Goal: Task Accomplishment & Management: Use online tool/utility

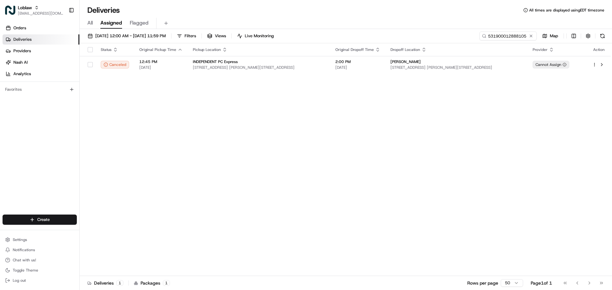
click at [41, 14] on span "[EMAIL_ADDRESS][DOMAIN_NAME]" at bounding box center [41, 13] width 46 height 5
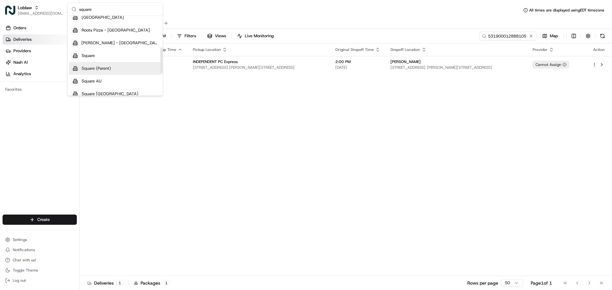
scroll to position [96, 0]
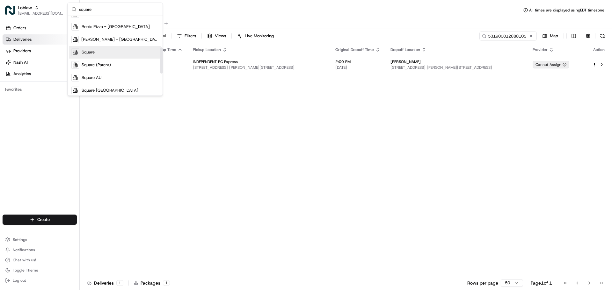
type input "square"
click at [115, 52] on div "Square" at bounding box center [115, 52] width 92 height 13
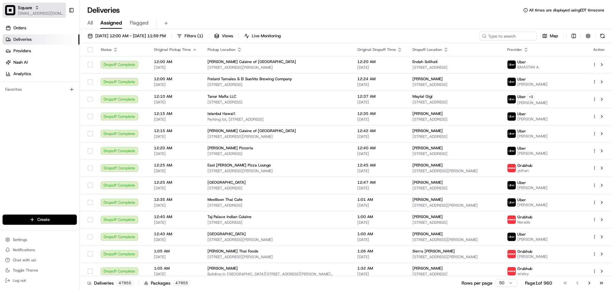
click at [28, 13] on span "[EMAIL_ADDRESS][DOMAIN_NAME]" at bounding box center [41, 13] width 46 height 5
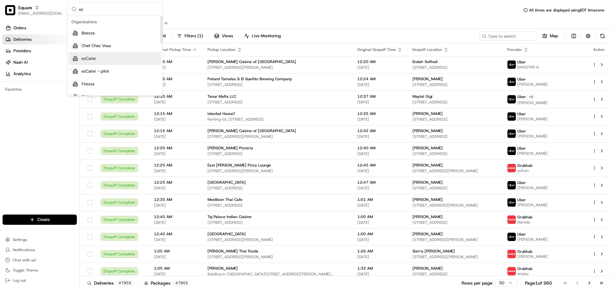
type input "ez"
click at [125, 61] on div "ezCater" at bounding box center [115, 58] width 92 height 13
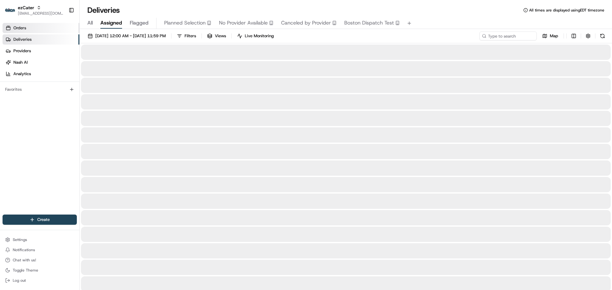
click at [33, 27] on link "Orders" at bounding box center [41, 28] width 77 height 10
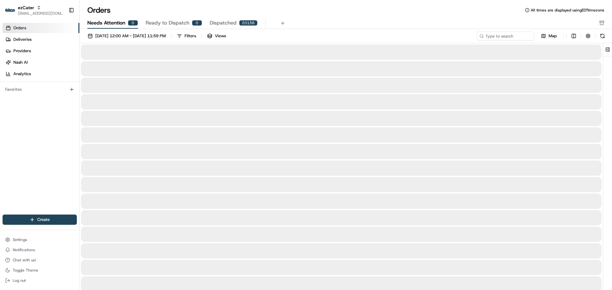
click at [111, 25] on span "Needs Attention" at bounding box center [106, 23] width 38 height 8
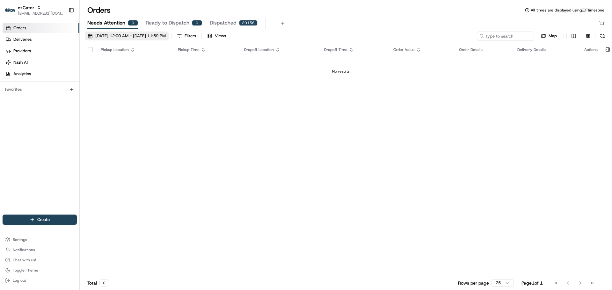
click at [137, 36] on span "08/01/2025 12:00 AM - 08/31/2025 11:59 PM" at bounding box center [130, 36] width 70 height 6
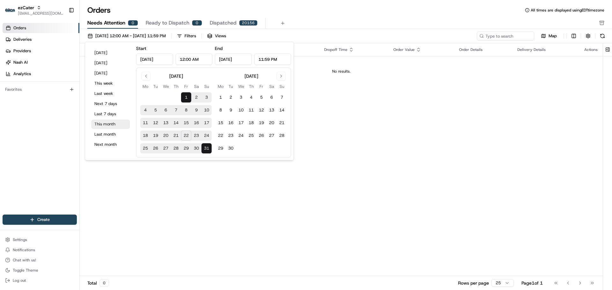
click at [118, 125] on button "This month" at bounding box center [110, 124] width 38 height 9
click at [362, 87] on div "Pickup Location Pickup Time Dropoff Location Dropoff Time Order Value Order Det…" at bounding box center [341, 159] width 523 height 233
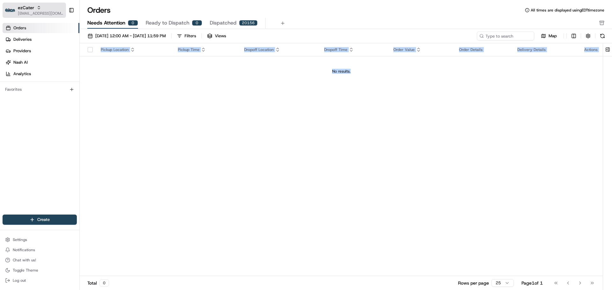
click at [21, 17] on button "ezCater blacdao@nashhelp.com" at bounding box center [34, 10] width 63 height 15
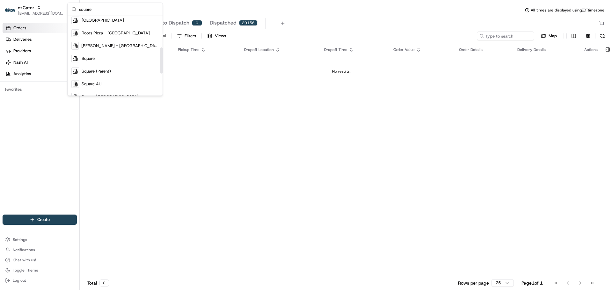
scroll to position [96, 0]
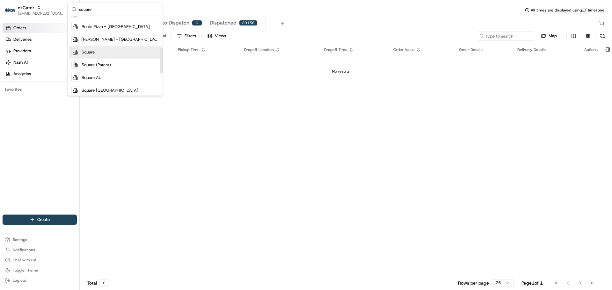
type input "square"
click at [104, 55] on div "Square" at bounding box center [115, 52] width 92 height 13
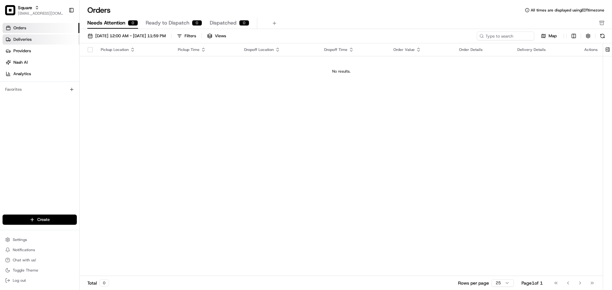
click at [41, 42] on link "Deliveries" at bounding box center [41, 39] width 77 height 10
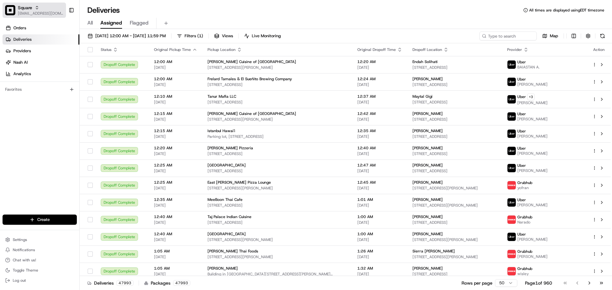
click at [53, 12] on span "[EMAIL_ADDRESS][DOMAIN_NAME]" at bounding box center [41, 13] width 46 height 5
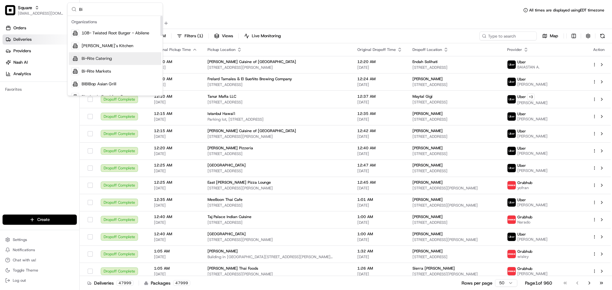
type input "Bi"
click at [118, 60] on div "Bi-Rite Catering" at bounding box center [115, 58] width 92 height 13
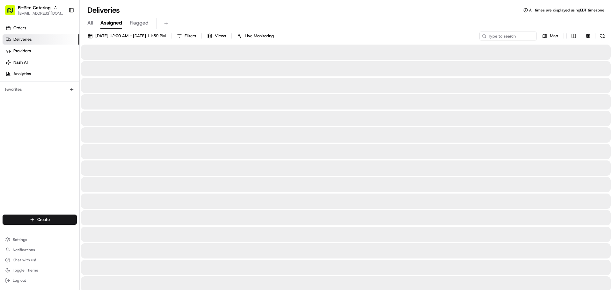
click at [90, 25] on span "All" at bounding box center [89, 23] width 5 height 8
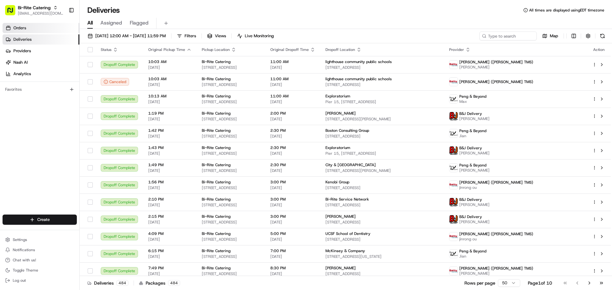
click at [39, 31] on link "Orders" at bounding box center [41, 28] width 77 height 10
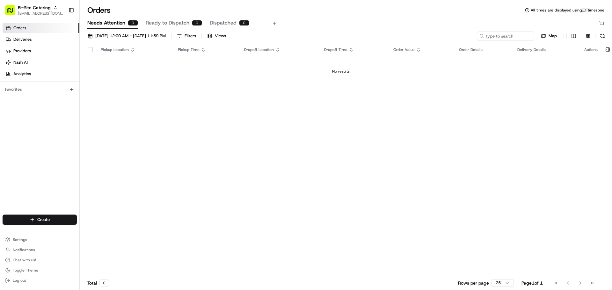
click at [160, 25] on span "Ready to Dispatch" at bounding box center [168, 23] width 44 height 8
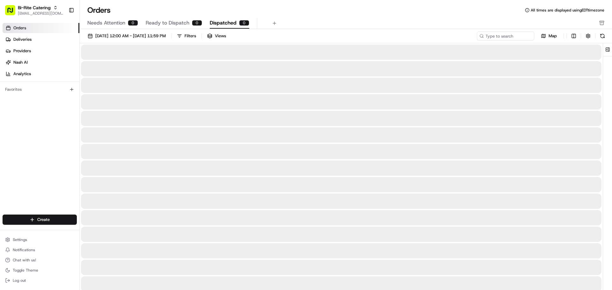
click at [225, 24] on span "Dispatched" at bounding box center [223, 23] width 27 height 8
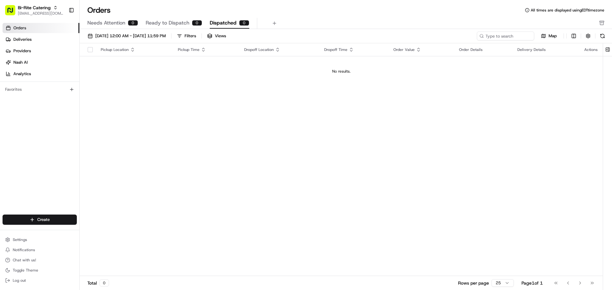
click at [128, 23] on div "0" at bounding box center [133, 23] width 10 height 6
click at [30, 44] on link "Deliveries" at bounding box center [41, 39] width 77 height 10
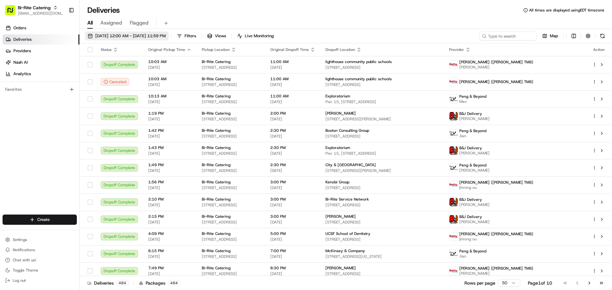
click at [129, 33] on span "08/01/2025 12:00 AM - 08/31/2025 11:59 PM" at bounding box center [130, 36] width 70 height 6
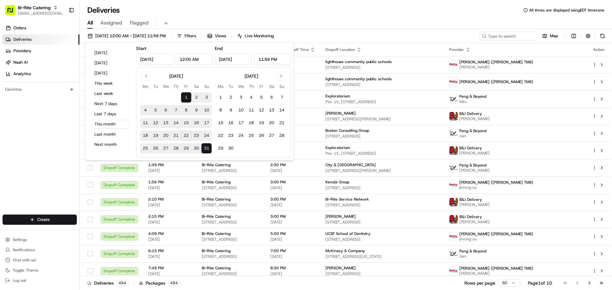
click at [194, 136] on button "23" at bounding box center [196, 136] width 10 height 10
type input "Aug 23, 2025"
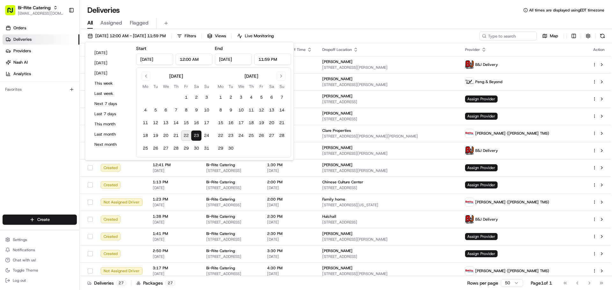
click at [222, 11] on div "Deliveries All times are displayed using EDT timezone" at bounding box center [346, 10] width 532 height 10
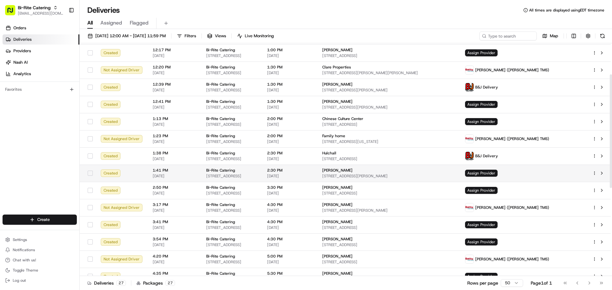
scroll to position [64, 0]
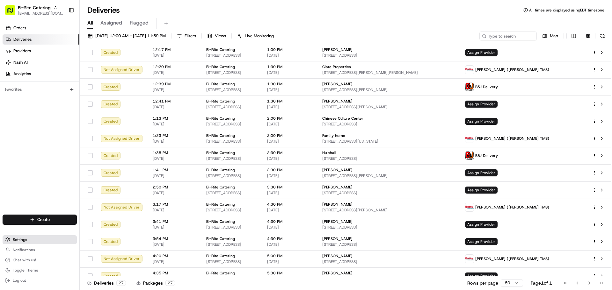
click at [21, 242] on button "Settings" at bounding box center [40, 239] width 74 height 9
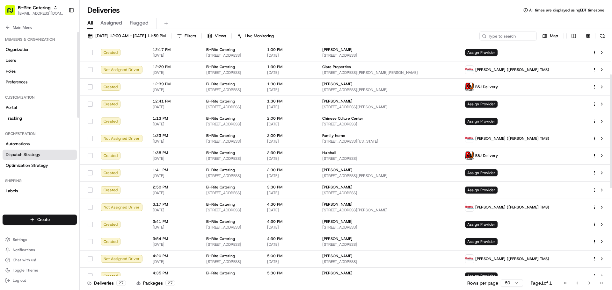
click at [27, 156] on span "Dispatch Strategy" at bounding box center [23, 155] width 35 height 6
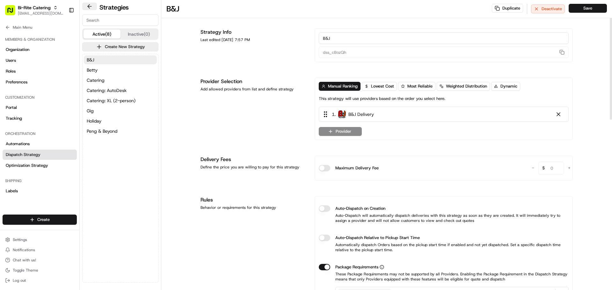
click at [90, 3] on button at bounding box center [89, 7] width 15 height 8
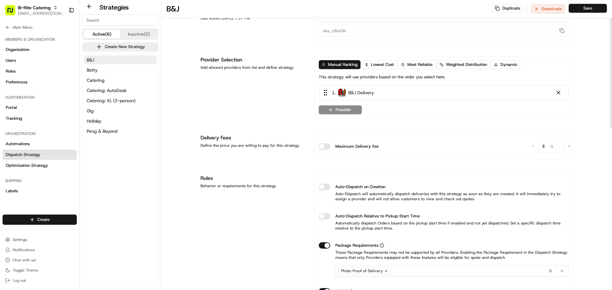
scroll to position [32, 0]
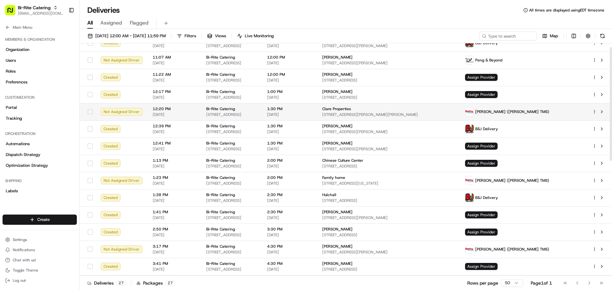
scroll to position [32, 0]
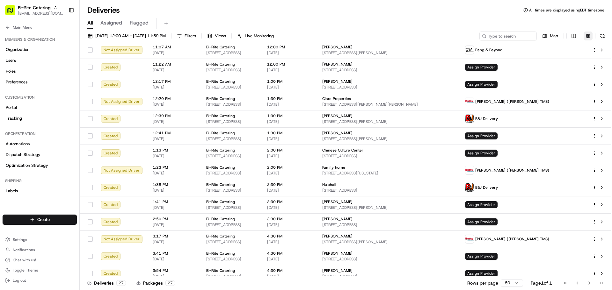
click at [586, 35] on button "button" at bounding box center [587, 36] width 9 height 9
click at [585, 36] on button "button" at bounding box center [587, 36] width 9 height 9
click at [572, 37] on html "Bi-Rite Catering blacdao@nashhelp.com Toggle Sidebar Orders Deliveries Provider…" at bounding box center [306, 145] width 612 height 290
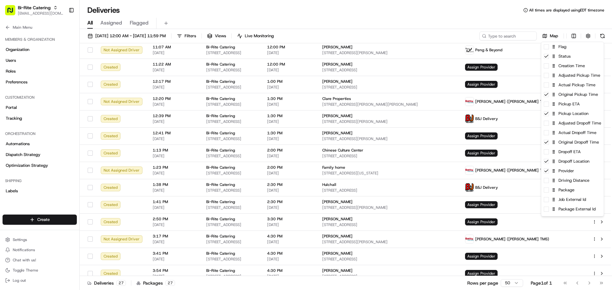
click at [218, 35] on html "Bi-Rite Catering blacdao@nashhelp.com Toggle Sidebar Orders Deliveries Provider…" at bounding box center [306, 145] width 612 height 290
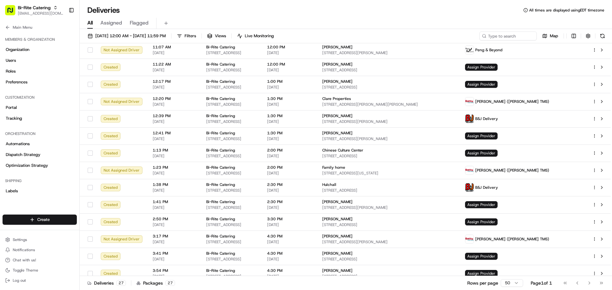
click at [196, 35] on span "Filters" at bounding box center [189, 36] width 11 height 6
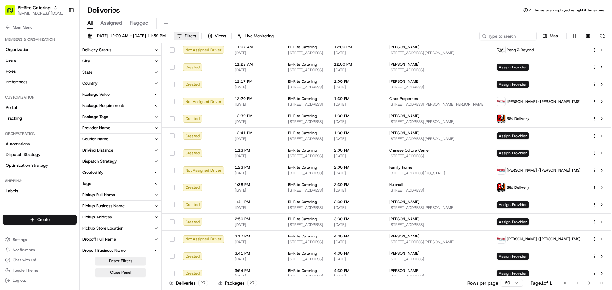
click at [116, 127] on button "Provider Name" at bounding box center [121, 128] width 82 height 11
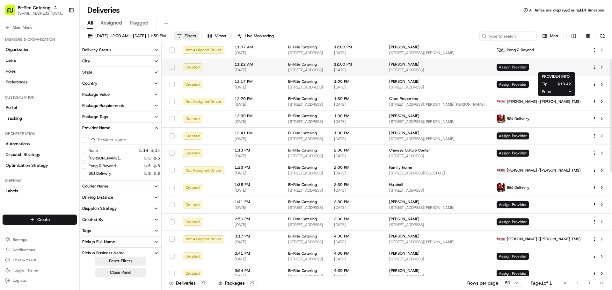
click at [529, 67] on span "Assign Provider" at bounding box center [512, 67] width 32 height 7
click at [529, 66] on span "Assign Provider" at bounding box center [512, 67] width 32 height 7
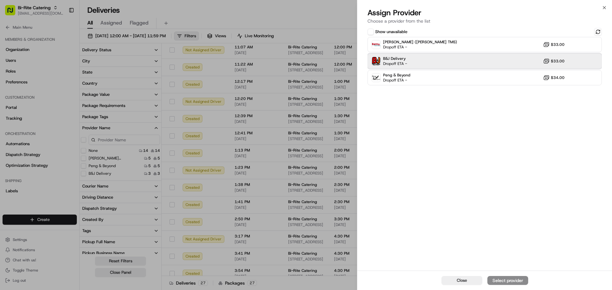
click at [451, 63] on div "B&J Delivery Dropoff ETA - $33.00" at bounding box center [484, 61] width 234 height 15
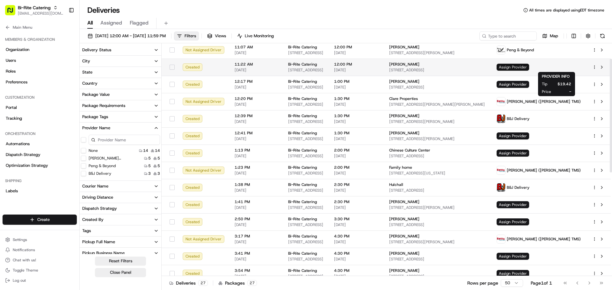
click at [529, 66] on span "Assign Provider" at bounding box center [512, 67] width 32 height 7
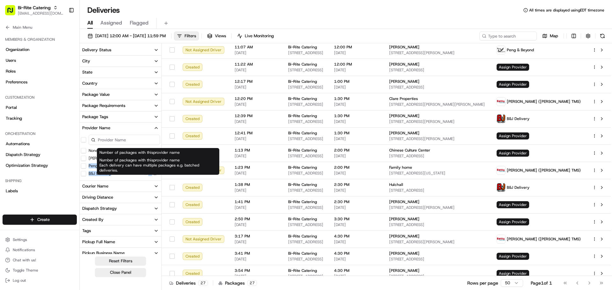
drag, startPoint x: 144, startPoint y: 159, endPoint x: 157, endPoint y: 172, distance: 18.2
click at [157, 172] on div "None 14 14 Betty (Nash TMS) 5 5 Peng & Beyond 5 5 B&J Delivery 3 3" at bounding box center [121, 161] width 82 height 29
click at [147, 165] on div "Number of packages with this provider name Each delivery can have multiple pack…" at bounding box center [158, 165] width 122 height 19
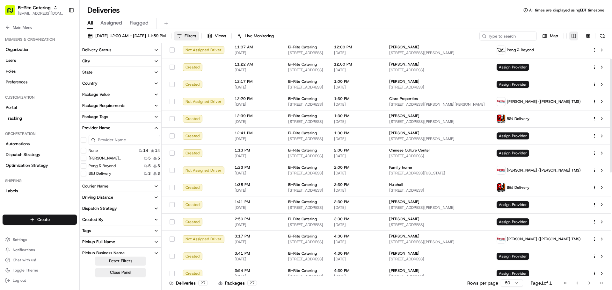
click at [570, 36] on html "Bi-Rite Catering blacdao@nashhelp.com Toggle Sidebar Orders Deliveries Provider…" at bounding box center [306, 145] width 612 height 290
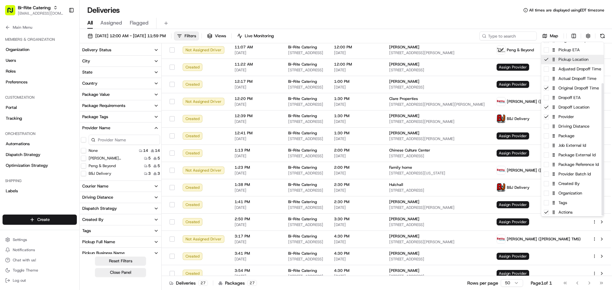
scroll to position [55, 0]
click at [573, 37] on html "Bi-Rite Catering blacdao@nashhelp.com Toggle Sidebar Orders Deliveries Provider…" at bounding box center [306, 145] width 612 height 290
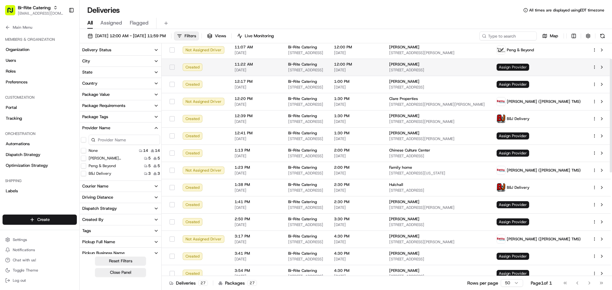
click at [529, 65] on span "Assign Provider" at bounding box center [512, 67] width 32 height 7
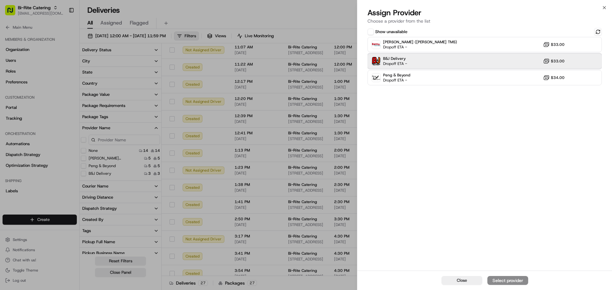
click at [452, 58] on div "B&J Delivery Dropoff ETA - $33.00" at bounding box center [484, 61] width 234 height 15
click at [510, 281] on div "Assign Provider" at bounding box center [507, 280] width 31 height 6
click at [452, 285] on div "Close Assigned" at bounding box center [484, 280] width 254 height 19
click at [462, 281] on span "Close" at bounding box center [461, 281] width 10 height 6
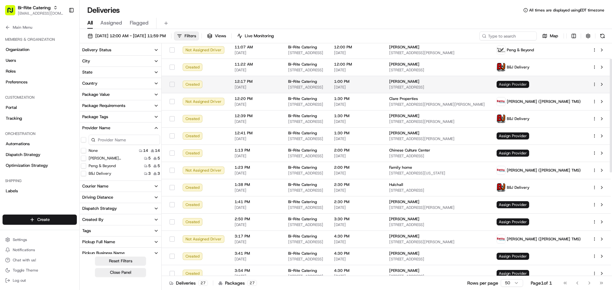
click at [529, 82] on span "Assign Provider" at bounding box center [512, 84] width 32 height 7
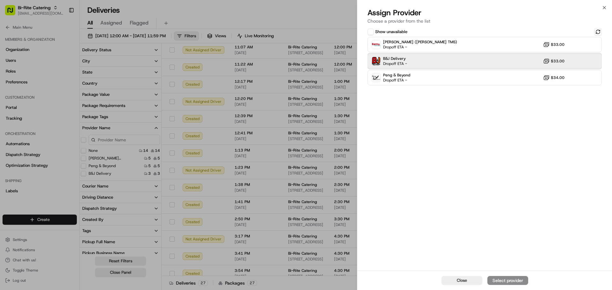
click at [464, 57] on div "B&J Delivery Dropoff ETA - $33.00" at bounding box center [484, 61] width 234 height 15
click at [513, 279] on div "Assign Provider" at bounding box center [507, 280] width 31 height 6
click at [451, 283] on button "Close" at bounding box center [461, 280] width 41 height 9
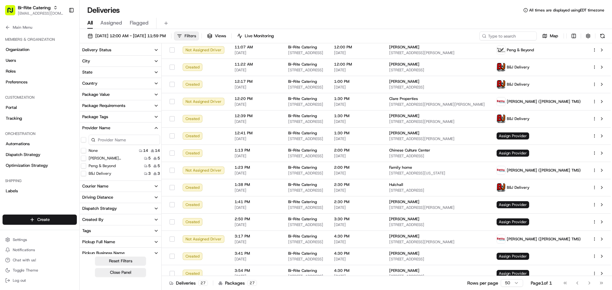
click at [199, 34] on button "Filters" at bounding box center [186, 36] width 25 height 9
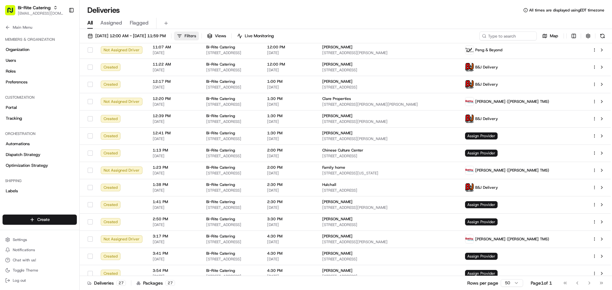
click at [199, 34] on button "Filters" at bounding box center [186, 36] width 25 height 9
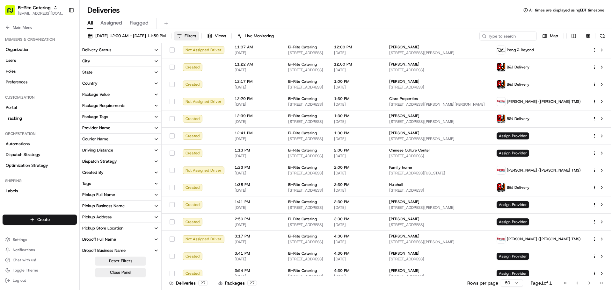
click at [109, 160] on div "Dispatch Strategy" at bounding box center [99, 162] width 35 height 6
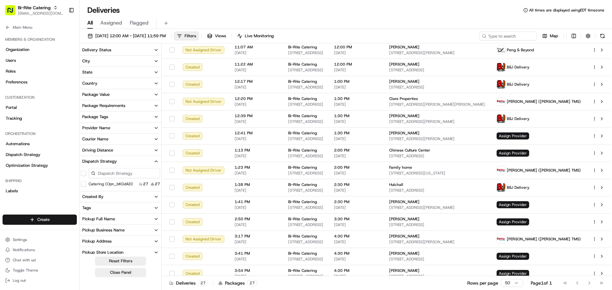
click at [109, 160] on div "Dispatch Strategy" at bounding box center [99, 162] width 35 height 6
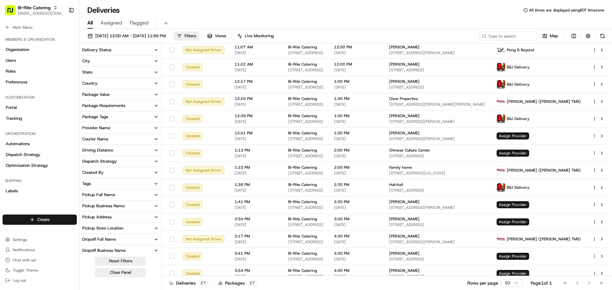
click at [113, 130] on button "Provider Name" at bounding box center [121, 128] width 82 height 11
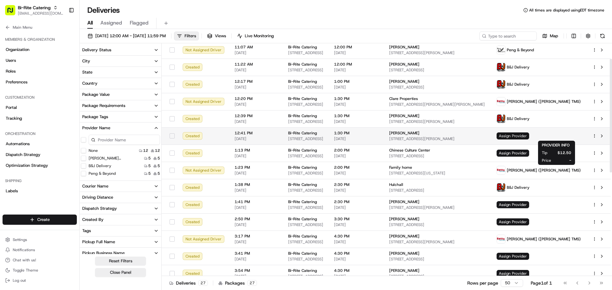
click at [529, 137] on span "Assign Provider" at bounding box center [512, 136] width 32 height 7
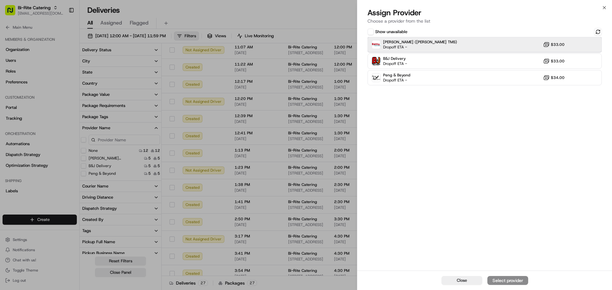
click at [486, 46] on div "Betty (Nash TMS) Dropoff ETA - $33.00" at bounding box center [484, 44] width 234 height 15
click at [509, 284] on button "Assign Provider" at bounding box center [507, 280] width 41 height 9
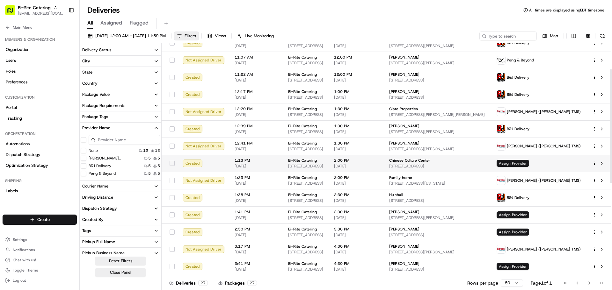
scroll to position [0, 0]
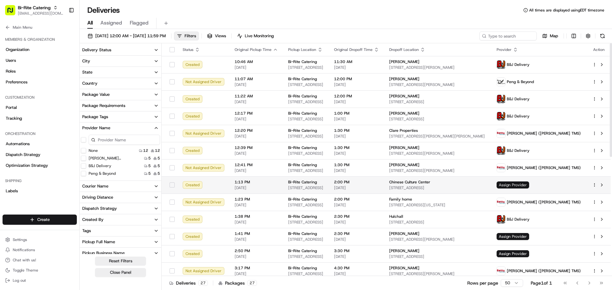
click at [529, 184] on span "Assign Provider" at bounding box center [512, 185] width 32 height 7
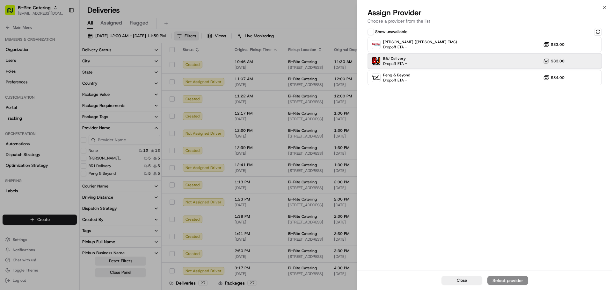
click at [453, 62] on div "B&J Delivery Dropoff ETA - $33.00" at bounding box center [484, 61] width 234 height 15
click at [506, 279] on div "Assign Provider" at bounding box center [507, 280] width 31 height 6
click at [454, 278] on button "Close" at bounding box center [461, 280] width 41 height 9
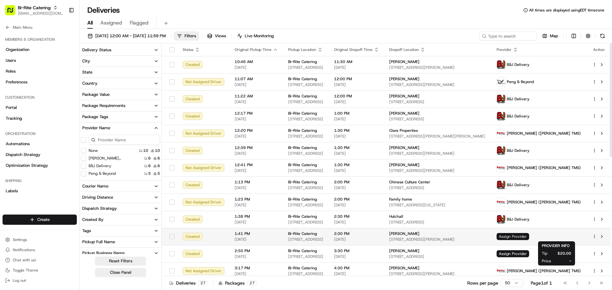
click at [529, 234] on span "Assign Provider" at bounding box center [512, 236] width 32 height 7
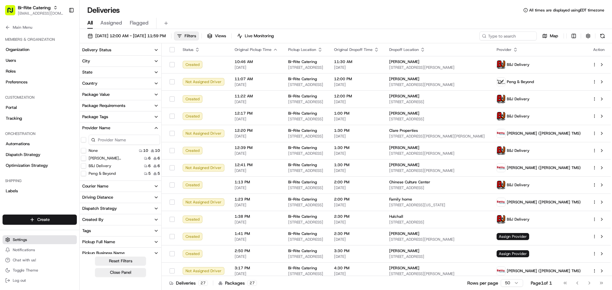
click at [17, 237] on button "Settings" at bounding box center [40, 239] width 74 height 9
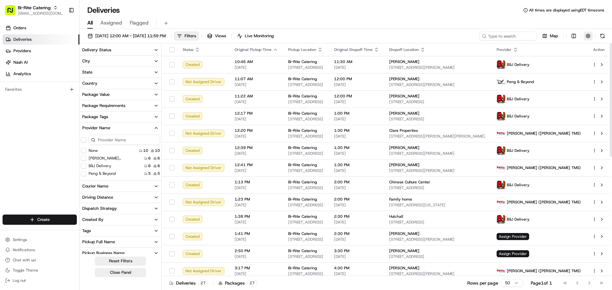
click at [591, 33] on button "button" at bounding box center [587, 36] width 9 height 9
click at [576, 37] on html "Bi-Rite Catering blacdao@nashhelp.com Toggle Sidebar Orders Deliveries Provider…" at bounding box center [306, 145] width 612 height 290
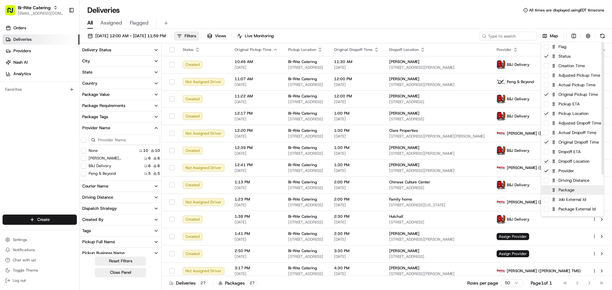
click at [568, 192] on div "Package" at bounding box center [572, 190] width 62 height 10
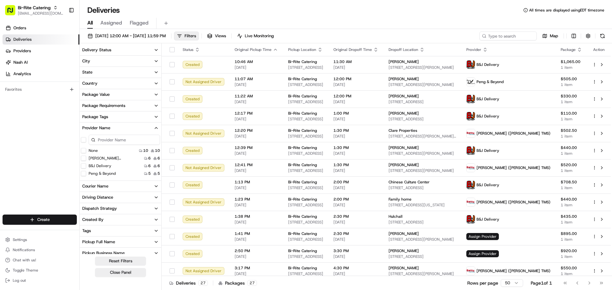
click at [584, 38] on html "Bi-Rite Catering blacdao@nashhelp.com Toggle Sidebar Orders Deliveries Provider…" at bounding box center [306, 145] width 612 height 290
click at [587, 35] on button "button" at bounding box center [587, 36] width 9 height 9
click at [584, 54] on div "Include Only Active Tasks in Search Timezone (UTC-04.00) America/New York EDT" at bounding box center [570, 55] width 143 height 27
click at [584, 58] on html "Bi-Rite Catering blacdao@nashhelp.com Toggle Sidebar Orders Deliveries Provider…" at bounding box center [306, 145] width 612 height 290
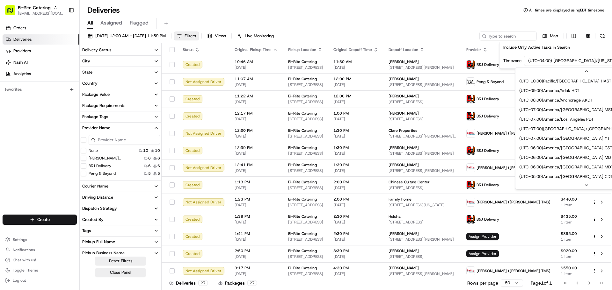
scroll to position [38, 0]
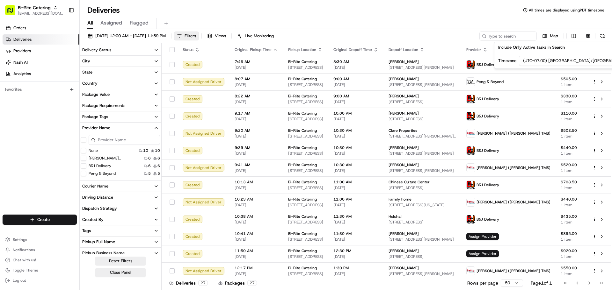
click at [427, 16] on div "All Assigned Flagged" at bounding box center [346, 22] width 532 height 14
click at [570, 35] on html "Bi-Rite Catering blacdao@nashhelp.com Toggle Sidebar Orders Deliveries Provider…" at bounding box center [306, 145] width 612 height 290
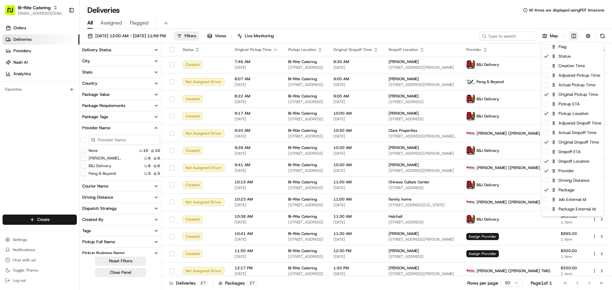
click at [570, 35] on html "Bi-Rite Catering blacdao@nashhelp.com Toggle Sidebar Orders Deliveries Provider…" at bounding box center [306, 145] width 612 height 290
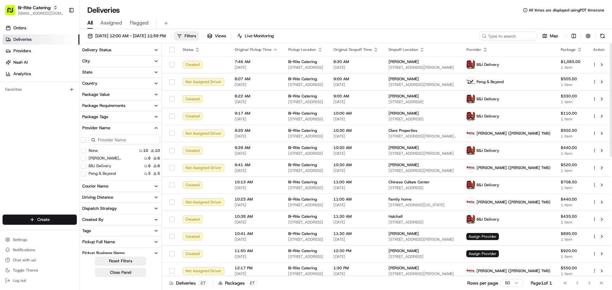
click at [580, 50] on icon "button" at bounding box center [579, 49] width 5 height 5
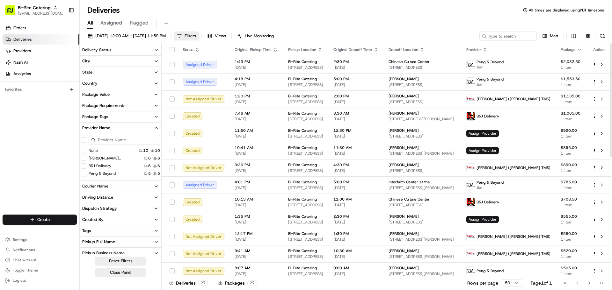
click at [577, 48] on icon "button" at bounding box center [579, 49] width 5 height 5
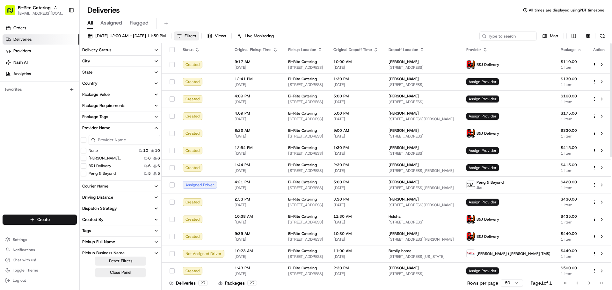
click at [577, 50] on icon "button" at bounding box center [579, 49] width 5 height 5
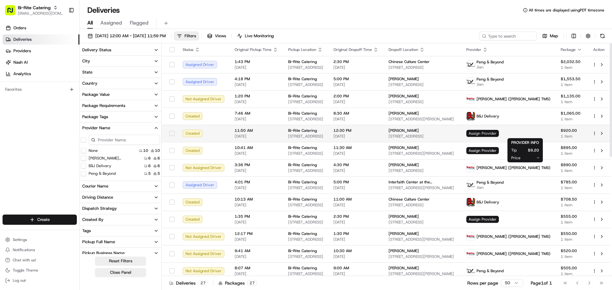
click at [498, 132] on span "Assign Provider" at bounding box center [482, 133] width 32 height 7
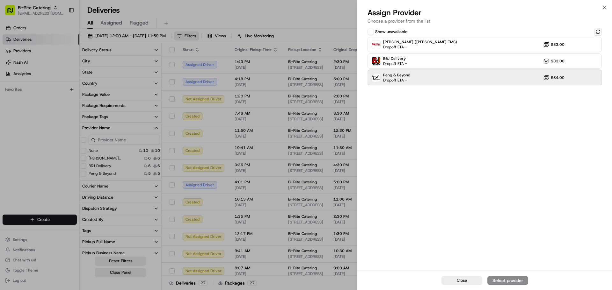
click at [469, 75] on div "Peng & Beyond Dropoff ETA - $34.00" at bounding box center [484, 77] width 234 height 15
click at [503, 283] on div "Assign Provider" at bounding box center [507, 280] width 31 height 6
click at [468, 282] on button "Close" at bounding box center [461, 280] width 41 height 9
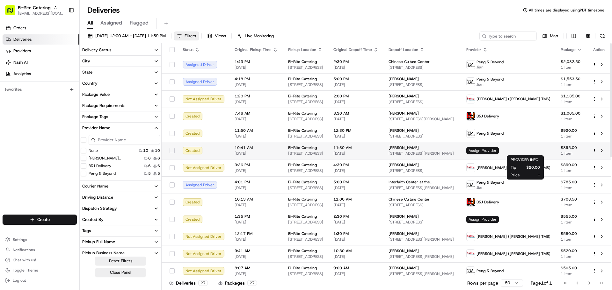
click at [498, 151] on span "Assign Provider" at bounding box center [482, 150] width 32 height 7
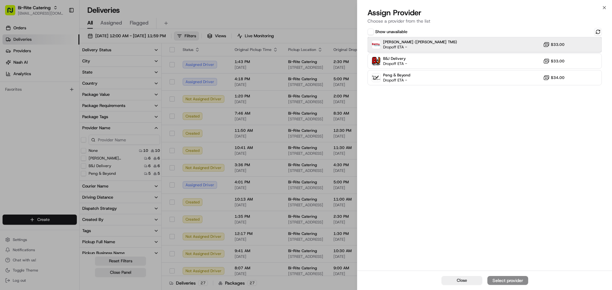
click at [470, 47] on div "Betty (Nash TMS) Dropoff ETA - $33.00" at bounding box center [484, 44] width 234 height 15
drag, startPoint x: 497, startPoint y: 283, endPoint x: 484, endPoint y: 278, distance: 13.8
click at [498, 283] on div "Assign Provider" at bounding box center [507, 280] width 31 height 6
click at [464, 279] on span "Close" at bounding box center [461, 281] width 10 height 6
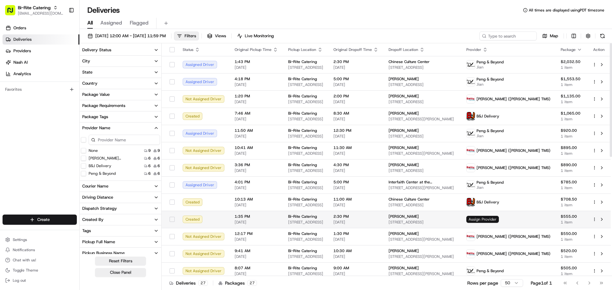
click at [498, 218] on span "Assign Provider" at bounding box center [482, 219] width 32 height 7
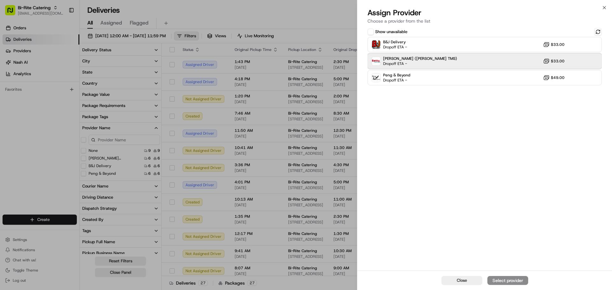
click at [483, 62] on div "Betty (Nash TMS) Dropoff ETA - $33.00" at bounding box center [484, 61] width 234 height 15
click at [510, 279] on div "Assign Provider" at bounding box center [507, 280] width 31 height 6
click at [469, 277] on button "Close" at bounding box center [461, 280] width 41 height 9
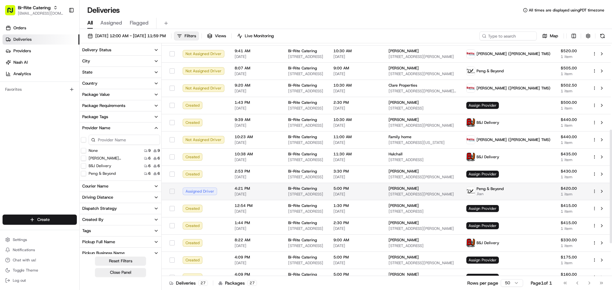
scroll to position [223, 0]
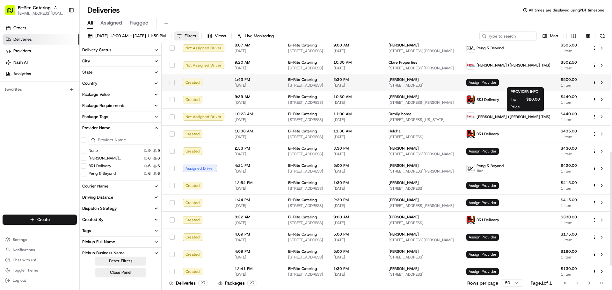
click at [498, 80] on span "Assign Provider" at bounding box center [482, 82] width 32 height 7
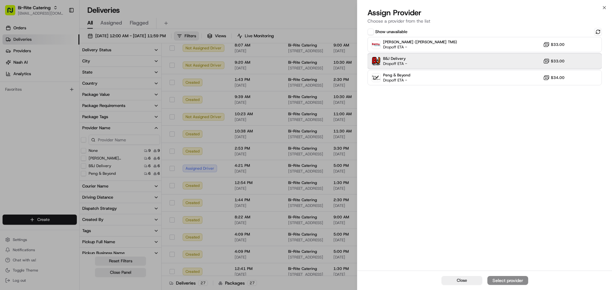
click at [500, 61] on div "B&J Delivery Dropoff ETA - $33.00" at bounding box center [484, 61] width 234 height 15
click at [508, 279] on div "Assign Provider" at bounding box center [507, 280] width 31 height 6
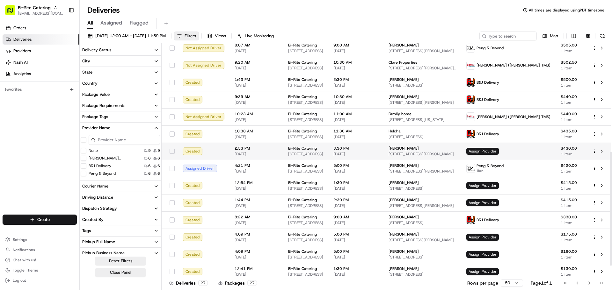
click at [524, 147] on td "Assign Provider" at bounding box center [508, 151] width 94 height 17
click at [498, 151] on span "Assign Provider" at bounding box center [482, 151] width 32 height 7
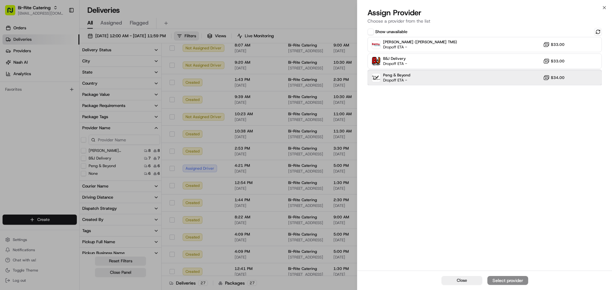
click at [491, 77] on div "Peng & Beyond Dropoff ETA - $34.00" at bounding box center [484, 77] width 234 height 15
click at [502, 282] on div "Assign Provider" at bounding box center [507, 280] width 31 height 6
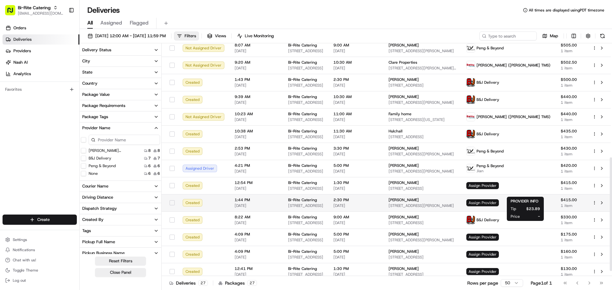
scroll to position [244, 0]
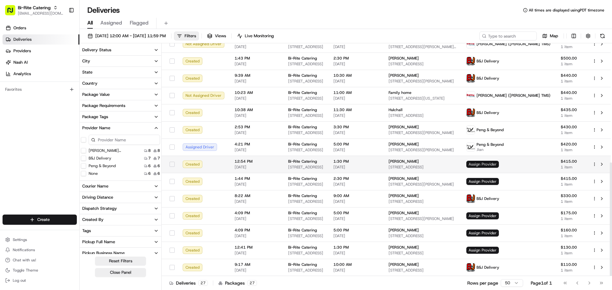
click at [498, 163] on span "Assign Provider" at bounding box center [482, 164] width 32 height 7
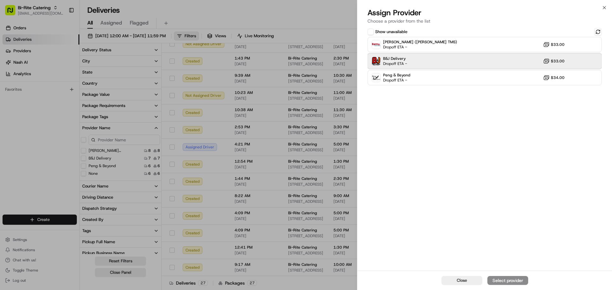
click at [435, 64] on div "B&J Delivery Dropoff ETA - $33.00" at bounding box center [484, 61] width 234 height 15
click at [502, 281] on div "Assign Provider" at bounding box center [507, 280] width 31 height 6
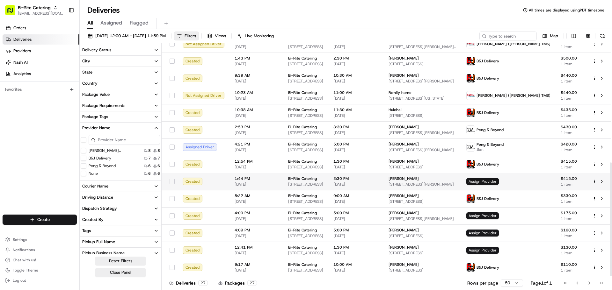
click at [498, 183] on span "Assign Provider" at bounding box center [482, 181] width 32 height 7
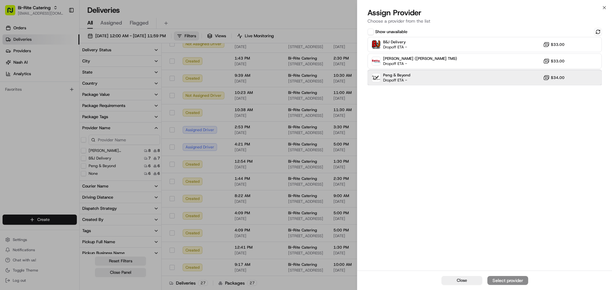
click at [422, 76] on div "Peng & Beyond Dropoff ETA - $34.00" at bounding box center [484, 77] width 234 height 15
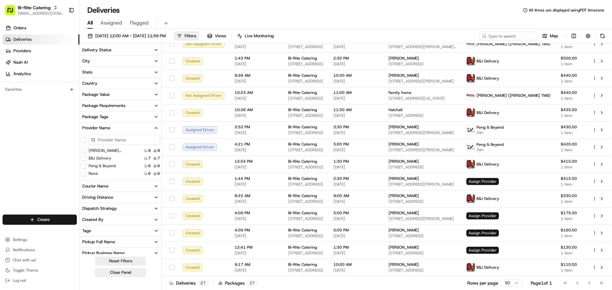
click at [117, 130] on button "Provider Name" at bounding box center [121, 128] width 82 height 11
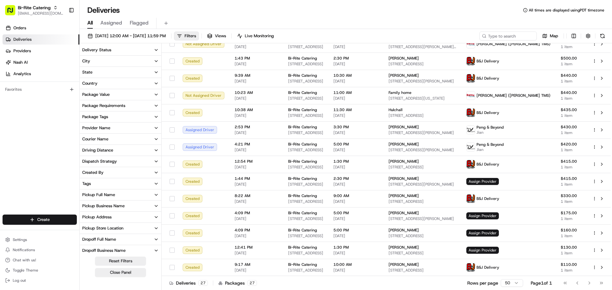
click at [117, 130] on button "Provider Name" at bounding box center [121, 128] width 82 height 11
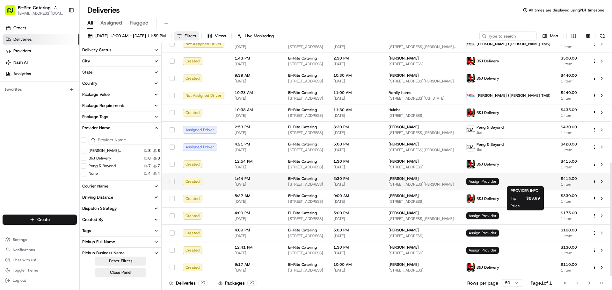
click at [498, 183] on span "Assign Provider" at bounding box center [482, 181] width 32 height 7
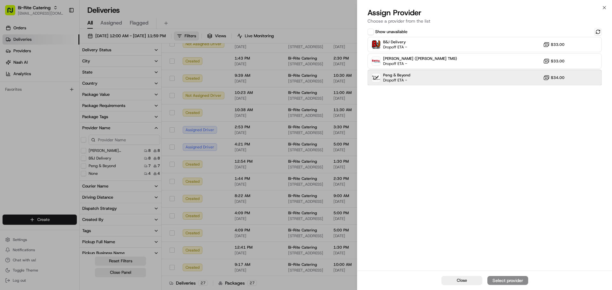
click at [424, 74] on div "Peng & Beyond Dropoff ETA - $34.00" at bounding box center [484, 77] width 234 height 15
click at [518, 277] on button "Assign Provider" at bounding box center [507, 280] width 41 height 9
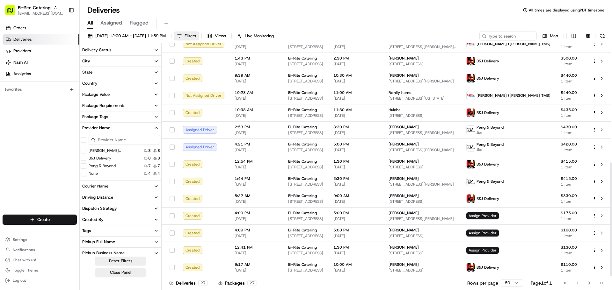
click at [123, 125] on button "Provider Name" at bounding box center [121, 128] width 82 height 11
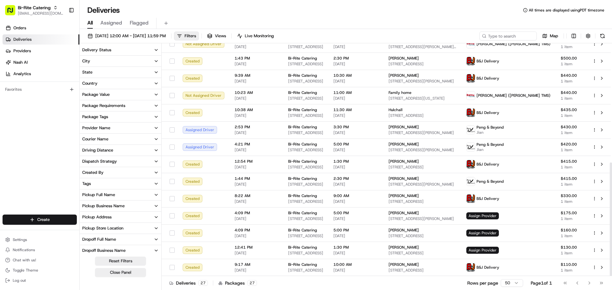
click at [123, 125] on button "Provider Name" at bounding box center [121, 128] width 82 height 11
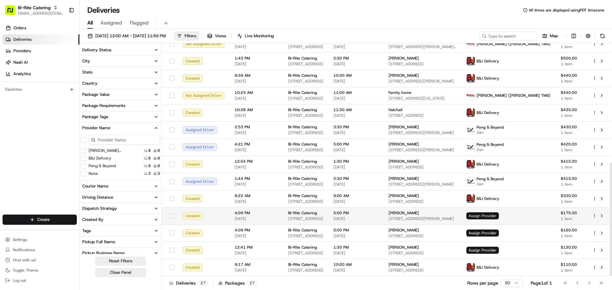
click at [498, 218] on span "Assign Provider" at bounding box center [482, 215] width 32 height 7
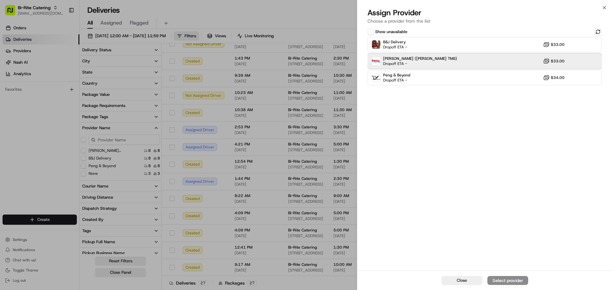
click at [438, 55] on div "Betty (Nash TMS) Dropoff ETA - $33.00" at bounding box center [484, 61] width 234 height 15
drag, startPoint x: 512, startPoint y: 280, endPoint x: 508, endPoint y: 281, distance: 4.0
click at [511, 280] on div "Assign Provider" at bounding box center [507, 280] width 31 height 6
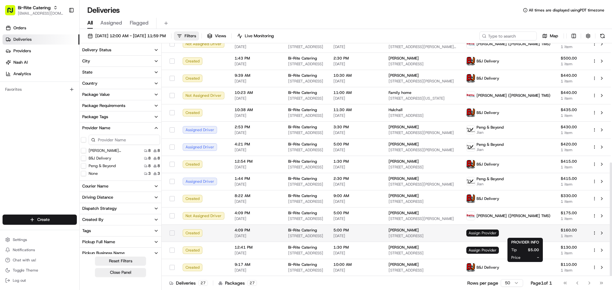
click at [498, 233] on span "Assign Provider" at bounding box center [482, 233] width 32 height 7
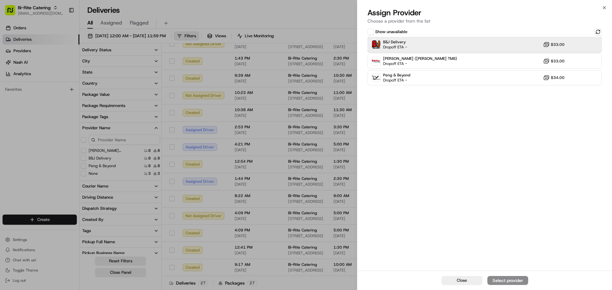
click at [442, 43] on div "B&J Delivery Dropoff ETA - $33.00" at bounding box center [484, 44] width 234 height 15
click at [506, 280] on div "Assign Provider" at bounding box center [507, 280] width 31 height 6
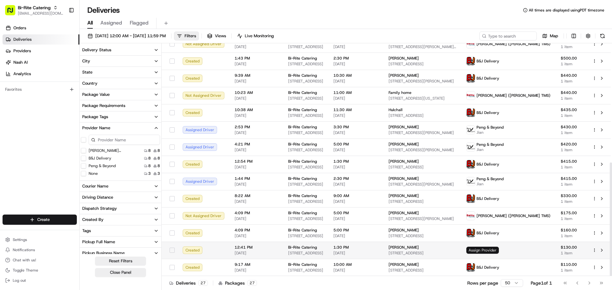
click at [498, 253] on span "Assign Provider" at bounding box center [482, 250] width 32 height 7
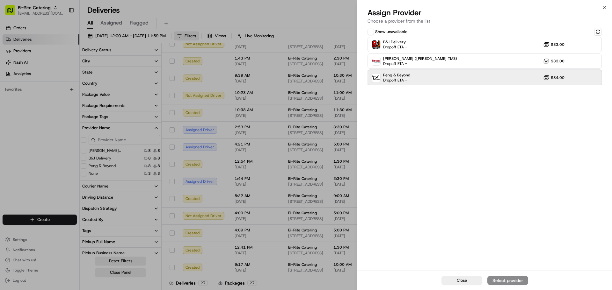
click at [453, 79] on div "Peng & Beyond Dropoff ETA - $34.00" at bounding box center [484, 77] width 234 height 15
click at [504, 279] on div "Assign Provider" at bounding box center [507, 280] width 31 height 6
click at [465, 281] on span "Close" at bounding box center [461, 281] width 10 height 6
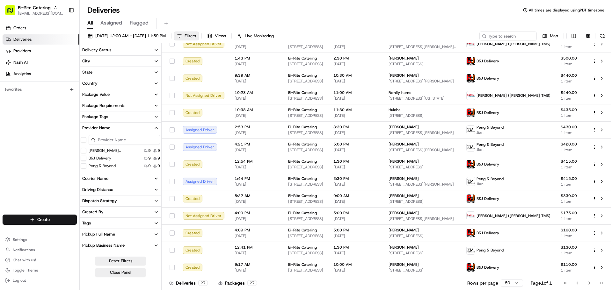
click at [155, 124] on button "Provider Name" at bounding box center [121, 128] width 82 height 11
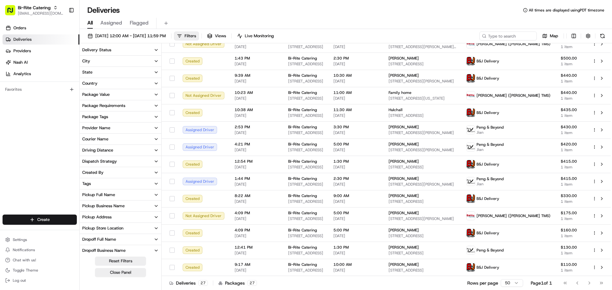
click at [151, 127] on button "Provider Name" at bounding box center [121, 128] width 82 height 11
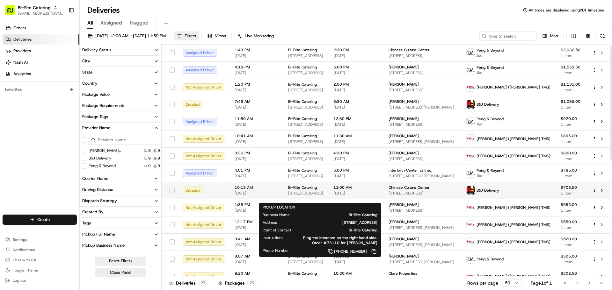
scroll to position [0, 0]
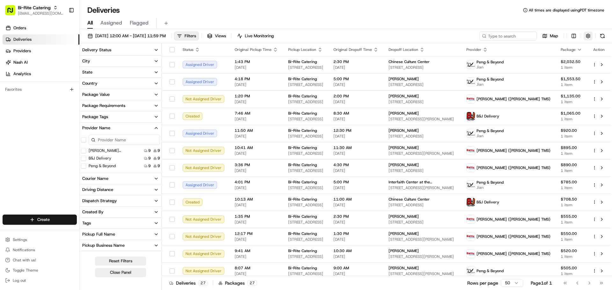
click at [587, 33] on button "button" at bounding box center [587, 36] width 9 height 9
click at [588, 36] on button "button" at bounding box center [587, 36] width 9 height 9
click at [573, 37] on html "Bi-Rite Catering blacdao@nashhelp.com Toggle Sidebar Orders Deliveries Provider…" at bounding box center [306, 145] width 612 height 290
click at [149, 49] on html "Bi-Rite Catering blacdao@nashhelp.com Toggle Sidebar Orders Deliveries Provider…" at bounding box center [306, 145] width 612 height 290
click at [149, 49] on button "Delivery Status" at bounding box center [121, 50] width 82 height 11
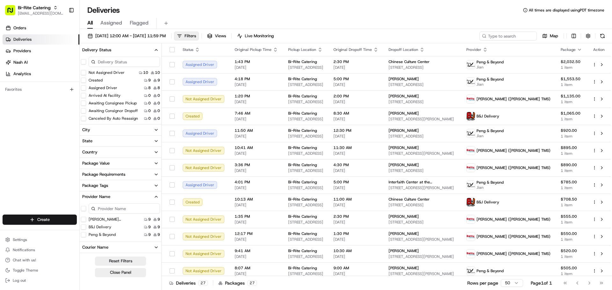
click at [85, 73] on button "Not Assigned Driver" at bounding box center [83, 72] width 5 height 5
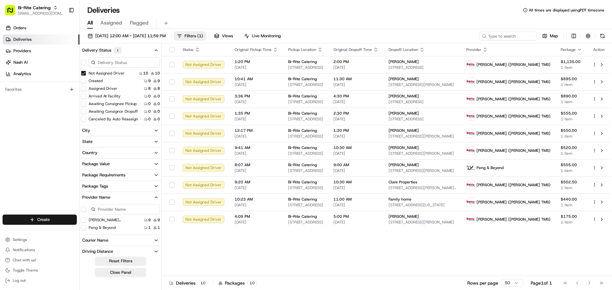
click at [83, 82] on button "Created" at bounding box center [83, 80] width 5 height 5
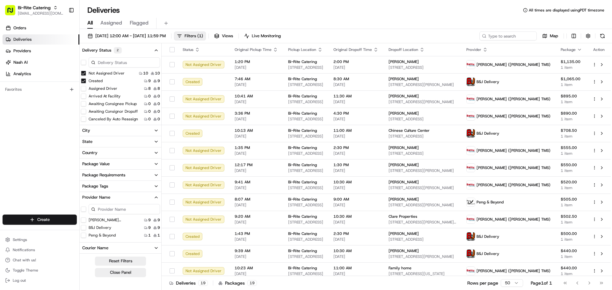
click at [85, 90] on button "Assigned Driver" at bounding box center [83, 88] width 5 height 5
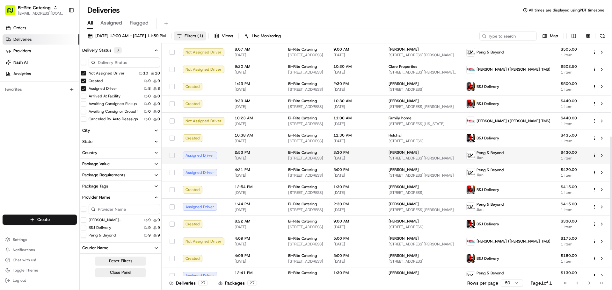
scroll to position [244, 0]
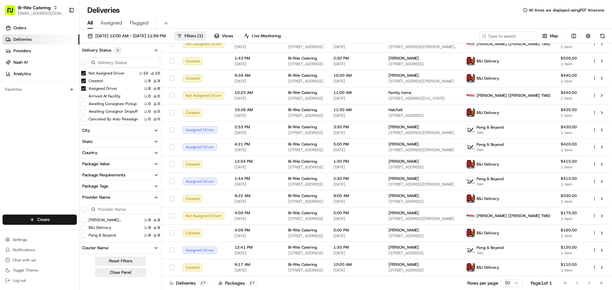
click at [82, 71] on button "Not Assigned Driver" at bounding box center [83, 73] width 5 height 5
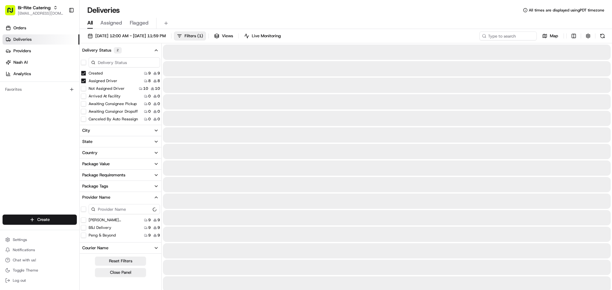
click at [82, 80] on button "Assigned Driver" at bounding box center [83, 80] width 5 height 5
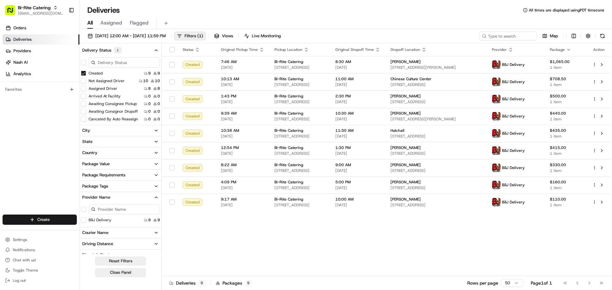
click at [82, 82] on button "Not Assigned Driver" at bounding box center [83, 80] width 5 height 5
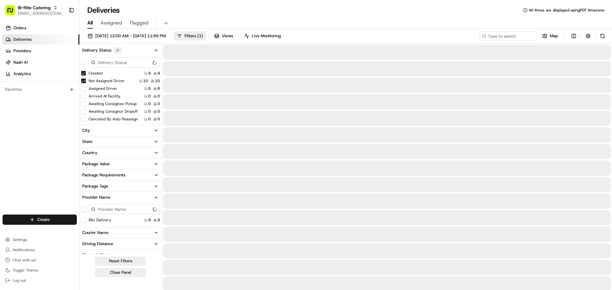
click at [85, 89] on button "Assigned Driver" at bounding box center [83, 88] width 5 height 5
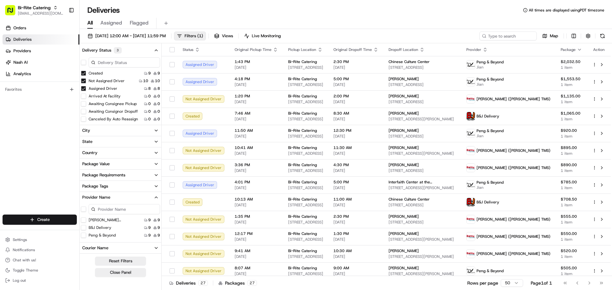
click at [153, 47] on button "Delivery Status 3" at bounding box center [121, 50] width 82 height 11
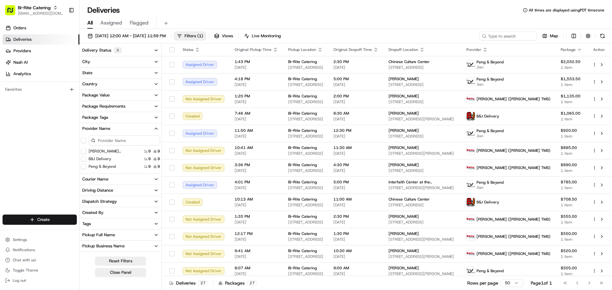
click at [148, 125] on button "Provider Name" at bounding box center [121, 128] width 82 height 11
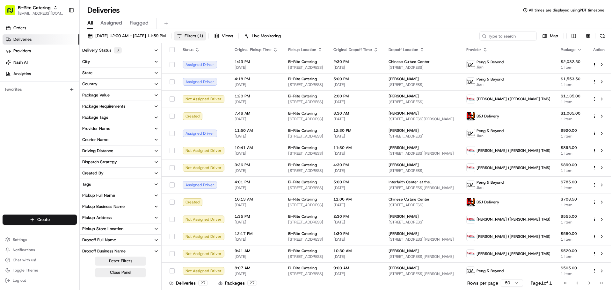
click at [224, 10] on div "Deliveries All times are displayed using PDT timezone" at bounding box center [346, 10] width 532 height 10
click at [18, 9] on span "Bi-Rite Catering" at bounding box center [34, 7] width 33 height 6
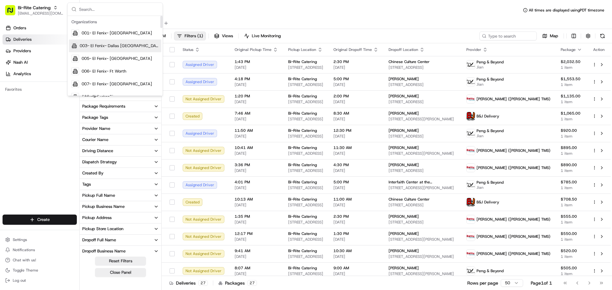
click at [81, 53] on div "005- El Fenix- Dallas Northwest" at bounding box center [115, 58] width 92 height 13
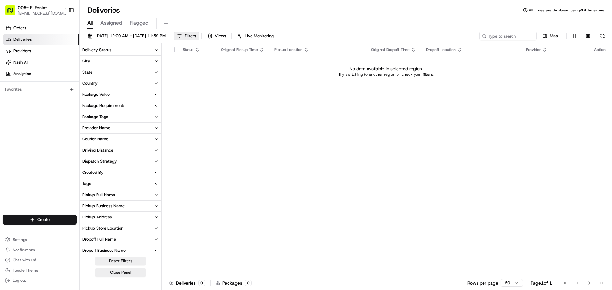
click at [37, 10] on span "005- El Fenix- Dallas Northwest" at bounding box center [40, 7] width 44 height 6
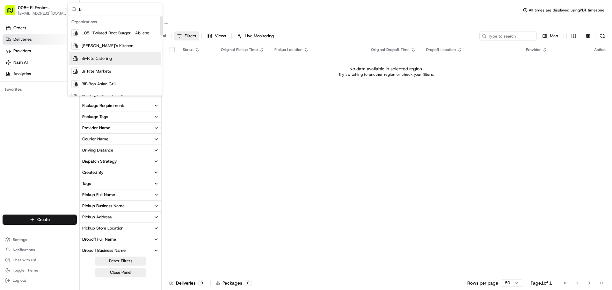
type input "bi"
click at [92, 60] on span "Bi-Rite Catering" at bounding box center [97, 59] width 30 height 6
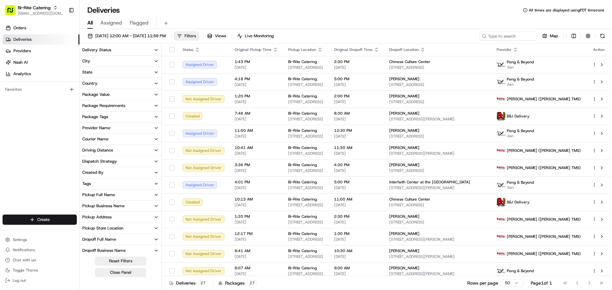
click at [196, 39] on span "Filters" at bounding box center [189, 36] width 11 height 6
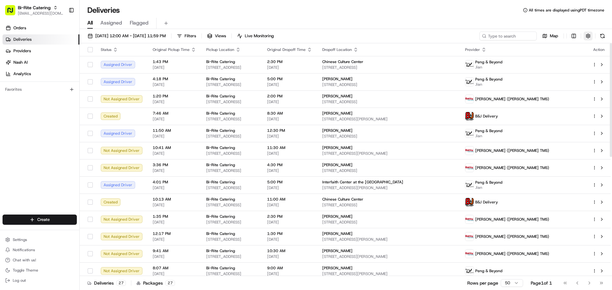
click at [584, 37] on button "button" at bounding box center [587, 36] width 9 height 9
click at [589, 33] on button "button" at bounding box center [587, 36] width 9 height 9
click at [587, 34] on button "button" at bounding box center [587, 36] width 9 height 9
click at [582, 59] on html "Bi-Rite Catering blacdao@nashhelp.com Toggle Sidebar Orders Deliveries Provider…" at bounding box center [306, 145] width 612 height 290
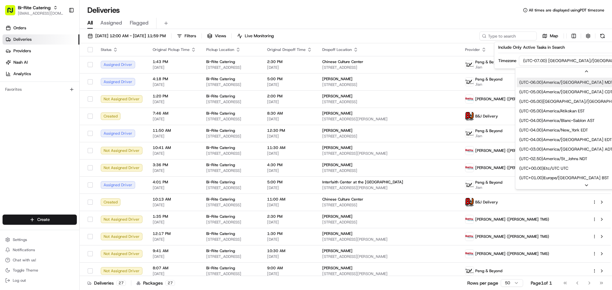
scroll to position [96, 0]
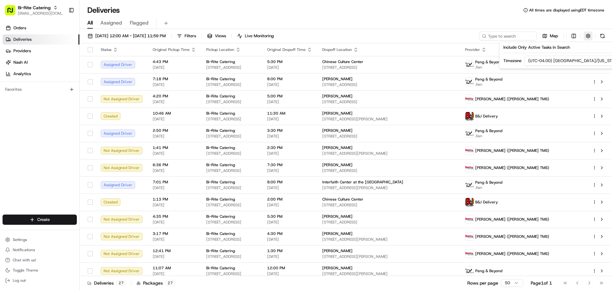
click at [587, 36] on button "button" at bounding box center [587, 36] width 9 height 9
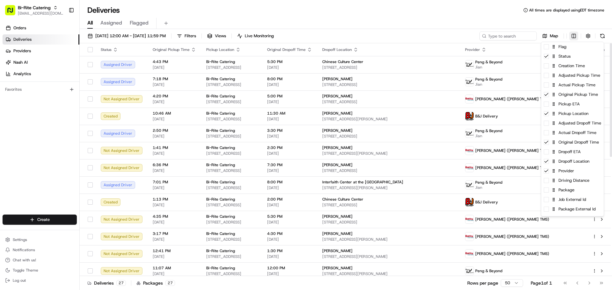
click at [572, 36] on html "Bi-Rite Catering blacdao@nashhelp.com Toggle Sidebar Orders Deliveries Provider…" at bounding box center [306, 145] width 612 height 290
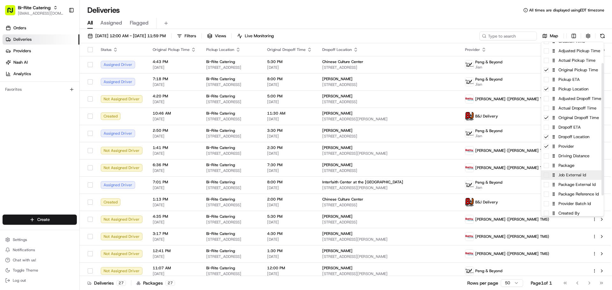
scroll to position [32, 0]
click at [546, 162] on div "Package" at bounding box center [572, 159] width 62 height 10
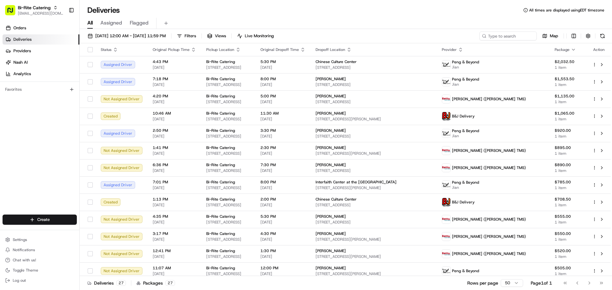
click at [204, 40] on html "Bi-Rite Catering blacdao@nashhelp.com Toggle Sidebar Orders Deliveries Provider…" at bounding box center [306, 145] width 612 height 290
click at [199, 37] on button "Filters" at bounding box center [186, 36] width 25 height 9
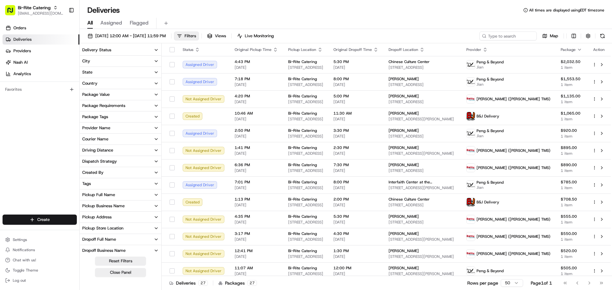
click at [114, 49] on button "Delivery Status" at bounding box center [121, 50] width 82 height 11
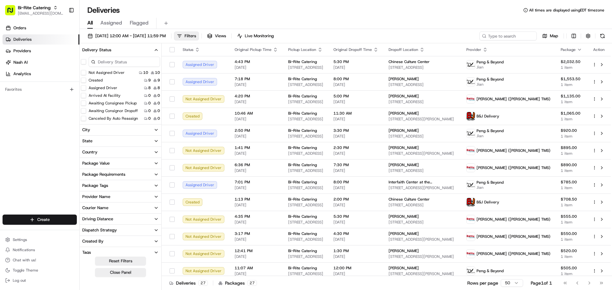
click at [84, 71] on button "Not Assigned Driver" at bounding box center [83, 72] width 5 height 5
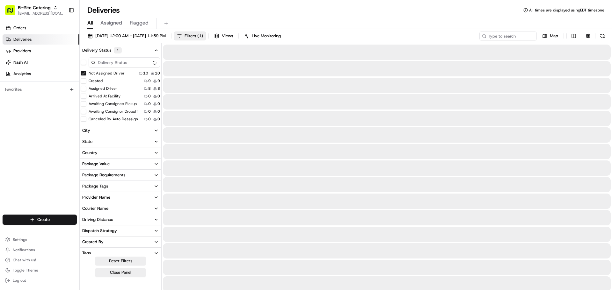
click at [84, 79] on button "Created" at bounding box center [83, 80] width 5 height 5
click at [84, 90] on button "Assigned Driver" at bounding box center [83, 88] width 5 height 5
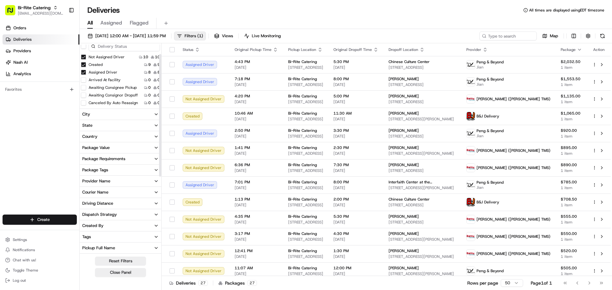
scroll to position [32, 0]
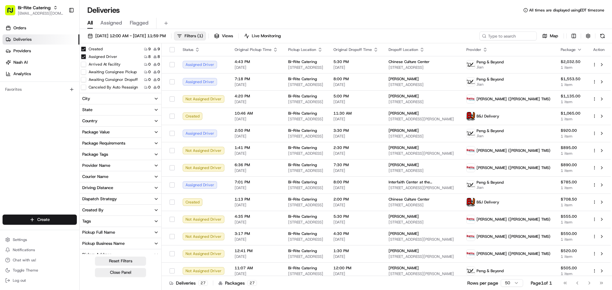
click at [110, 163] on div "Provider Name" at bounding box center [96, 166] width 28 height 6
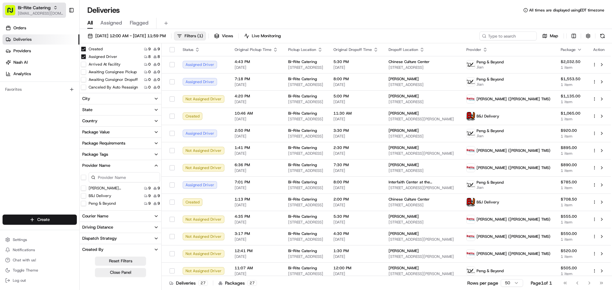
click at [31, 13] on span "[EMAIL_ADDRESS][DOMAIN_NAME]" at bounding box center [41, 13] width 46 height 5
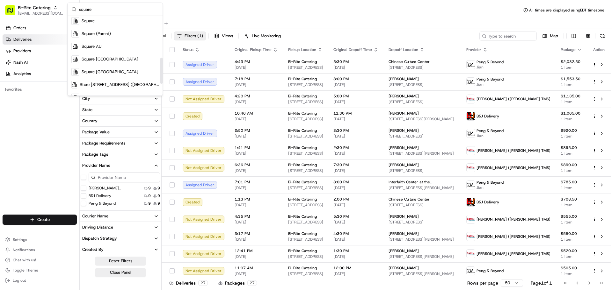
scroll to position [127, 0]
type input "square"
click at [116, 21] on div "Square" at bounding box center [115, 20] width 92 height 13
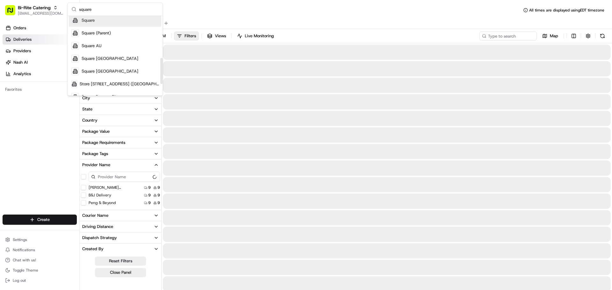
scroll to position [31, 0]
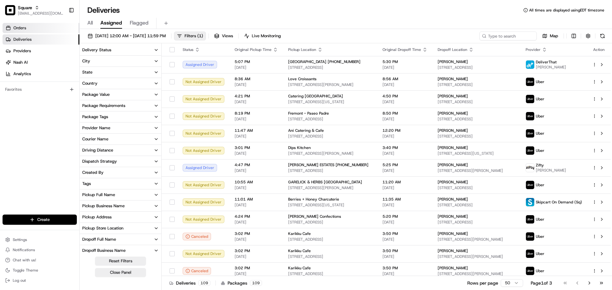
click at [36, 24] on link "Orders" at bounding box center [41, 28] width 77 height 10
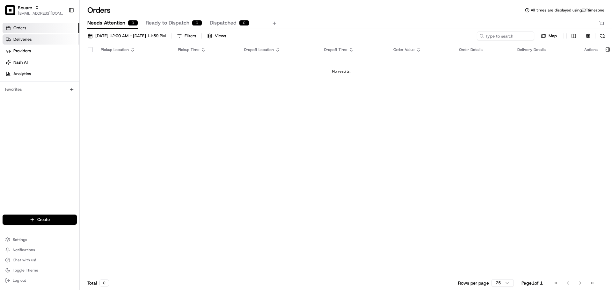
click at [50, 42] on link "Deliveries" at bounding box center [41, 39] width 77 height 10
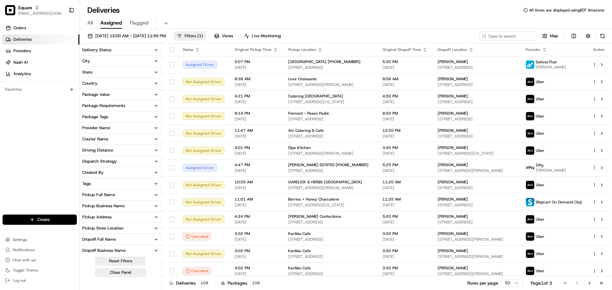
click at [206, 34] on button "Filters ( 1 )" at bounding box center [190, 36] width 32 height 9
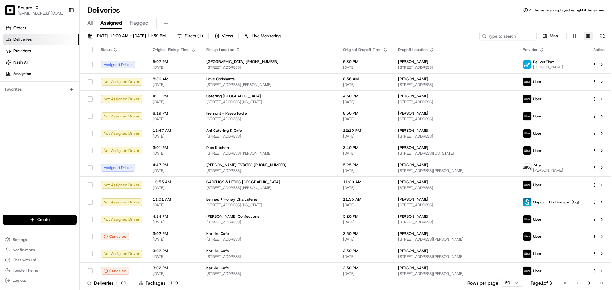
click at [588, 37] on button "button" at bounding box center [587, 36] width 9 height 9
click at [52, 12] on span "[EMAIL_ADDRESS][DOMAIN_NAME]" at bounding box center [41, 13] width 46 height 5
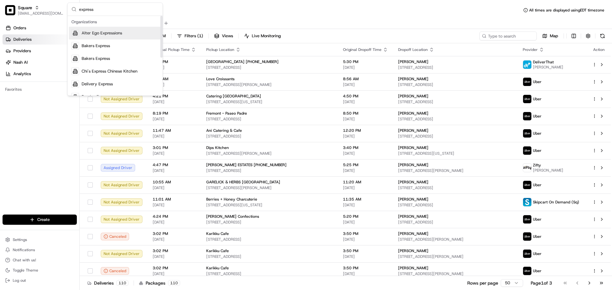
click at [125, 10] on input "express" at bounding box center [119, 9] width 80 height 13
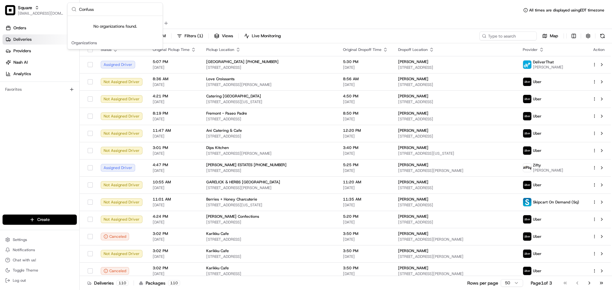
click at [102, 9] on input "Confuss" at bounding box center [119, 9] width 80 height 13
click at [106, 9] on input "Confusio" at bounding box center [119, 9] width 80 height 13
click at [120, 12] on input "Confusio" at bounding box center [119, 9] width 80 height 13
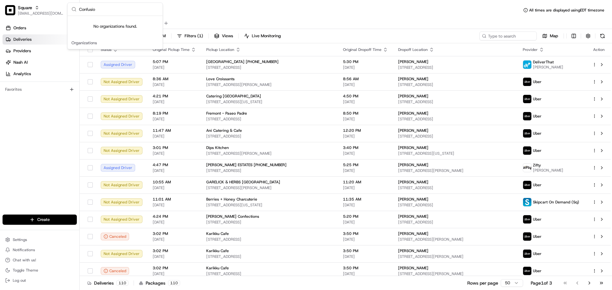
click at [120, 12] on input "Confusio" at bounding box center [119, 9] width 80 height 13
click at [119, 11] on input "Confusio" at bounding box center [119, 9] width 80 height 13
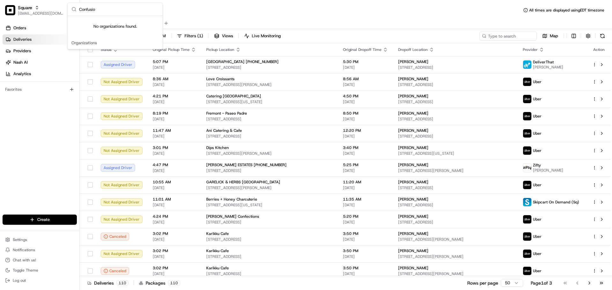
click at [119, 10] on input "Confusio" at bounding box center [119, 9] width 80 height 13
click at [117, 10] on input "Confusio" at bounding box center [119, 9] width 80 height 13
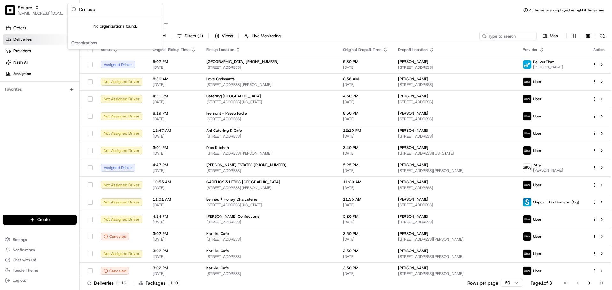
click at [117, 10] on input "Confusio" at bounding box center [119, 9] width 80 height 13
type input "Confusio"
click at [54, 11] on div "Square" at bounding box center [41, 7] width 46 height 6
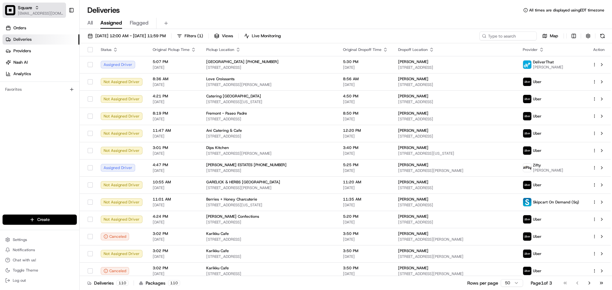
click at [23, 11] on span "Square" at bounding box center [25, 7] width 14 height 6
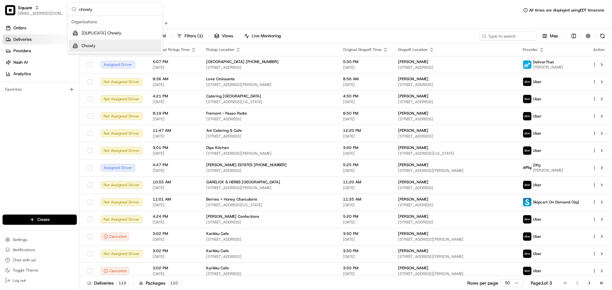
type input "chowly"
click at [126, 43] on div "Chowly" at bounding box center [115, 45] width 92 height 13
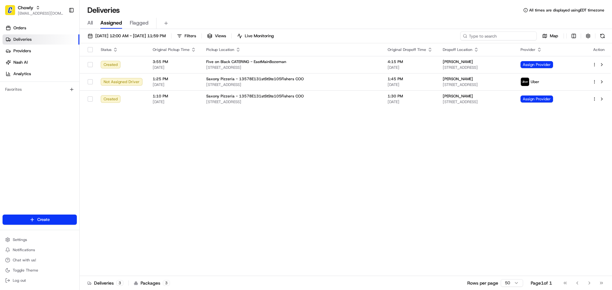
click at [517, 37] on input at bounding box center [498, 36] width 76 height 9
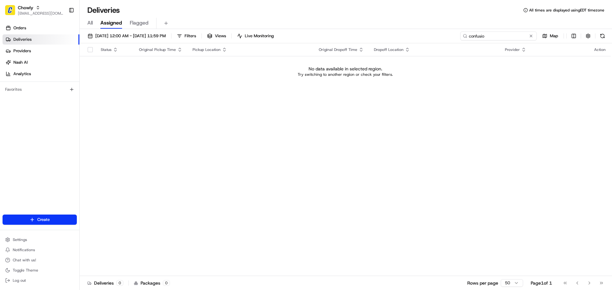
click at [493, 36] on input "confusio" at bounding box center [498, 36] width 76 height 9
click at [499, 37] on input "confusio" at bounding box center [498, 36] width 76 height 9
click at [499, 36] on input "confusio" at bounding box center [498, 36] width 76 height 9
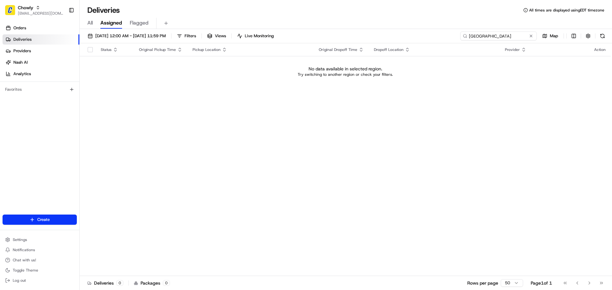
click at [497, 38] on input "kenya" at bounding box center [498, 36] width 76 height 9
type input "kenya"
click at [40, 29] on link "Orders" at bounding box center [41, 28] width 77 height 10
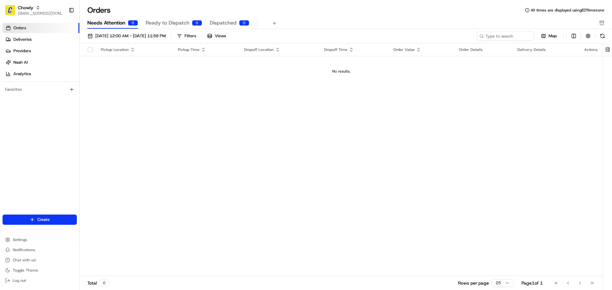
click at [493, 40] on div "08/01/2025 12:00 AM - 08/31/2025 11:59 PM Filters Views Map" at bounding box center [346, 38] width 532 height 12
click at [494, 36] on input at bounding box center [495, 36] width 76 height 9
type input "kenya"
click at [59, 14] on span "[EMAIL_ADDRESS][DOMAIN_NAME]" at bounding box center [41, 13] width 46 height 5
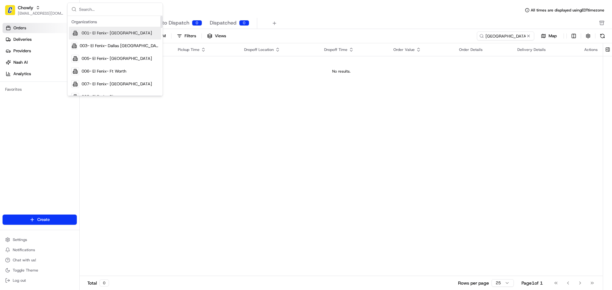
drag, startPoint x: 433, startPoint y: 133, endPoint x: 432, endPoint y: 125, distance: 7.7
click at [432, 133] on div "Pickup Location Pickup Time Dropoff Location Dropoff Time Order Value Order Det…" at bounding box center [341, 159] width 523 height 233
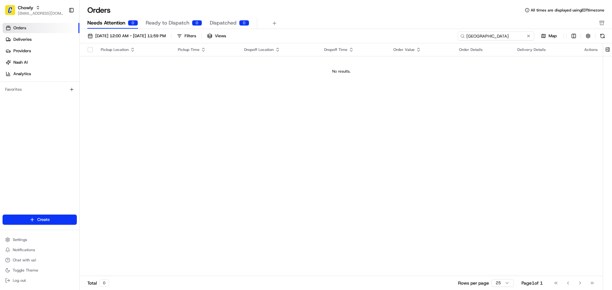
click at [511, 39] on input "kenya" at bounding box center [495, 36] width 76 height 9
click at [73, 38] on link "Deliveries" at bounding box center [41, 39] width 77 height 10
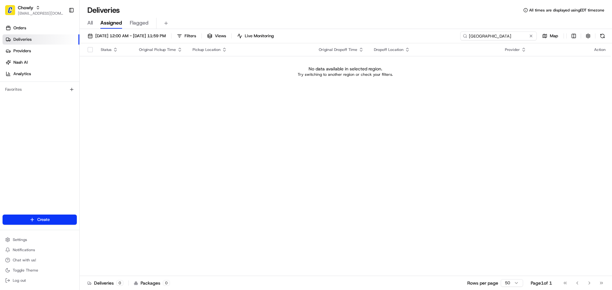
click at [502, 38] on input "kenya" at bounding box center [498, 36] width 76 height 9
type input "rebedia"
click at [165, 34] on span "08/23/2025 12:00 AM - 08/23/2025 11:59 PM" at bounding box center [130, 36] width 70 height 6
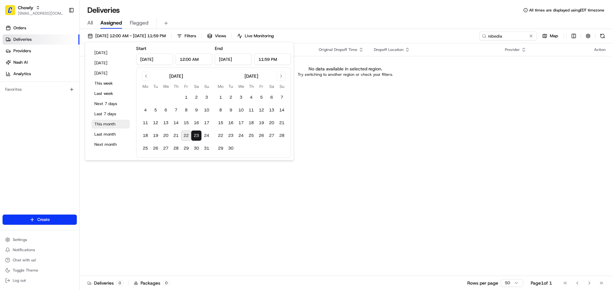
click at [106, 123] on button "This month" at bounding box center [110, 124] width 38 height 9
type input "Aug 1, 2025"
type input "Aug 31, 2025"
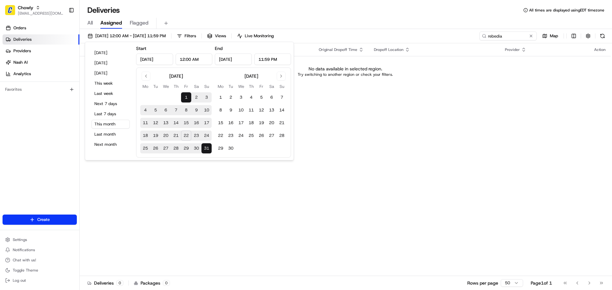
click at [318, 5] on div "Deliveries All times are displayed using EDT timezone All Assigned Flagged 08/0…" at bounding box center [346, 145] width 532 height 290
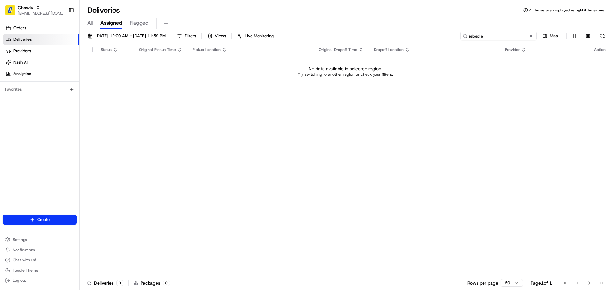
click at [512, 34] on input "rebedia" at bounding box center [498, 36] width 76 height 9
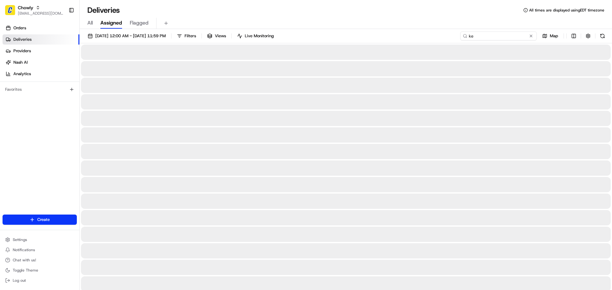
type input "k"
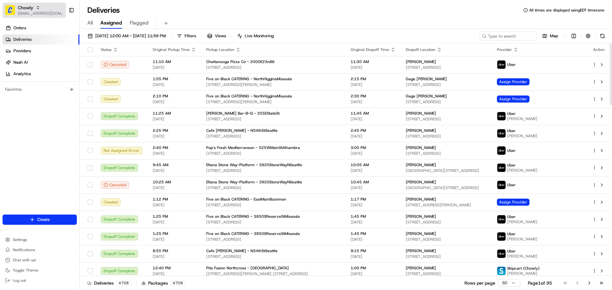
click at [31, 11] on span "[EMAIL_ADDRESS][DOMAIN_NAME]" at bounding box center [41, 13] width 46 height 5
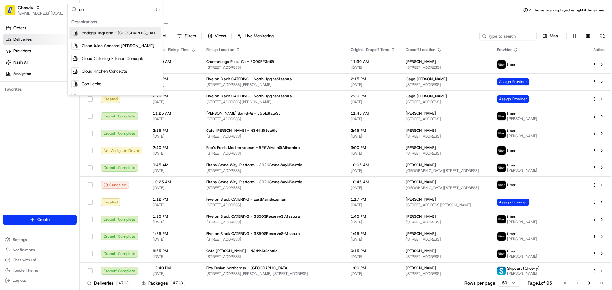
type input "c"
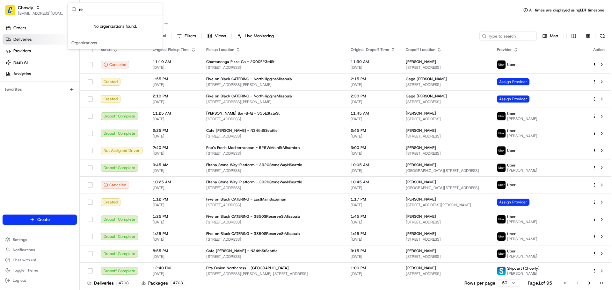
type input "r"
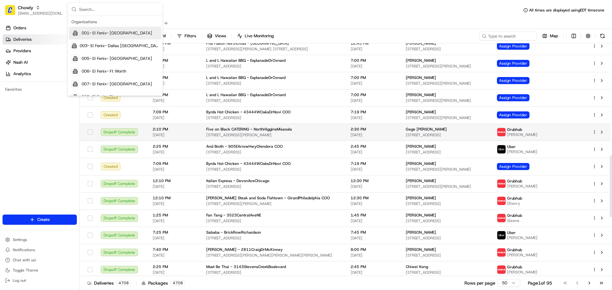
scroll to position [446, 0]
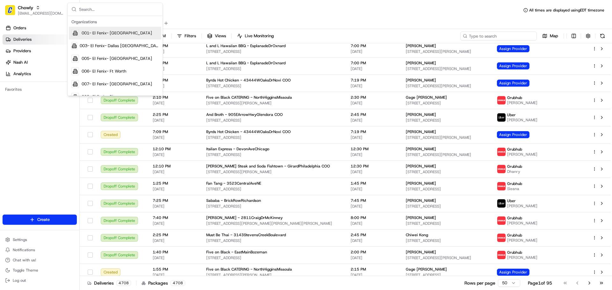
click at [493, 34] on input at bounding box center [498, 36] width 76 height 9
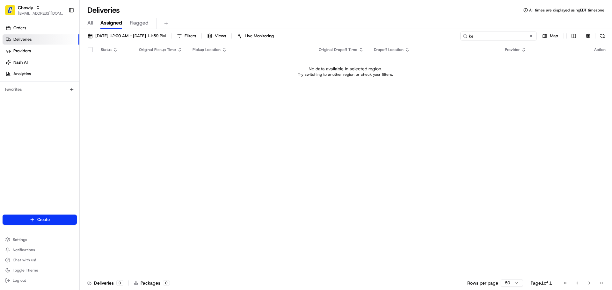
type input "k"
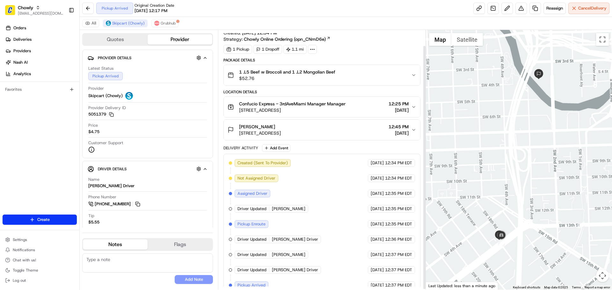
scroll to position [17, 0]
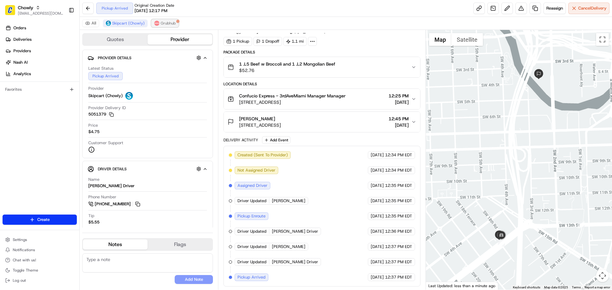
click at [158, 26] on button "Grubhub" at bounding box center [164, 23] width 27 height 8
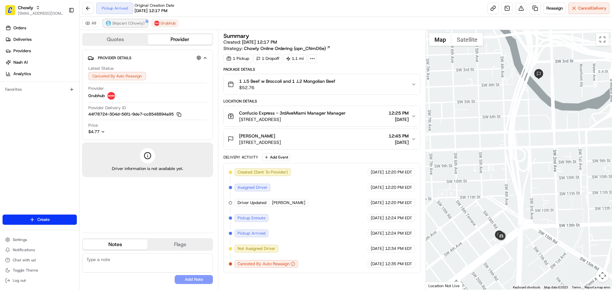
click at [130, 24] on span "Skipcart (Chowly)" at bounding box center [128, 23] width 32 height 5
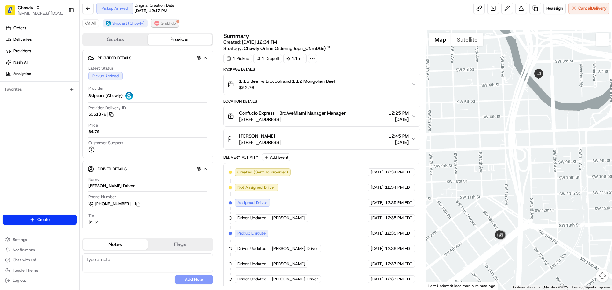
click at [154, 23] on img at bounding box center [156, 23] width 5 height 5
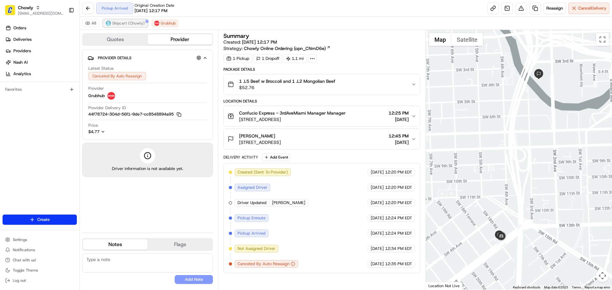
click at [127, 23] on span "Skipcart (Chowly)" at bounding box center [128, 23] width 32 height 5
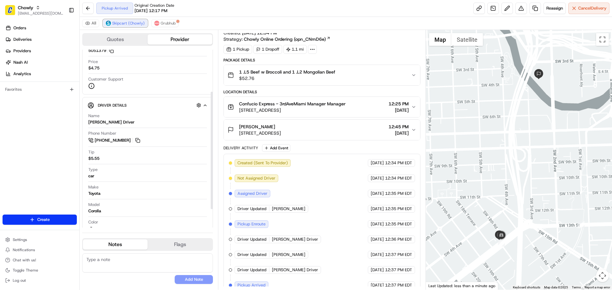
scroll to position [17, 0]
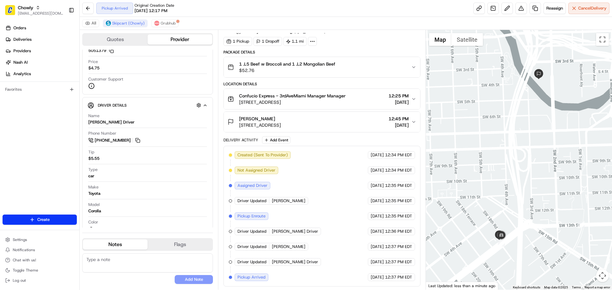
click at [370, 276] on span "[DATE]" at bounding box center [376, 278] width 13 height 6
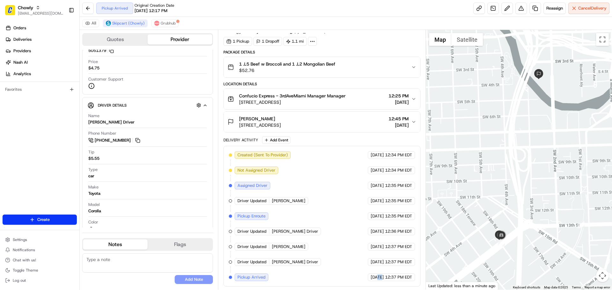
click at [370, 276] on span "[DATE]" at bounding box center [376, 278] width 13 height 6
click at [379, 276] on span "[DATE]" at bounding box center [376, 278] width 13 height 6
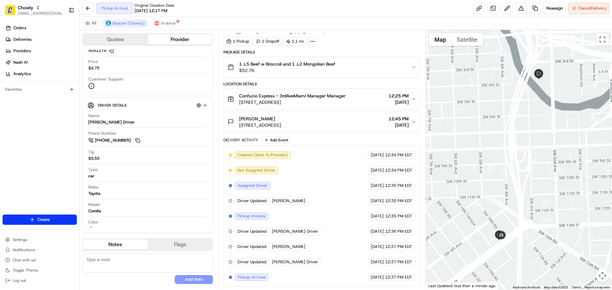
click at [379, 276] on span "[DATE]" at bounding box center [376, 278] width 13 height 6
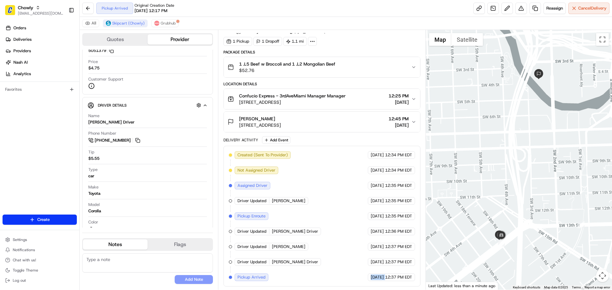
click at [370, 280] on span "[DATE]" at bounding box center [376, 278] width 13 height 6
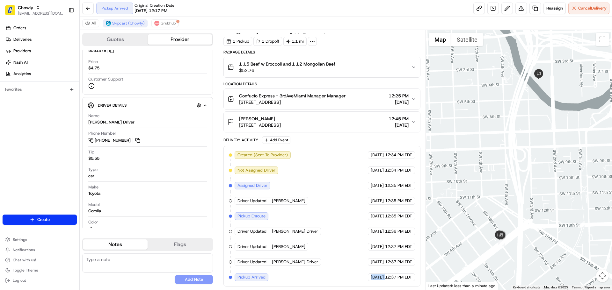
click at [370, 280] on span "[DATE]" at bounding box center [376, 278] width 13 height 6
click at [370, 279] on span "[DATE]" at bounding box center [376, 278] width 13 height 6
click at [162, 23] on span "Grubhub" at bounding box center [168, 23] width 15 height 5
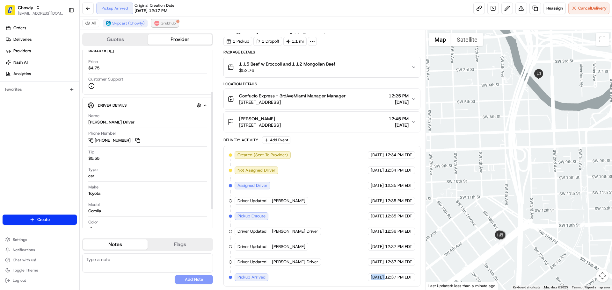
scroll to position [0, 0]
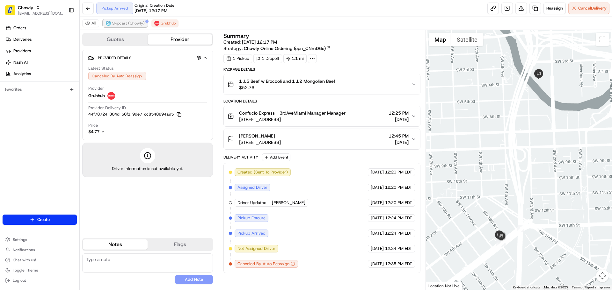
click at [131, 23] on span "Skipcart (Chowly)" at bounding box center [128, 23] width 32 height 5
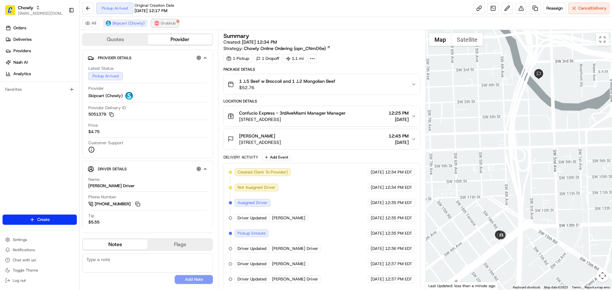
click at [170, 22] on span "Grubhub" at bounding box center [168, 23] width 15 height 5
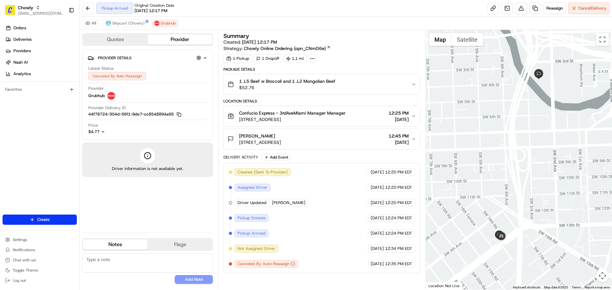
click at [249, 231] on span "Pickup Arrived" at bounding box center [251, 234] width 28 height 6
click at [128, 22] on span "Skipcart (Chowly)" at bounding box center [128, 23] width 32 height 5
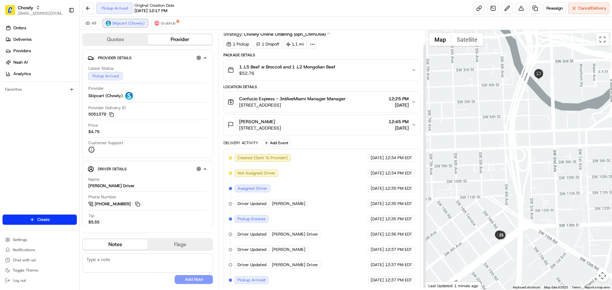
scroll to position [17, 0]
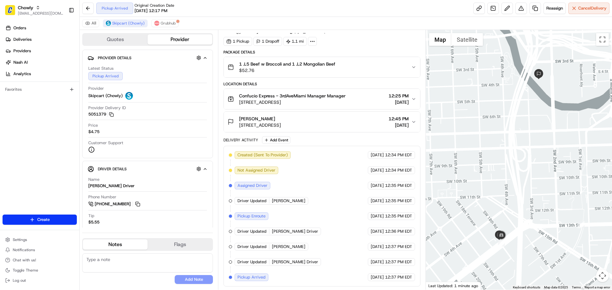
click at [262, 261] on span "Driver Updated" at bounding box center [251, 262] width 29 height 6
click at [290, 261] on span "Nash Driver" at bounding box center [295, 262] width 46 height 6
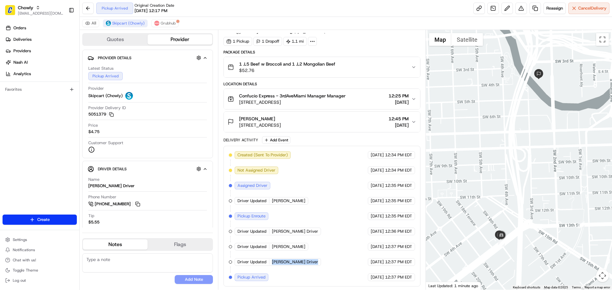
click at [290, 261] on span "Nash Driver" at bounding box center [295, 262] width 46 height 6
click at [283, 260] on span "Nash Driver" at bounding box center [295, 262] width 46 height 6
click at [392, 277] on span "12:37 PM EDT" at bounding box center [398, 278] width 27 height 6
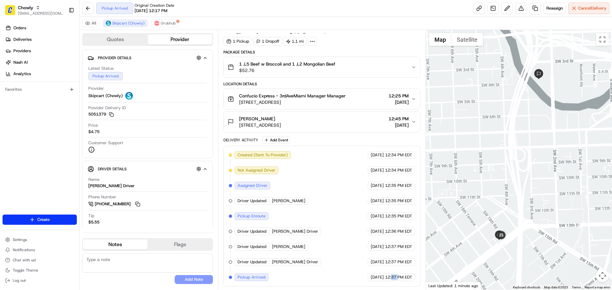
click at [392, 277] on span "12:37 PM EDT" at bounding box center [398, 278] width 27 height 6
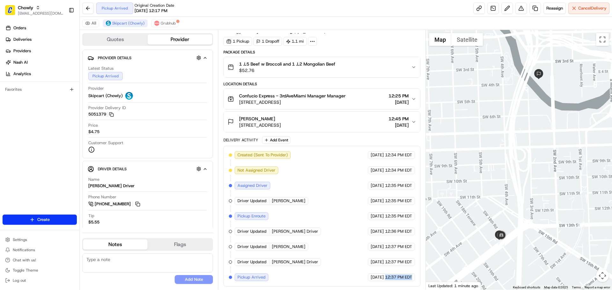
click at [392, 277] on span "12:37 PM EDT" at bounding box center [398, 278] width 27 height 6
click at [163, 21] on span "Grubhub" at bounding box center [168, 23] width 15 height 5
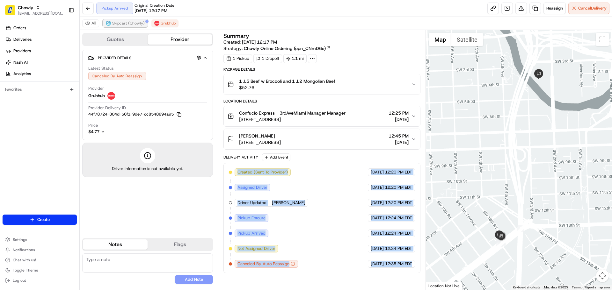
click at [141, 21] on span "Skipcart (Chowly)" at bounding box center [128, 23] width 32 height 5
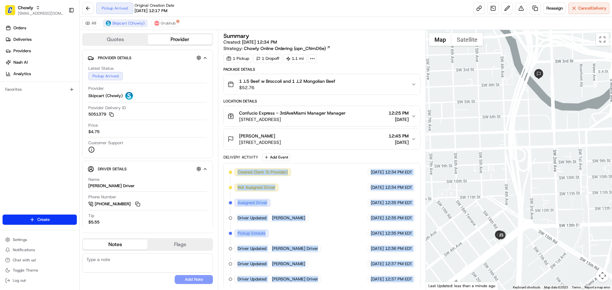
click at [308, 235] on div "Created (Sent To Provider) Skipcart (Chowly) 08/22/2025 12:34 PM EDT Not Assign…" at bounding box center [322, 233] width 186 height 130
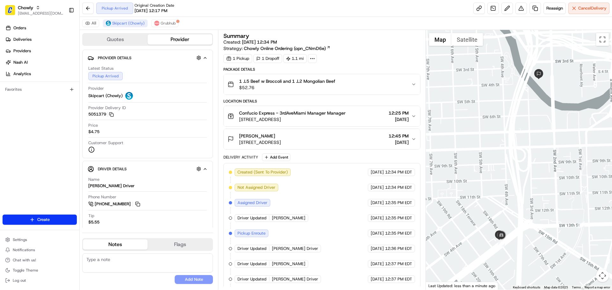
click at [283, 282] on span "Nash Driver" at bounding box center [295, 279] width 46 height 6
click at [259, 275] on div "Created (Sent To Provider) Skipcart (Chowly) 08/22/2025 12:34 PM EDT Not Assign…" at bounding box center [322, 233] width 186 height 130
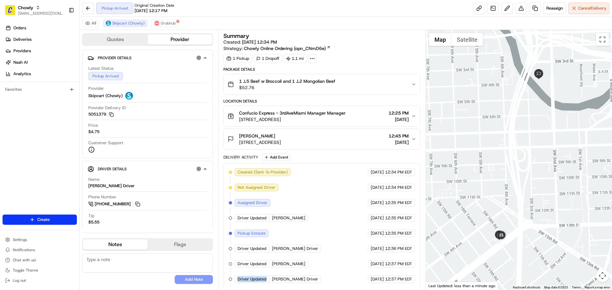
click at [259, 275] on div "Created (Sent To Provider) Skipcart (Chowly) 08/22/2025 12:34 PM EDT Not Assign…" at bounding box center [322, 233] width 186 height 130
click at [252, 278] on span "Driver Updated" at bounding box center [251, 279] width 29 height 6
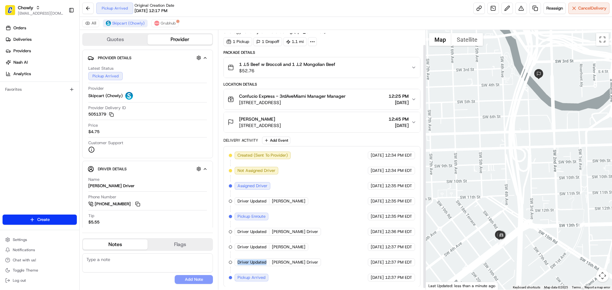
scroll to position [17, 0]
click at [171, 24] on span "Grubhub" at bounding box center [168, 23] width 15 height 5
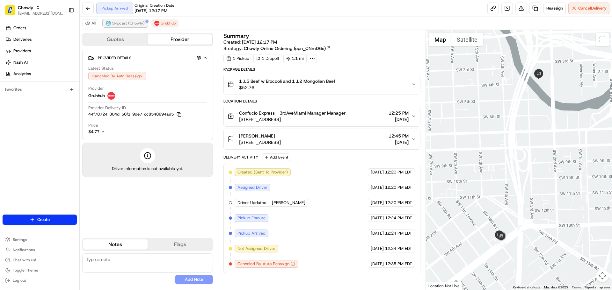
click at [140, 25] on span "Skipcart (Chowly)" at bounding box center [128, 23] width 32 height 5
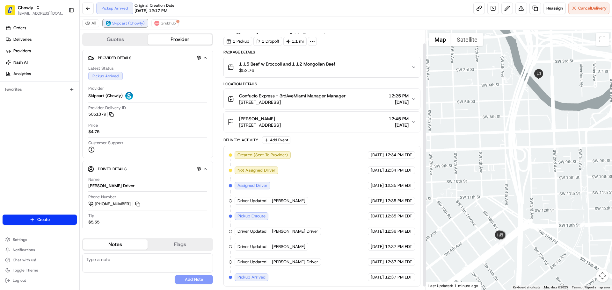
scroll to position [17, 0]
click at [258, 277] on span "Pickup Arrived" at bounding box center [251, 278] width 28 height 6
click at [280, 261] on span "Nash Driver" at bounding box center [295, 262] width 46 height 6
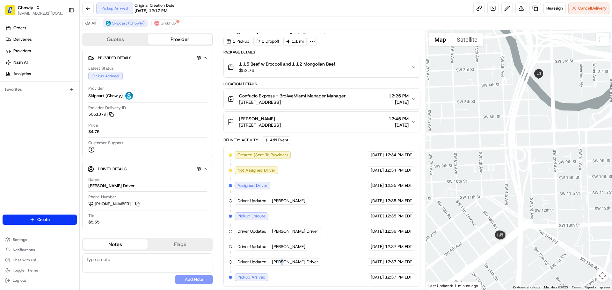
click at [280, 261] on span "Nash Driver" at bounding box center [295, 262] width 46 height 6
click at [292, 259] on span "Nash Driver" at bounding box center [295, 262] width 46 height 6
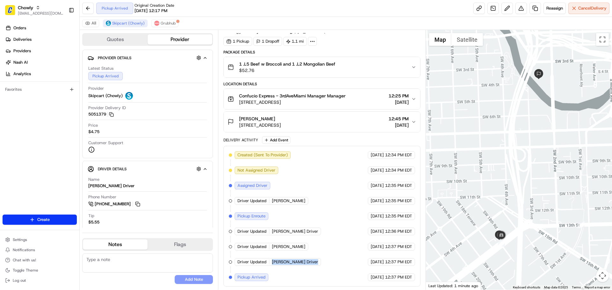
click at [284, 261] on span "Nash Driver" at bounding box center [295, 262] width 46 height 6
click at [277, 265] on span "Nash Driver" at bounding box center [295, 262] width 46 height 6
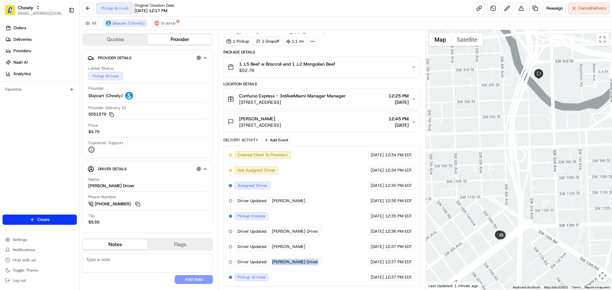
click at [277, 265] on span "Nash Driver" at bounding box center [295, 262] width 46 height 6
click at [277, 259] on div "Driver Updated Nash Driver" at bounding box center [277, 262] width 86 height 8
click at [288, 262] on span "Nash Driver" at bounding box center [295, 262] width 46 height 6
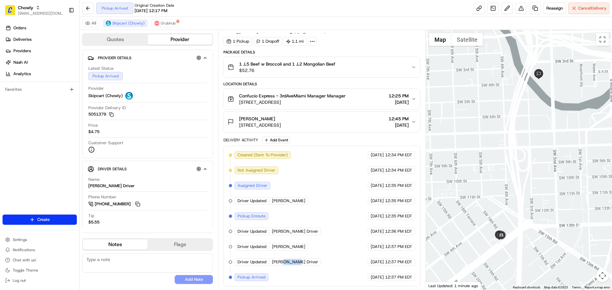
click at [288, 262] on span "Nash Driver" at bounding box center [295, 262] width 46 height 6
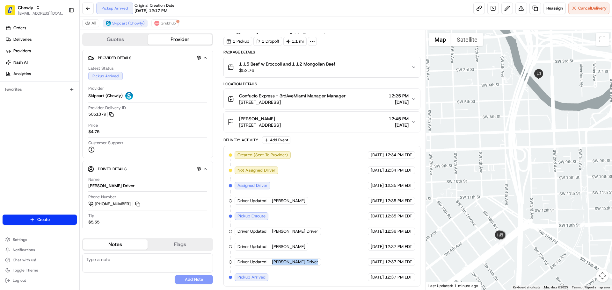
click at [289, 263] on span "Nash Driver" at bounding box center [295, 262] width 46 height 6
click at [167, 23] on span "Grubhub" at bounding box center [168, 23] width 15 height 5
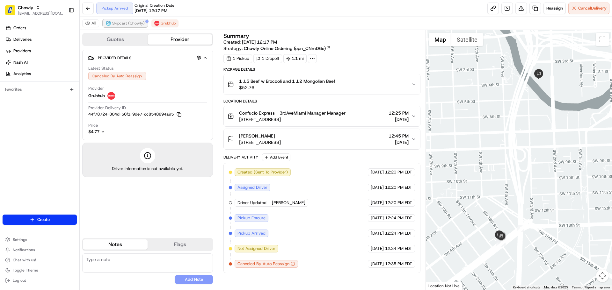
click at [126, 24] on span "Skipcart (Chowly)" at bounding box center [128, 23] width 32 height 5
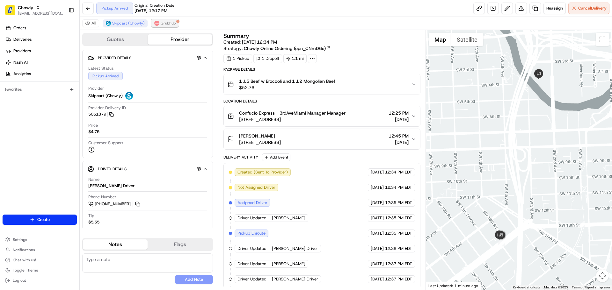
click at [154, 24] on img at bounding box center [156, 23] width 5 height 5
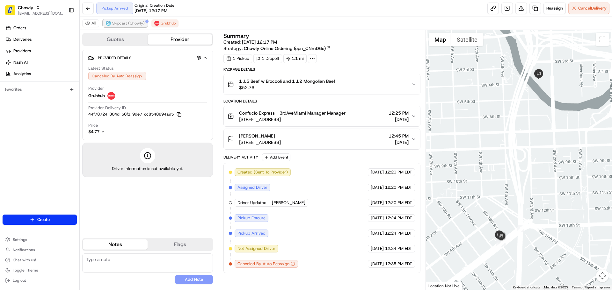
click at [134, 25] on span "Skipcart (Chowly)" at bounding box center [128, 23] width 32 height 5
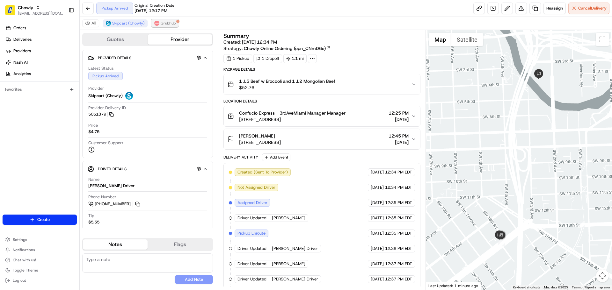
click at [163, 24] on span "Grubhub" at bounding box center [168, 23] width 15 height 5
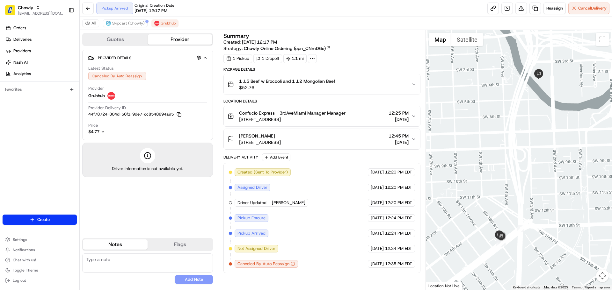
click at [118, 259] on textarea at bounding box center [147, 263] width 131 height 19
type textarea "File an IR in Grabhub"
click at [152, 261] on textarea "File an IR in Grabhub" at bounding box center [147, 263] width 131 height 19
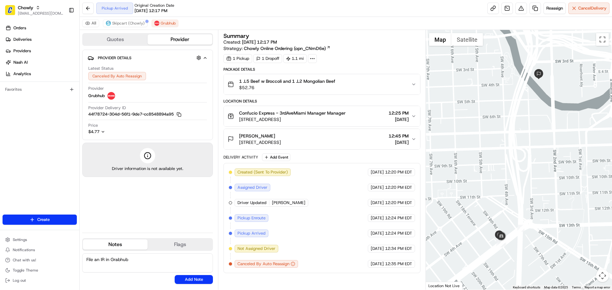
click at [152, 261] on textarea "File an IR in Grabhub" at bounding box center [147, 263] width 131 height 19
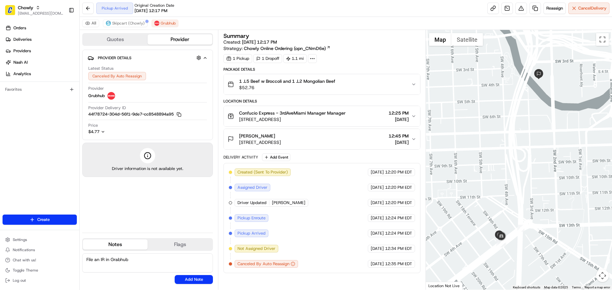
click at [152, 261] on textarea "File an IR in Grabhub" at bounding box center [147, 263] width 131 height 19
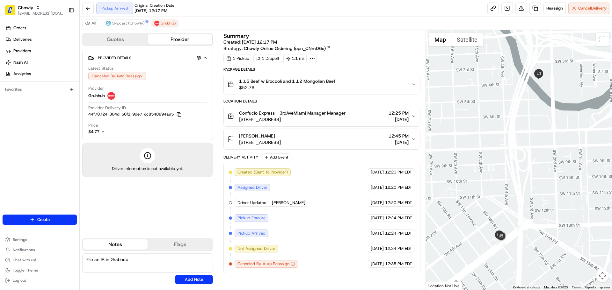
click at [152, 261] on textarea "File an IR in Grabhub" at bounding box center [147, 263] width 131 height 19
click at [517, 8] on button at bounding box center [520, 8] width 11 height 11
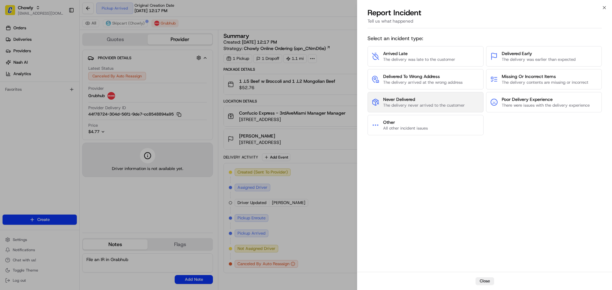
click at [453, 98] on span "Never Delivered" at bounding box center [424, 99] width 82 height 6
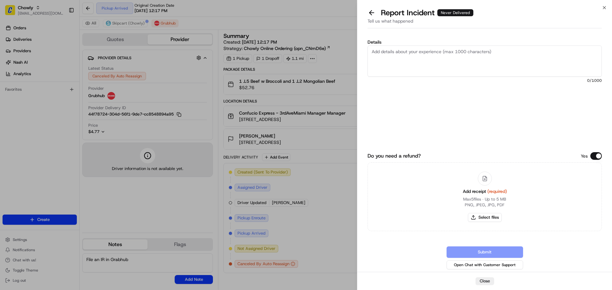
click at [441, 65] on textarea "Details" at bounding box center [484, 61] width 234 height 31
type textarea "The driver picked up the order"
click at [402, 51] on textarea "The driver picked up the order" at bounding box center [484, 61] width 234 height 31
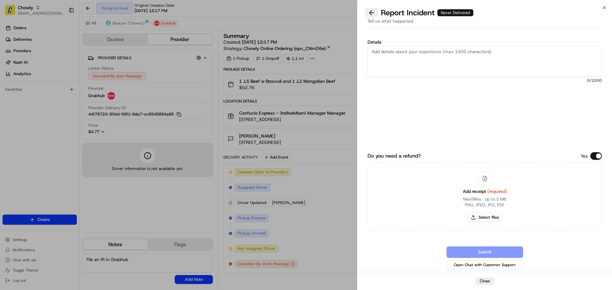
click at [369, 15] on button at bounding box center [371, 12] width 13 height 9
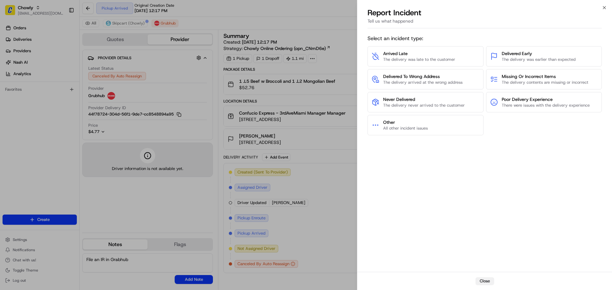
click at [483, 278] on button "Close" at bounding box center [484, 281] width 18 height 8
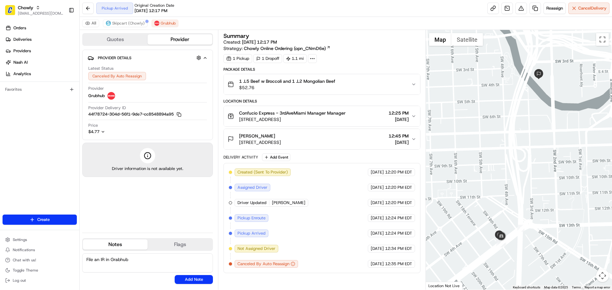
click at [143, 264] on textarea "File an IR in Grabhub" at bounding box center [147, 263] width 131 height 19
click at [133, 26] on button "Skipcart (Chowly)" at bounding box center [125, 23] width 45 height 8
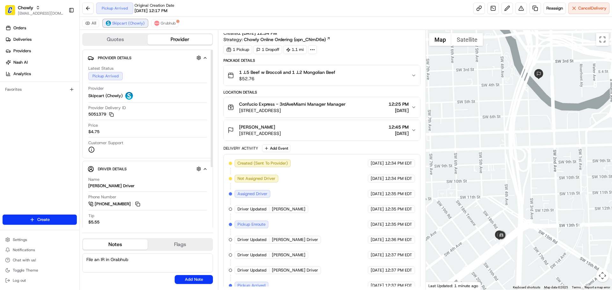
scroll to position [17, 0]
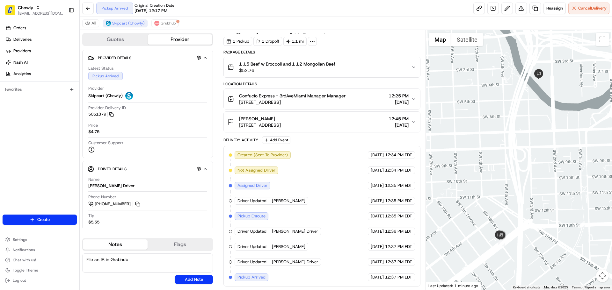
click at [261, 278] on span "Pickup Arrived" at bounding box center [251, 278] width 28 height 6
click at [290, 260] on span "Nash Driver" at bounding box center [295, 262] width 46 height 6
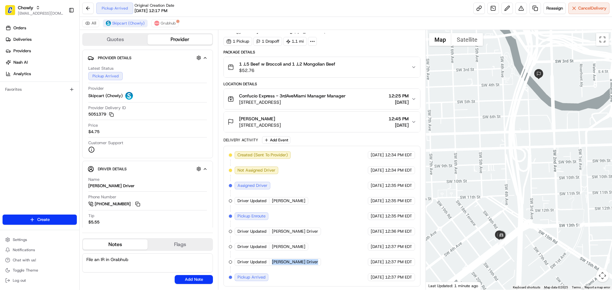
click at [290, 260] on span "Nash Driver" at bounding box center [295, 262] width 46 height 6
click at [139, 263] on textarea "File an IR in Grabhub" at bounding box center [147, 263] width 131 height 19
click at [155, 21] on img at bounding box center [156, 23] width 5 height 5
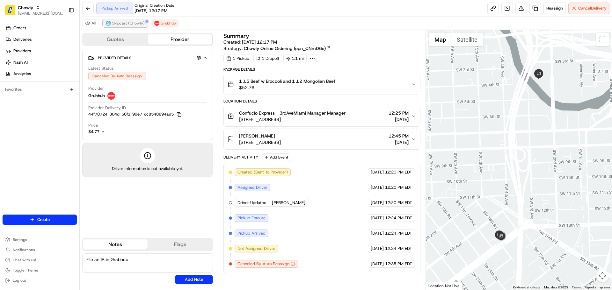
click at [130, 21] on span "Skipcart (Chowly)" at bounding box center [128, 23] width 32 height 5
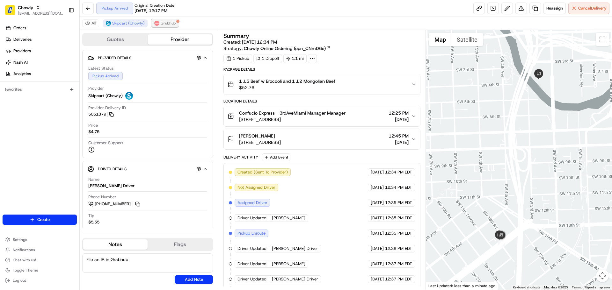
click at [163, 22] on span "Grubhub" at bounding box center [168, 23] width 15 height 5
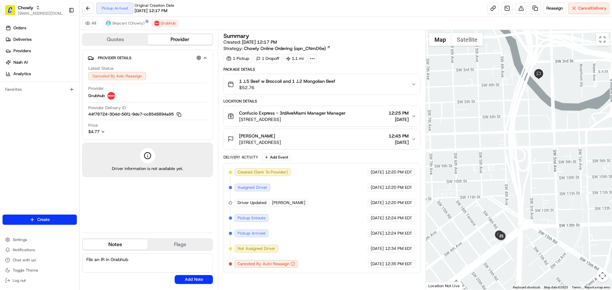
click at [137, 258] on textarea "File an IR in Grabhub" at bounding box center [147, 263] width 131 height 19
drag, startPoint x: 126, startPoint y: 269, endPoint x: 79, endPoint y: 245, distance: 52.4
click at [79, 245] on div "Chowly blacdao@nashhelp.com Toggle Sidebar Orders Deliveries Providers Nash AI …" at bounding box center [306, 145] width 612 height 290
click at [98, 266] on textarea "File an IR in Grabhub Seems that the first driver did not tag the order as pick…" at bounding box center [147, 263] width 131 height 19
click at [148, 264] on textarea "File an IR in Grabhub Seems that the first driver did not tag the order as pick…" at bounding box center [147, 263] width 131 height 19
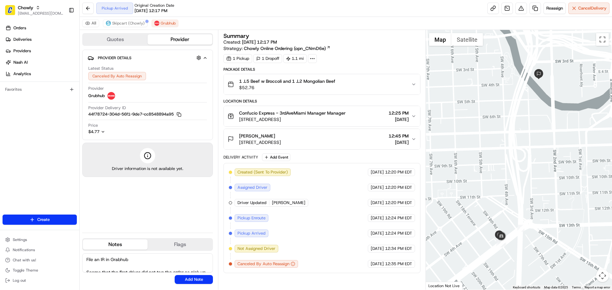
click at [147, 257] on textarea "File an IR in Grabhub Seems that the first driver did not tag the order as pick…" at bounding box center [147, 263] width 131 height 19
click at [145, 269] on textarea "File an IR in Grabhub Seems that the first driver did not tag the order as pick…" at bounding box center [147, 263] width 131 height 19
click at [149, 265] on textarea "File an IR in Grabhub Seems that the first driver did not tag the order as pick…" at bounding box center [147, 263] width 131 height 19
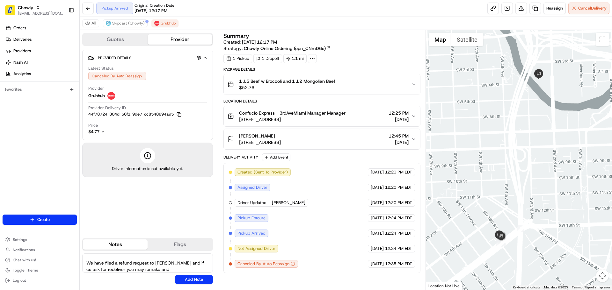
click at [149, 265] on textarea "File an IR in Grabhub Seems that the first driver did not tag the order as pick…" at bounding box center [147, 263] width 131 height 19
click at [160, 265] on textarea "File an IR in Grabhub Seems that the first driver did not tag the order as pick…" at bounding box center [147, 263] width 131 height 19
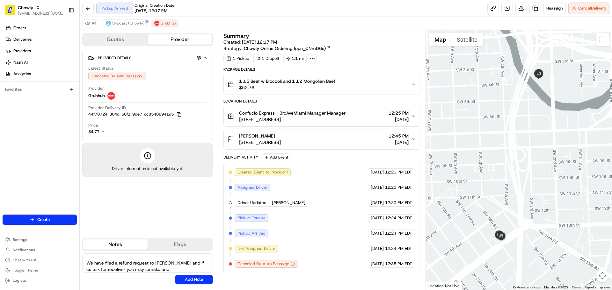
click at [158, 268] on textarea "File an IR in Grabhub Seems that the first driver did not tag the order as pick…" at bounding box center [147, 263] width 131 height 19
click at [158, 269] on textarea "File an IR in Grabhub Seems that the first driver did not tag the order as pick…" at bounding box center [147, 263] width 131 height 19
click at [161, 267] on textarea "File an IR in Grabhub Seems that the first driver did not tag the order as pick…" at bounding box center [147, 263] width 131 height 19
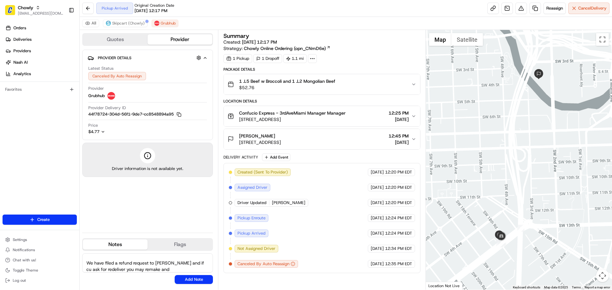
click at [159, 269] on textarea "File an IR in Grabhub Seems that the first driver did not tag the order as pick…" at bounding box center [147, 263] width 131 height 19
click at [163, 269] on textarea "File an IR in Grabhub Seems that the first driver did not tag the order as pick…" at bounding box center [147, 263] width 131 height 19
click at [155, 268] on textarea "File an IR in Grabhub Seems that the first driver did not tag the order as pick…" at bounding box center [147, 263] width 131 height 19
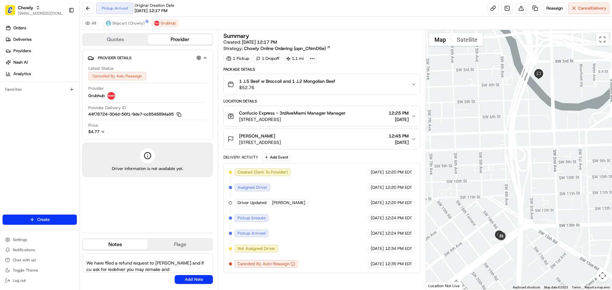
click at [155, 268] on textarea "File an IR in Grabhub Seems that the first driver did not tag the order as pick…" at bounding box center [147, 263] width 131 height 19
click at [187, 263] on textarea "File an IR in Grabhub Seems that the first driver did not tag the order as pick…" at bounding box center [147, 263] width 131 height 19
click at [182, 263] on textarea "File an IR in Grabhub Seems that the first driver did not tag the order as pick…" at bounding box center [147, 263] width 131 height 19
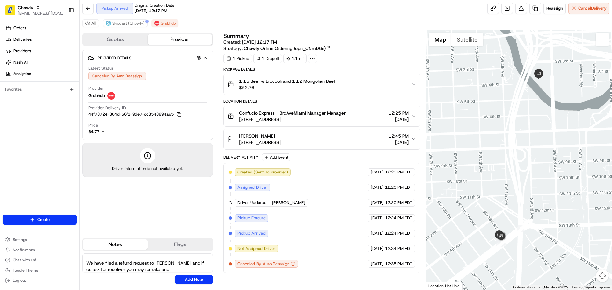
click at [171, 269] on textarea "File an IR in Grabhub Seems that the first driver did not tag the order as pick…" at bounding box center [147, 263] width 131 height 19
click at [146, 267] on textarea "File an IR in Grabhub Seems that the first driver did not tag the order as pick…" at bounding box center [147, 263] width 131 height 19
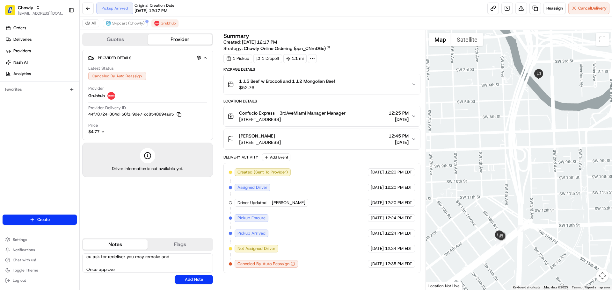
click at [146, 267] on textarea "File an IR in Grabhub Seems that the first driver did not tag the order as pick…" at bounding box center [147, 263] width 131 height 19
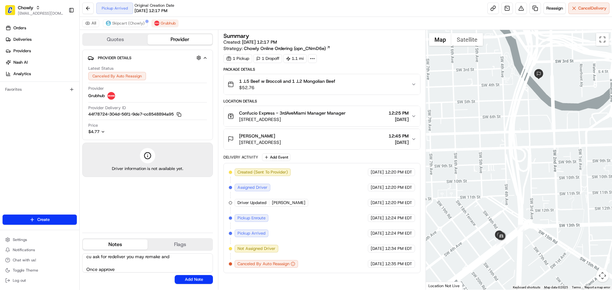
click at [146, 267] on textarea "File an IR in Grabhub Seems that the first driver did not tag the order as pick…" at bounding box center [147, 263] width 131 height 19
type textarea "File an IR in Grabhub Seems that the first driver did not tag the order as pick…"
click at [103, 263] on textarea "File an IR in Grabhub Seems that the first driver did not tag the order as pick…" at bounding box center [147, 263] width 131 height 19
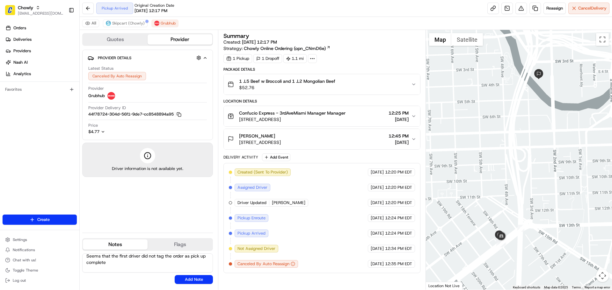
scroll to position [0, 0]
drag, startPoint x: 118, startPoint y: 269, endPoint x: 83, endPoint y: 255, distance: 37.1
click at [83, 255] on textarea "File an IR in Grabhub Seems that the first driver did not tag the order as pick…" at bounding box center [147, 263] width 131 height 19
click at [169, 25] on span "Grubhub" at bounding box center [168, 23] width 15 height 5
click at [135, 24] on span "Skipcart (Chowly)" at bounding box center [128, 23] width 32 height 5
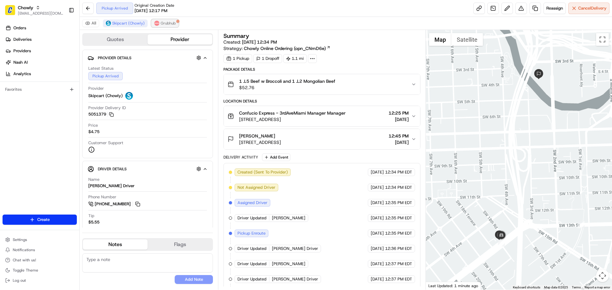
click at [162, 22] on span "Grubhub" at bounding box center [168, 23] width 15 height 5
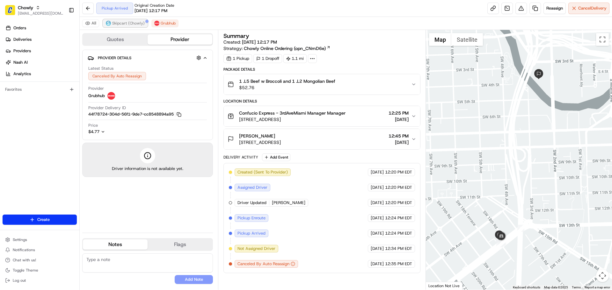
click at [137, 22] on span "Skipcart (Chowly)" at bounding box center [128, 23] width 32 height 5
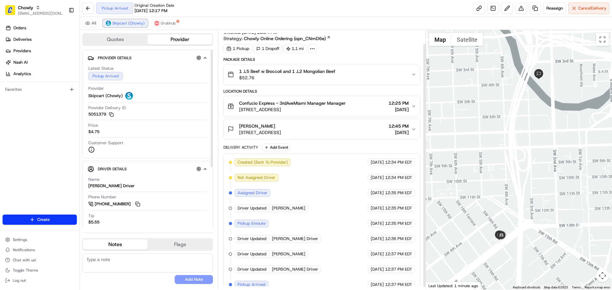
scroll to position [17, 0]
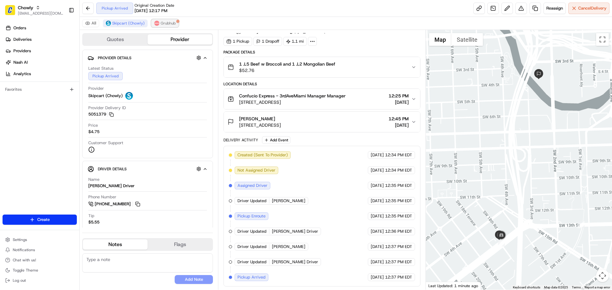
click at [175, 23] on button "Grubhub" at bounding box center [164, 23] width 27 height 8
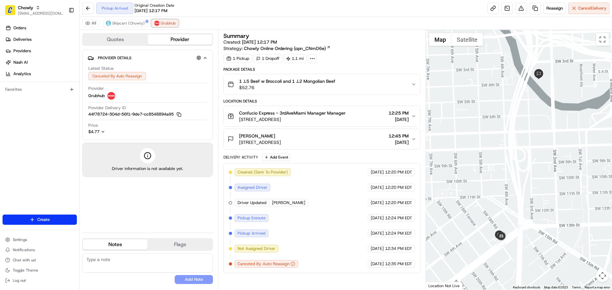
scroll to position [0, 0]
click at [521, 7] on button at bounding box center [520, 8] width 11 height 11
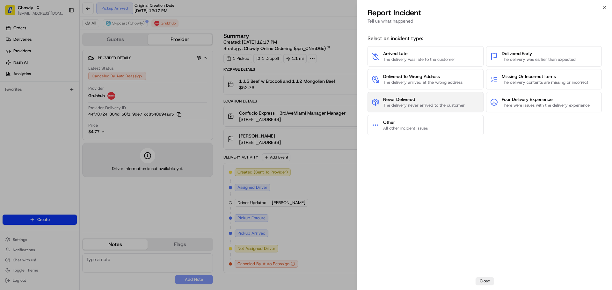
click at [421, 104] on span "The delivery never arrived to the customer" at bounding box center [424, 106] width 82 height 6
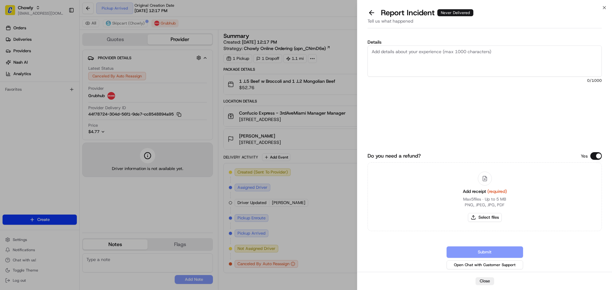
click at [406, 67] on textarea "Details" at bounding box center [484, 61] width 234 height 31
click at [438, 62] on textarea "Details" at bounding box center [484, 61] width 234 height 31
paste textarea "driver didn’t mark it as pickup complete, and unassigned himself from the deliv…"
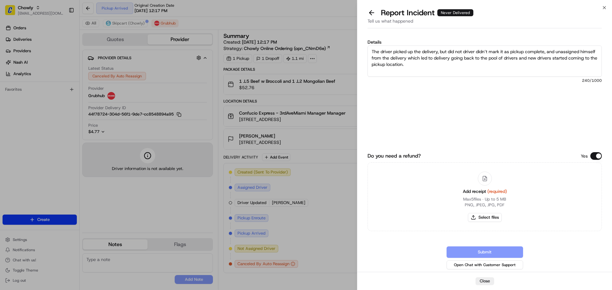
drag, startPoint x: 465, startPoint y: 51, endPoint x: 490, endPoint y: 52, distance: 24.9
click at [490, 52] on textarea "The driver picked up the delivery, but did not driver didn’t mark it as pickup …" at bounding box center [484, 61] width 234 height 31
click at [409, 61] on textarea "The driver picked up the delivery, but did not mark it as pickup complete, and …" at bounding box center [484, 61] width 234 height 31
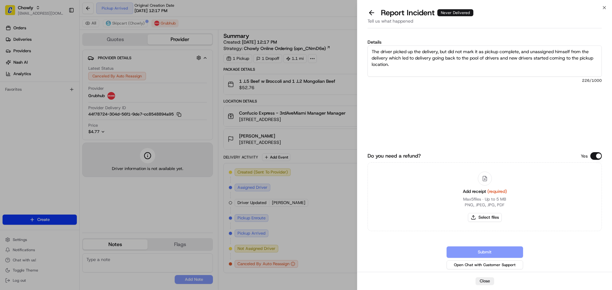
click at [444, 60] on textarea "The driver picked up the delivery, but did not mark it as pickup complete, and …" at bounding box center [484, 61] width 234 height 31
click at [435, 65] on textarea "The driver picked up the delivery, but did not mark it as pickup complete, and …" at bounding box center [484, 61] width 234 height 31
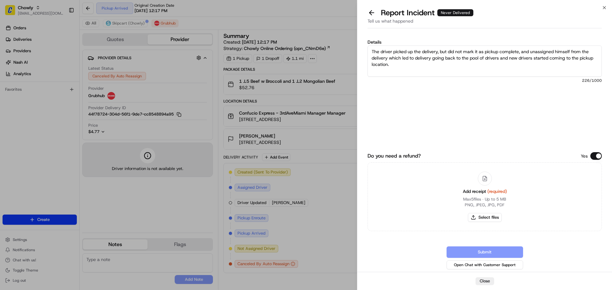
click at [434, 65] on textarea "The driver picked up the delivery, but did not mark it as pickup complete, and …" at bounding box center [484, 61] width 234 height 31
click at [420, 70] on textarea "The driver picked up the delivery, but did not mark it as pickup complete, and …" at bounding box center [484, 61] width 234 height 31
click at [443, 58] on textarea "The driver picked up the delivery, but did not mark it as pickup complete, and …" at bounding box center [484, 61] width 234 height 31
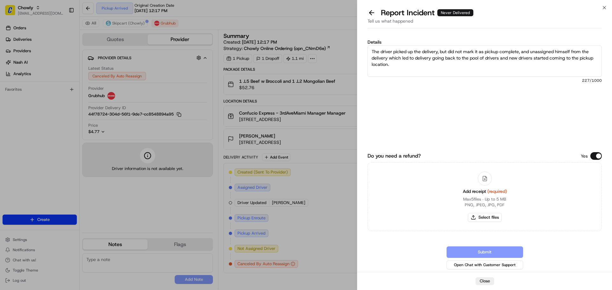
click at [419, 66] on textarea "The driver picked up the delivery, but did not mark it as pickup complete, and …" at bounding box center [484, 61] width 234 height 31
click at [463, 66] on textarea "The driver picked up the delivery, but did not mark it as pickup complete, and …" at bounding box center [484, 61] width 234 height 31
click at [415, 56] on textarea "The driver picked up the delivery, but did not mark it as pickup complete, and …" at bounding box center [484, 61] width 234 height 31
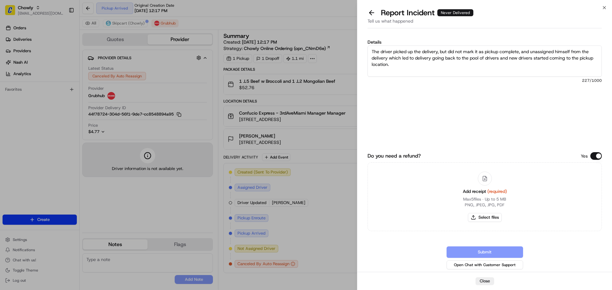
click at [415, 56] on textarea "The driver picked up the delivery, but did not mark it as pickup complete, and …" at bounding box center [484, 61] width 234 height 31
click at [406, 63] on textarea "The driver picked up the delivery, but did not mark it as pickup complete, and …" at bounding box center [484, 61] width 234 height 31
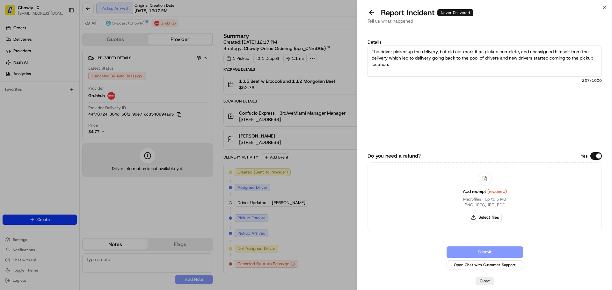
click at [406, 63] on textarea "The driver picked up the delivery, but did not mark it as pickup complete, and …" at bounding box center [484, 61] width 234 height 31
click at [388, 60] on textarea "The driver picked up the delivery, but did not mark it as pickup complete, and …" at bounding box center [484, 61] width 234 height 31
drag, startPoint x: 389, startPoint y: 59, endPoint x: 405, endPoint y: 59, distance: 15.9
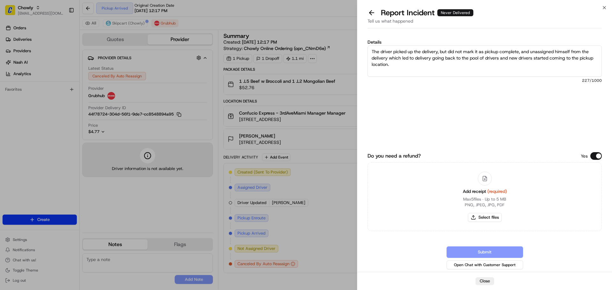
click at [405, 59] on textarea "The driver picked up the delivery, but did not mark it as pickup complete, and …" at bounding box center [484, 61] width 234 height 31
drag, startPoint x: 390, startPoint y: 58, endPoint x: 395, endPoint y: 63, distance: 7.0
click at [395, 63] on textarea "The driver picked up the delivery, but did not mark it as pickup complete, and …" at bounding box center [484, 61] width 234 height 31
click at [402, 67] on textarea "The driver picked up the delivery, but did not mark it as pickup complete, and …" at bounding box center [484, 61] width 234 height 31
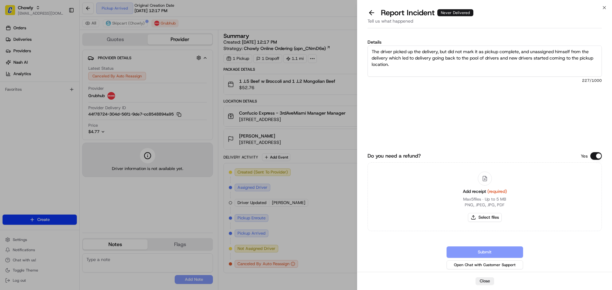
drag, startPoint x: 390, startPoint y: 60, endPoint x: 395, endPoint y: 65, distance: 6.8
click at [395, 65] on textarea "The driver picked up the delivery, but did not mark it as pickup complete, and …" at bounding box center [484, 61] width 234 height 31
click at [392, 65] on textarea "The driver picked up the delivery, but did not mark it as pickup complete, and …" at bounding box center [484, 61] width 234 height 31
click at [398, 66] on textarea "The driver picked up the delivery, but did not mark it as pickup complete, and …" at bounding box center [484, 61] width 234 height 31
drag, startPoint x: 398, startPoint y: 66, endPoint x: 389, endPoint y: 59, distance: 11.6
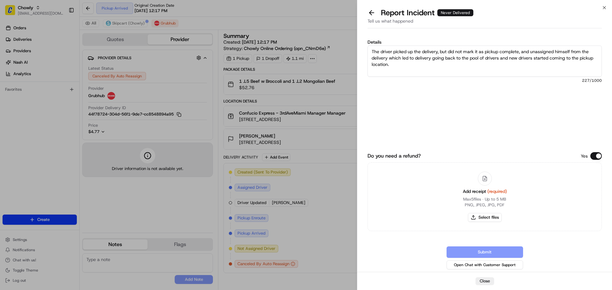
click at [389, 59] on textarea "The driver picked up the delivery, but did not mark it as pickup complete, and …" at bounding box center [484, 61] width 234 height 31
type textarea "The driver picked up the delivery, but did not mark it as pickup complete, and …"
click at [488, 253] on div "Submit Open Chat with Customer Support" at bounding box center [484, 259] width 234 height 24
click at [597, 154] on button "Do you need a refund?" at bounding box center [595, 156] width 11 height 8
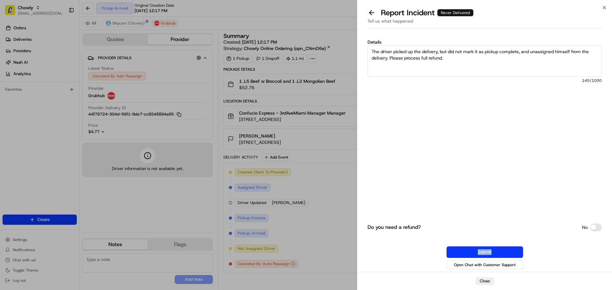
click at [596, 224] on button "Do you need a refund?" at bounding box center [595, 228] width 11 height 8
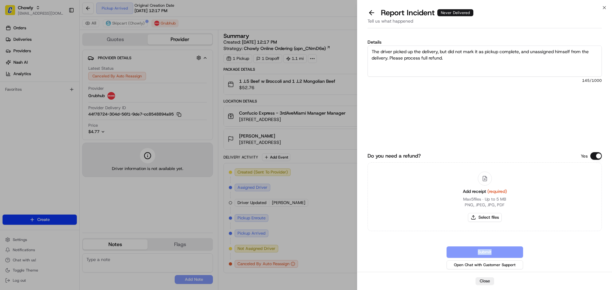
click at [593, 156] on button "Do you need a refund?" at bounding box center [595, 156] width 11 height 8
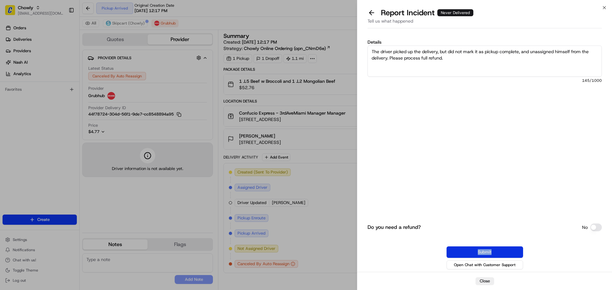
click at [475, 251] on button "Submit" at bounding box center [484, 252] width 76 height 11
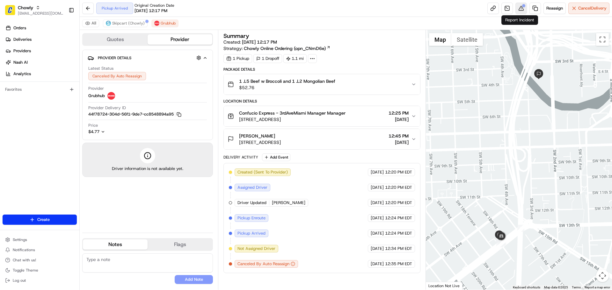
click at [522, 7] on div at bounding box center [523, 5] width 3 height 3
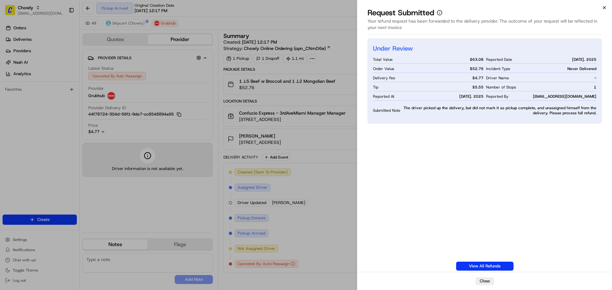
click at [604, 5] on icon "button" at bounding box center [603, 7] width 5 height 5
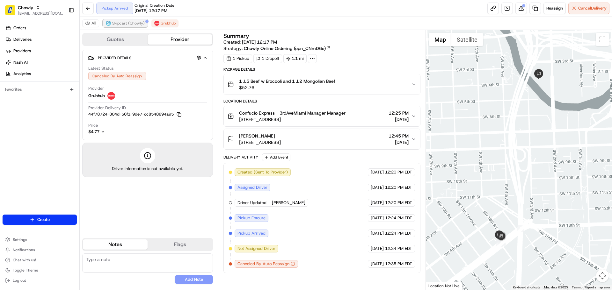
click at [122, 25] on span "Skipcart (Chowly)" at bounding box center [128, 23] width 32 height 5
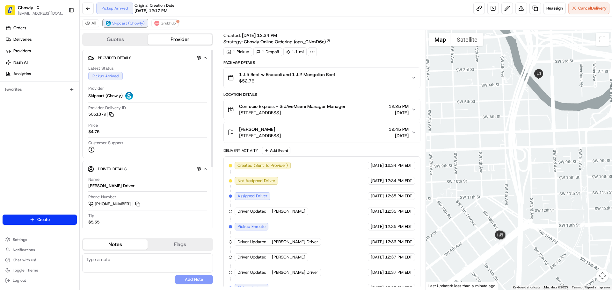
scroll to position [17, 0]
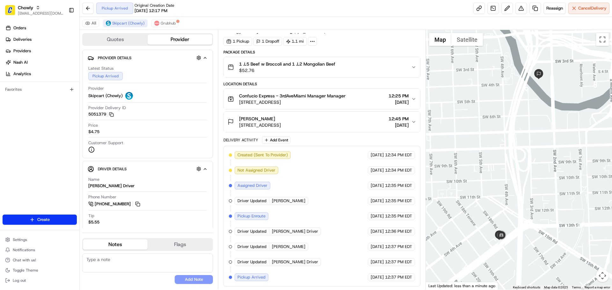
click at [257, 278] on span "Pickup Arrived" at bounding box center [251, 278] width 28 height 6
click at [167, 25] on span "Grubhub" at bounding box center [168, 23] width 15 height 5
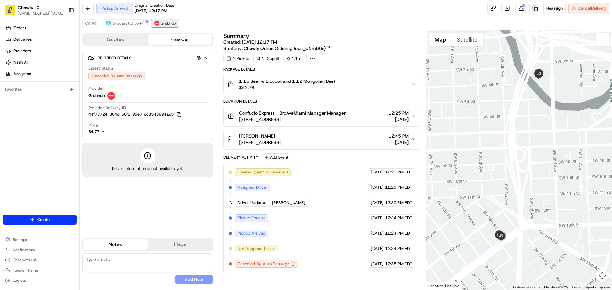
scroll to position [0, 0]
click at [97, 260] on textarea at bounding box center [147, 263] width 131 height 19
paste textarea "** Caller Information: Merchant ** Reason for calling: Saying that there are mu…"
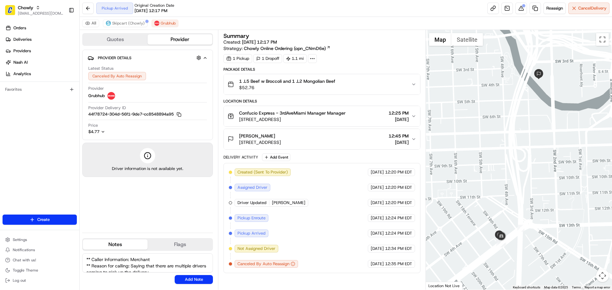
scroll to position [35, 0]
type textarea "** Caller Information: Merchant ** Reason for calling: Saying that there are mu…"
click at [196, 279] on button "Add Note" at bounding box center [194, 279] width 38 height 9
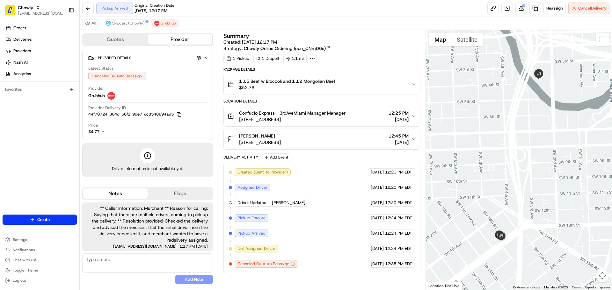
click at [50, 2] on div "Chowly blacdao@nashhelp.com Toggle Sidebar" at bounding box center [39, 10] width 79 height 20
click at [42, 6] on div "Chowly" at bounding box center [41, 7] width 46 height 6
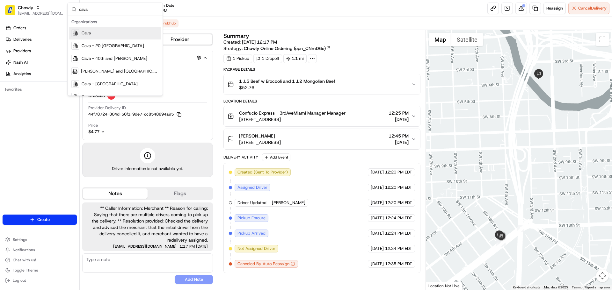
type input "cava"
click at [100, 30] on div "Cava" at bounding box center [115, 33] width 92 height 13
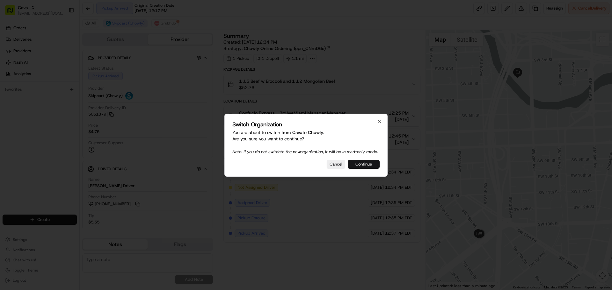
click at [370, 168] on button "Continue" at bounding box center [363, 164] width 32 height 9
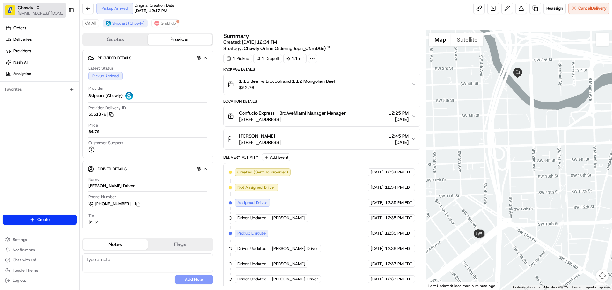
click at [41, 10] on div "Chowly" at bounding box center [41, 7] width 46 height 6
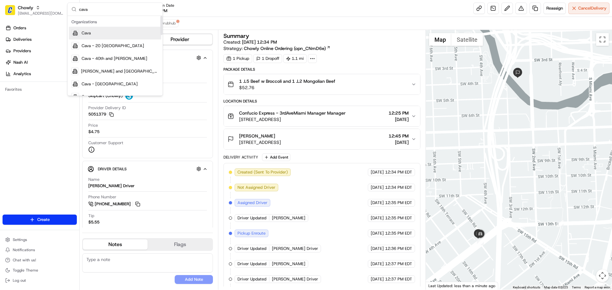
type input "cava"
click at [108, 32] on div "Cava" at bounding box center [115, 33] width 92 height 13
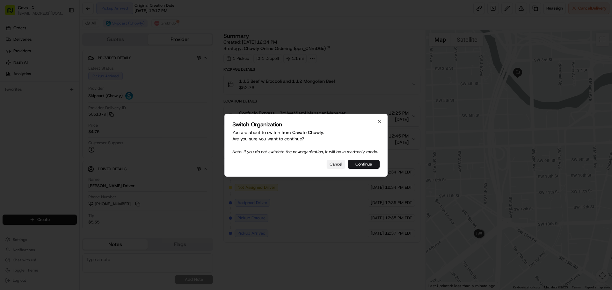
click at [334, 165] on button "Cancel" at bounding box center [335, 164] width 18 height 9
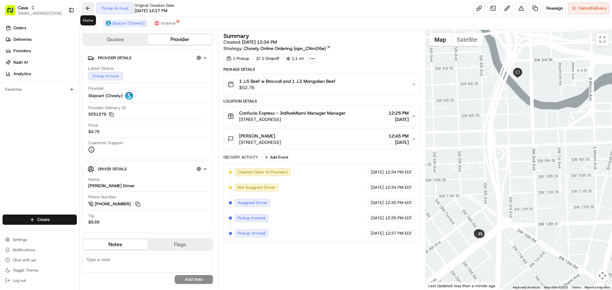
click at [90, 10] on button at bounding box center [87, 8] width 11 height 11
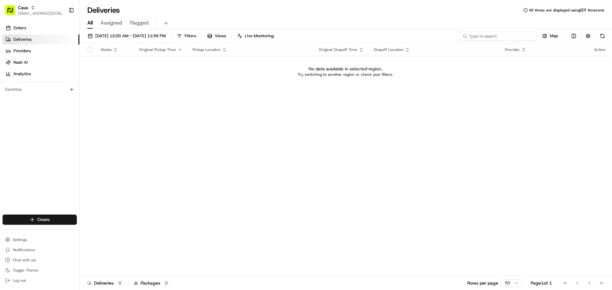
click at [498, 36] on input at bounding box center [498, 36] width 76 height 9
type input "Juan"
click at [166, 37] on span "08/22/2025 12:00 AM - 08/22/2025 11:59 PM" at bounding box center [130, 36] width 70 height 6
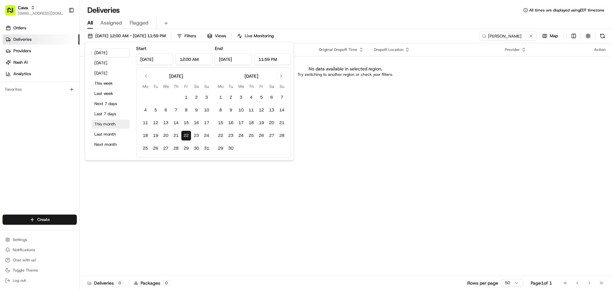
click at [112, 126] on button "This month" at bounding box center [110, 124] width 38 height 9
type input "Aug 1, 2025"
type input "Aug 31, 2025"
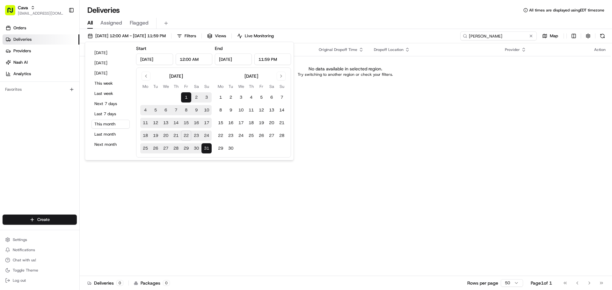
click at [506, 39] on input "Juan" at bounding box center [498, 36] width 76 height 9
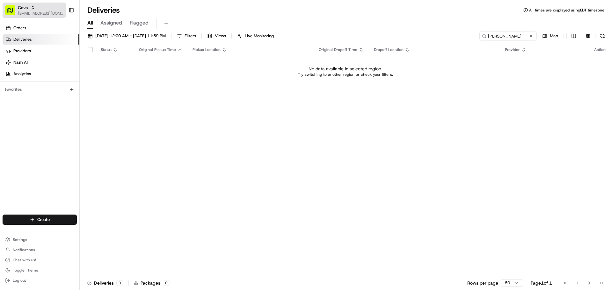
click at [44, 14] on span "[EMAIL_ADDRESS][DOMAIN_NAME]" at bounding box center [41, 13] width 46 height 5
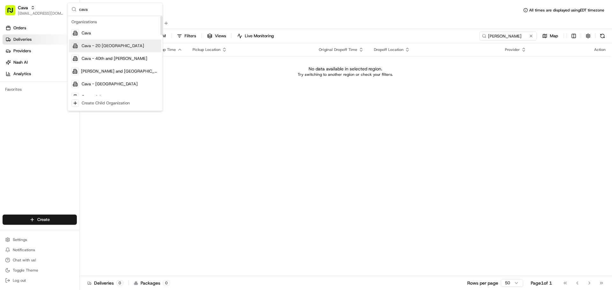
type input "cava"
click at [117, 47] on span "Cava - 20 [GEOGRAPHIC_DATA]" at bounding box center [113, 46] width 62 height 6
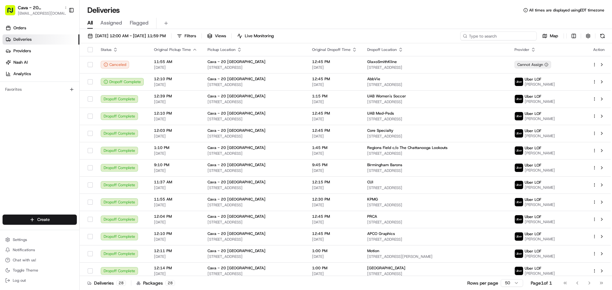
click at [493, 37] on input at bounding box center [498, 36] width 76 height 9
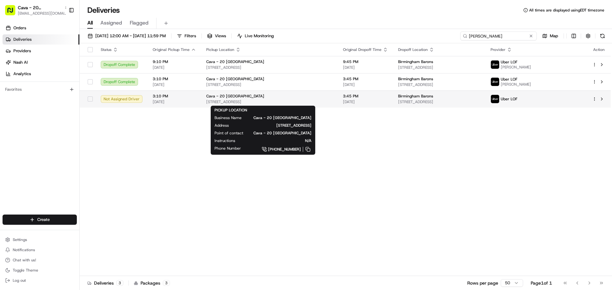
type input "Juan Maldo"
click at [264, 98] on div "Cava - 20 [GEOGRAPHIC_DATA]" at bounding box center [269, 96] width 126 height 5
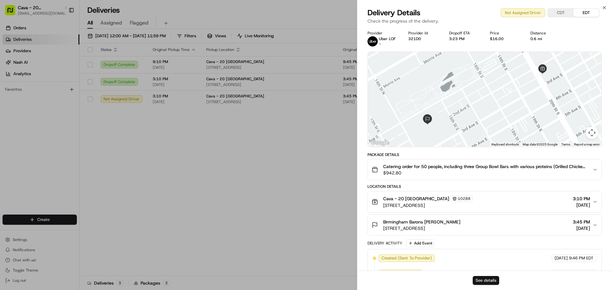
click at [487, 282] on button "See details" at bounding box center [485, 280] width 26 height 9
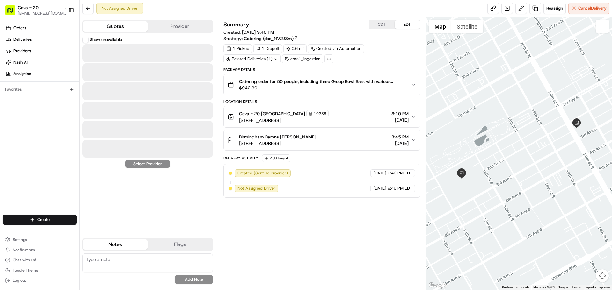
click at [104, 26] on button "Quotes" at bounding box center [115, 26] width 65 height 10
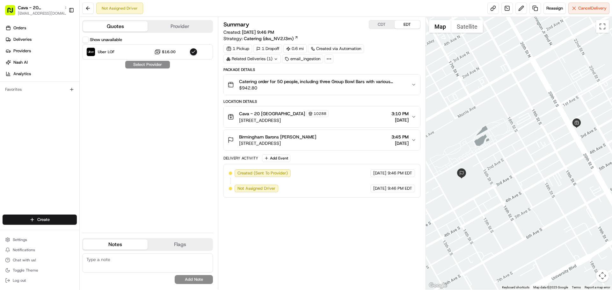
click at [175, 29] on button "Provider" at bounding box center [179, 26] width 65 height 10
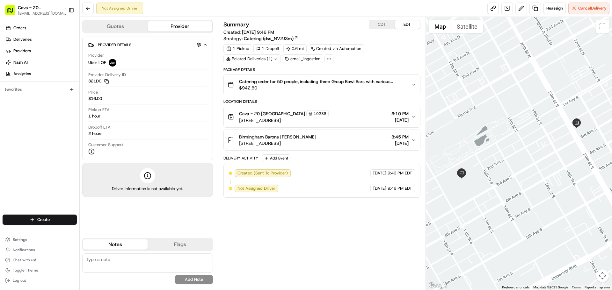
click at [327, 125] on button "Cava - 20 Midtown 10288 241 20th St S, Birmingham, AL 35233, USA 3:10 PM 08/22/…" at bounding box center [322, 116] width 196 height 21
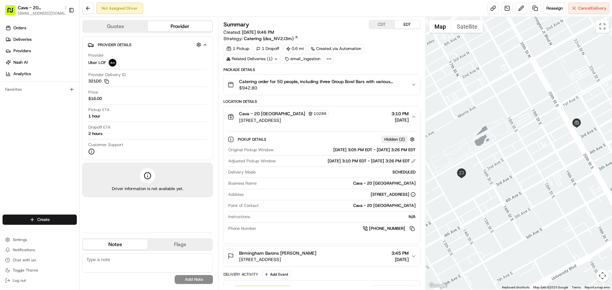
click at [327, 125] on button "Cava - 20 Midtown 10288 241 20th St S, Birmingham, AL 35233, USA 3:10 PM 08/22/…" at bounding box center [322, 116] width 196 height 21
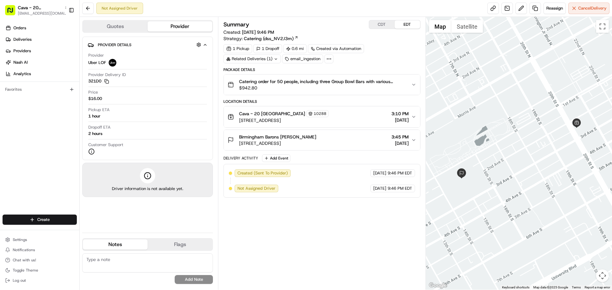
click at [313, 141] on span "1401 1st Ave S, Birmingham, AL 35222, USA" at bounding box center [277, 143] width 77 height 6
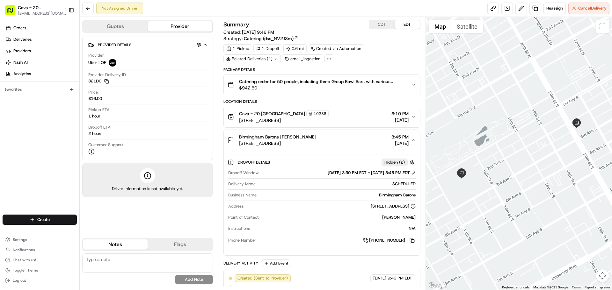
click at [313, 141] on span "[STREET_ADDRESS]" at bounding box center [277, 143] width 77 height 6
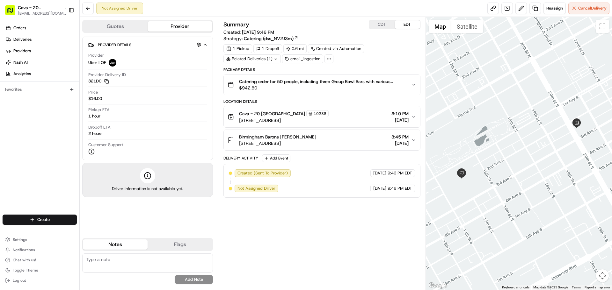
click at [376, 25] on button "CDT" at bounding box center [381, 24] width 25 height 8
click at [399, 108] on button "Cava - 20 Midtown 10288 241 20th St S, Birmingham, AL 35233, USA 2:10 PM 08/22/…" at bounding box center [322, 116] width 196 height 21
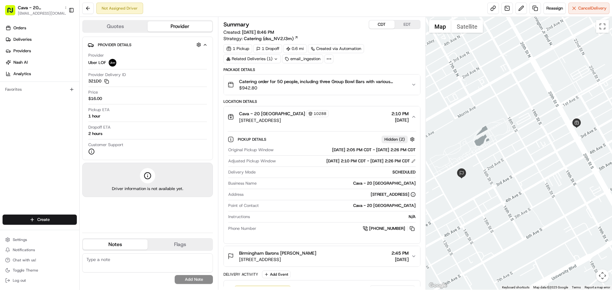
click at [399, 108] on button "Cava - 20 Midtown 10288 241 20th St S, Birmingham, AL 35233, USA 2:10 PM 08/22/…" at bounding box center [322, 116] width 196 height 21
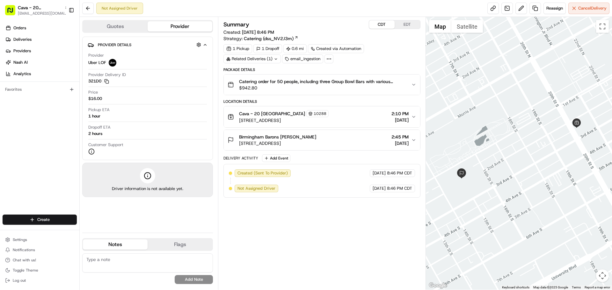
click at [399, 117] on span "[DATE]" at bounding box center [399, 120] width 17 height 6
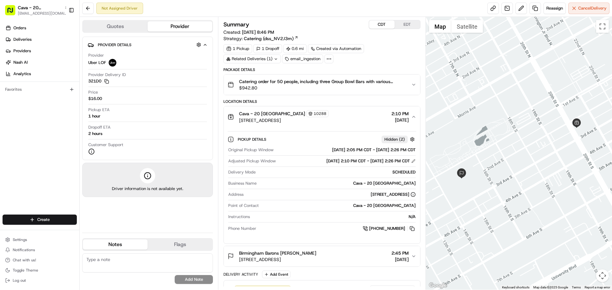
click at [399, 117] on span "[DATE]" at bounding box center [399, 120] width 17 height 6
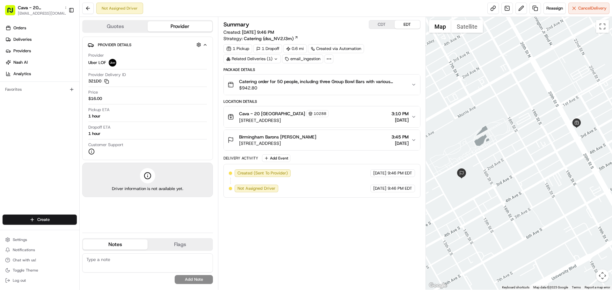
click at [381, 22] on button "CDT" at bounding box center [381, 24] width 25 height 8
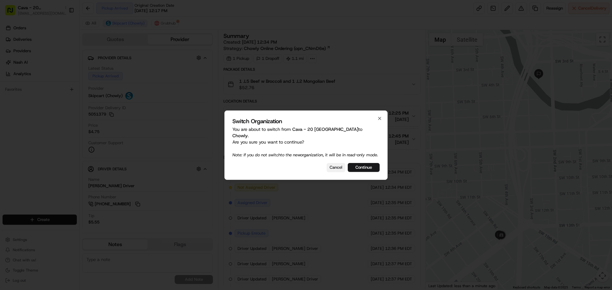
click at [337, 169] on button "Cancel" at bounding box center [335, 167] width 18 height 9
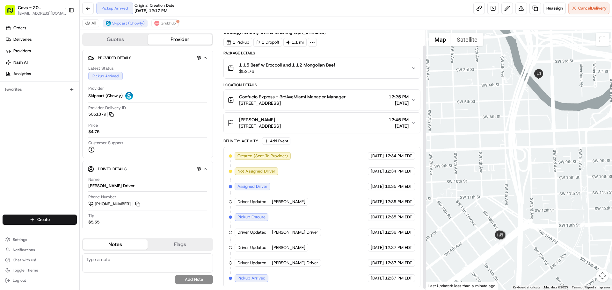
scroll to position [17, 0]
click at [165, 19] on div "All Skipcart (Chowly) Grubhub" at bounding box center [346, 23] width 532 height 13
click at [166, 21] on span "Grubhub" at bounding box center [168, 23] width 15 height 5
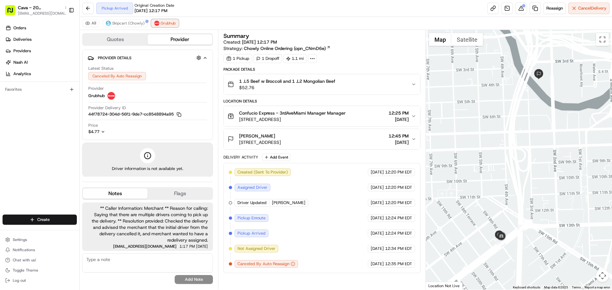
scroll to position [0, 0]
click at [522, 11] on button at bounding box center [520, 8] width 11 height 11
click at [170, 220] on span "** Caller Information: Merchant ** Reason for calling: Saying that there are mu…" at bounding box center [147, 224] width 120 height 38
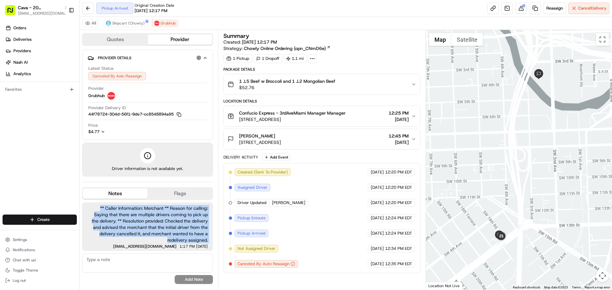
click at [170, 220] on span "** Caller Information: Merchant ** Reason for calling: Saying that there are mu…" at bounding box center [147, 224] width 120 height 38
click at [160, 229] on span "** Caller Information: Merchant ** Reason for calling: Saying that there are mu…" at bounding box center [147, 224] width 120 height 38
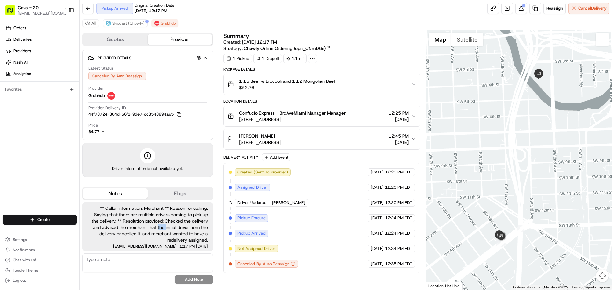
click at [160, 229] on span "** Caller Information: Merchant ** Reason for calling: Saying that there are mu…" at bounding box center [147, 224] width 120 height 38
click at [121, 265] on textarea at bounding box center [147, 263] width 131 height 19
click at [164, 260] on textarea "Additional note from call earlier;" at bounding box center [147, 263] width 131 height 19
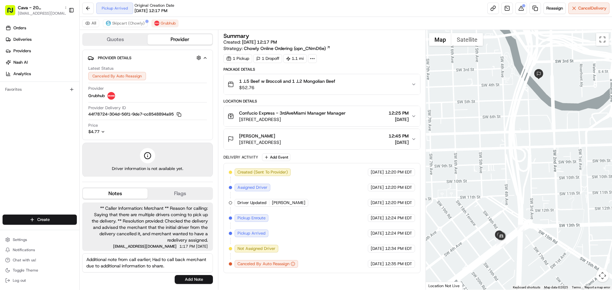
click at [178, 231] on span "** Caller Information: Merchant ** Reason for calling: Saying that there are mu…" at bounding box center [147, 224] width 120 height 38
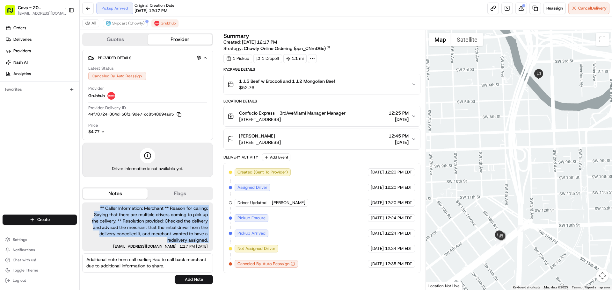
click at [178, 231] on span "** Caller Information: Merchant ** Reason for calling: Saying that there are mu…" at bounding box center [147, 224] width 120 height 38
click at [165, 229] on span "** Caller Information: Merchant ** Reason for calling: Saying that there are mu…" at bounding box center [147, 224] width 120 height 38
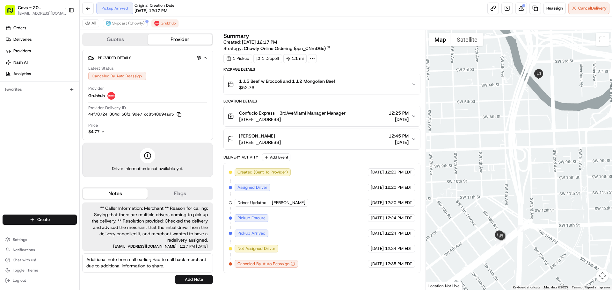
click at [154, 229] on span "** Caller Information: Merchant ** Reason for calling: Saying that there are mu…" at bounding box center [147, 224] width 120 height 38
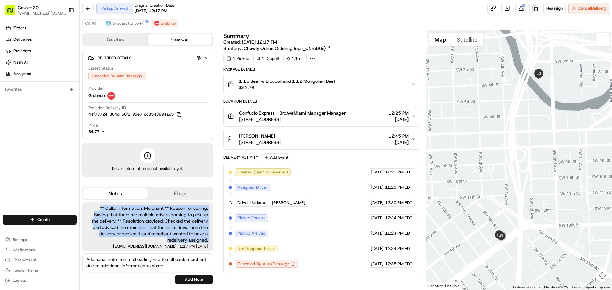
click at [154, 229] on span "** Caller Information: Merchant ** Reason for calling: Saying that there are mu…" at bounding box center [147, 224] width 120 height 38
click at [184, 238] on span "** Caller Information: Merchant ** Reason for calling: Saying that there are mu…" at bounding box center [147, 224] width 120 height 38
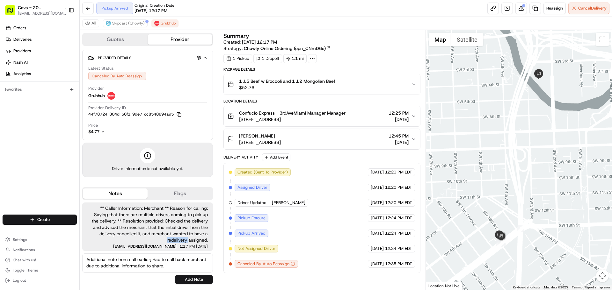
click at [184, 238] on span "** Caller Information: Merchant ** Reason for calling: Saying that there are mu…" at bounding box center [147, 224] width 120 height 38
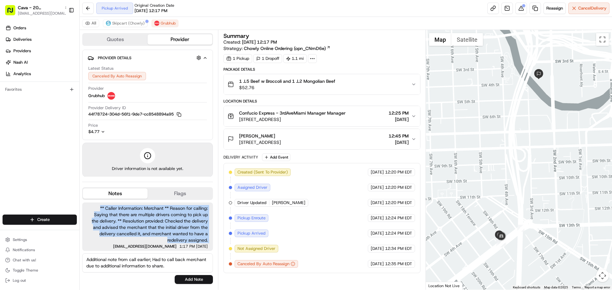
click at [184, 238] on span "** Caller Information: Merchant ** Reason for calling: Saying that there are mu…" at bounding box center [147, 224] width 120 height 38
click at [177, 235] on span "** Caller Information: Merchant ** Reason for calling: Saying that there are mu…" at bounding box center [147, 224] width 120 height 38
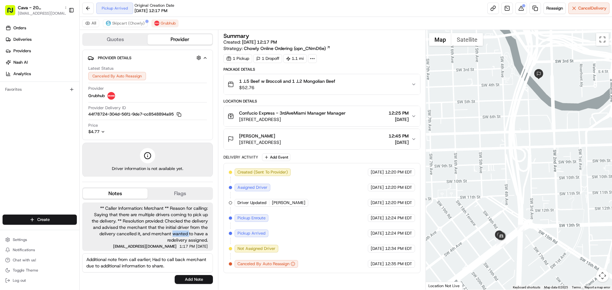
click at [177, 235] on span "** Caller Information: Merchant ** Reason for calling: Saying that there are mu…" at bounding box center [147, 224] width 120 height 38
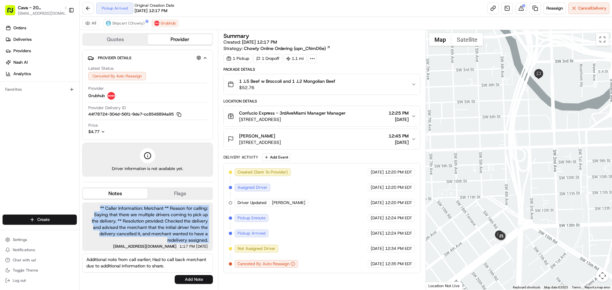
click at [177, 235] on span "** Caller Information: Merchant ** Reason for calling: Saying that there are mu…" at bounding box center [147, 224] width 120 height 38
click at [177, 237] on span "** Caller Information: Merchant ** Reason for calling: Saying that there are mu…" at bounding box center [147, 224] width 120 height 38
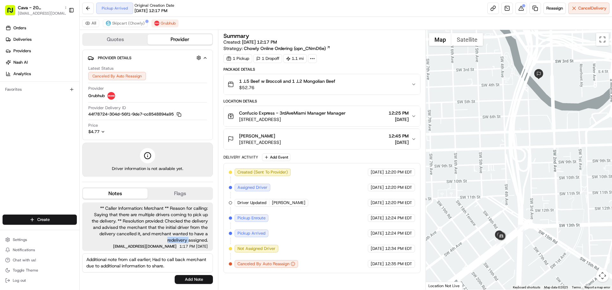
click at [177, 237] on span "** Caller Information: Merchant ** Reason for calling: Saying that there are mu…" at bounding box center [147, 224] width 120 height 38
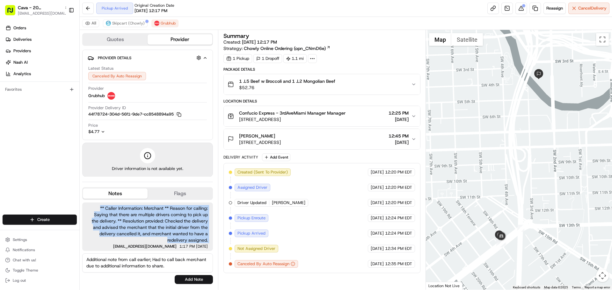
click at [177, 237] on span "** Caller Information: Merchant ** Reason for calling: Saying that there are mu…" at bounding box center [147, 224] width 120 height 38
click at [127, 24] on span "Skipcart (Chowly)" at bounding box center [128, 23] width 32 height 5
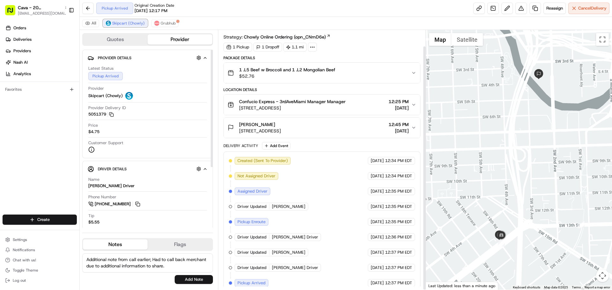
scroll to position [17, 0]
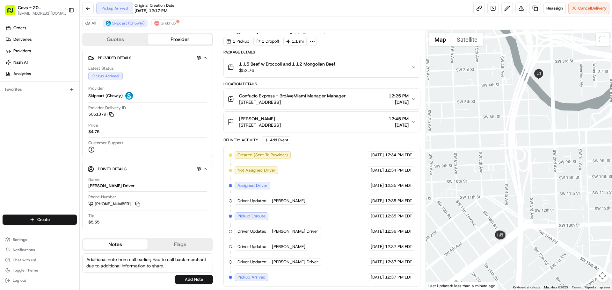
click at [260, 277] on span "Pickup Arrived" at bounding box center [251, 278] width 28 height 6
click at [165, 24] on span "Grubhub" at bounding box center [168, 23] width 15 height 5
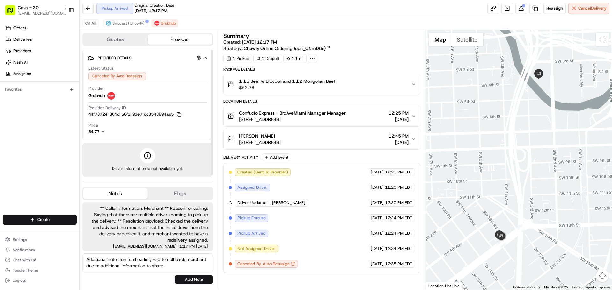
click at [165, 268] on textarea "Additional note from call earlier; Had to call back merchant due to additional …" at bounding box center [147, 263] width 131 height 19
type textarea "Additional note from call earlier; Had to call back merchant due to additional …"
click at [188, 277] on button "Add Note" at bounding box center [194, 279] width 38 height 9
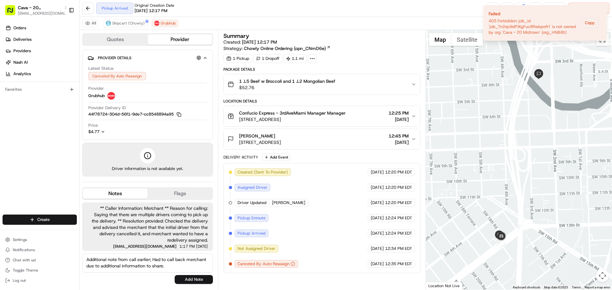
click at [169, 223] on span "** Caller Information: Merchant ** Reason for calling: Saying that there are mu…" at bounding box center [147, 224] width 120 height 38
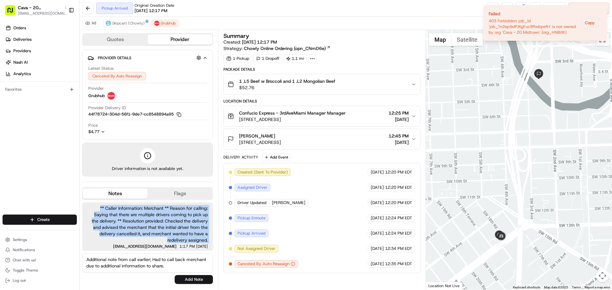
click at [169, 223] on span "** Caller Information: Merchant ** Reason for calling: Saying that there are mu…" at bounding box center [147, 224] width 120 height 38
click at [167, 265] on textarea "Additional note from call earlier; Had to call back merchant due to additional …" at bounding box center [147, 263] width 131 height 19
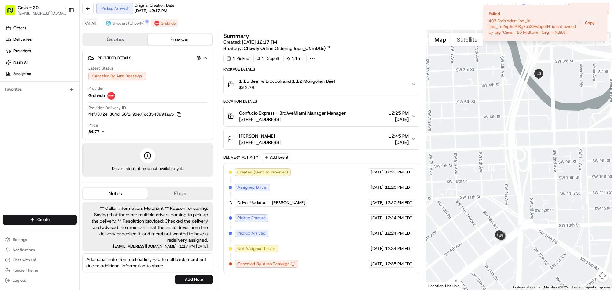
click at [167, 265] on textarea "Additional note from call earlier; Had to call back merchant due to additional …" at bounding box center [147, 263] width 131 height 19
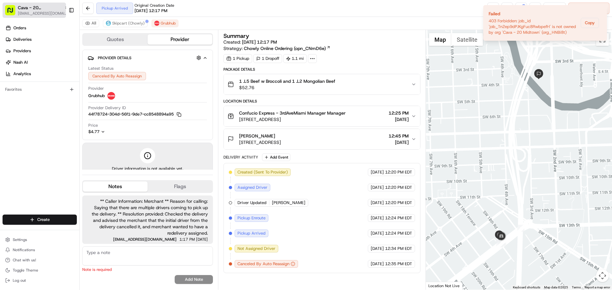
click at [45, 6] on span "Cava - 20 [GEOGRAPHIC_DATA]" at bounding box center [40, 7] width 44 height 6
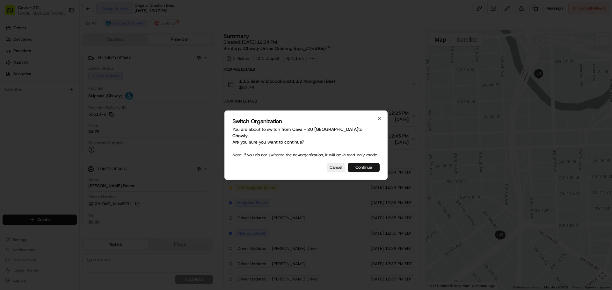
click at [364, 164] on button "Continue" at bounding box center [363, 167] width 32 height 9
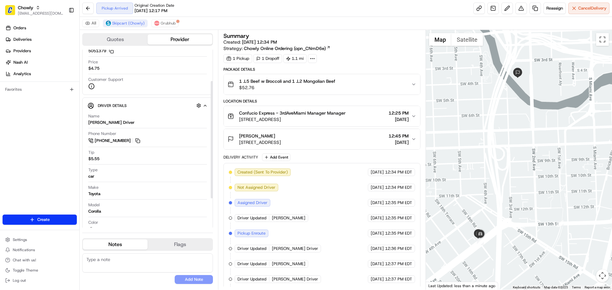
scroll to position [92, 0]
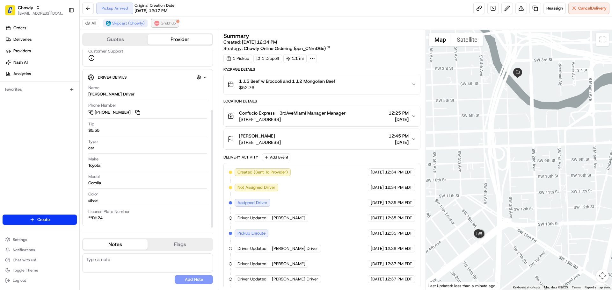
click at [161, 22] on span "Grubhub" at bounding box center [168, 23] width 15 height 5
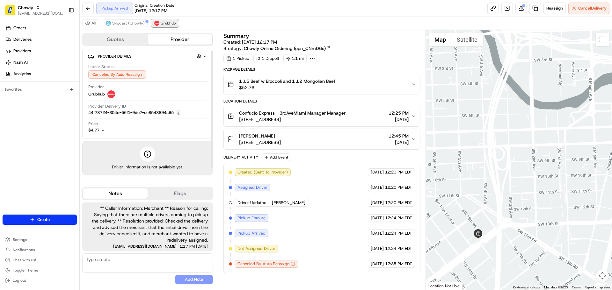
scroll to position [2, 0]
click at [130, 259] on textarea at bounding box center [147, 263] width 131 height 19
paste textarea "Additional note from call earlier; Had to call back merchant due to additional …"
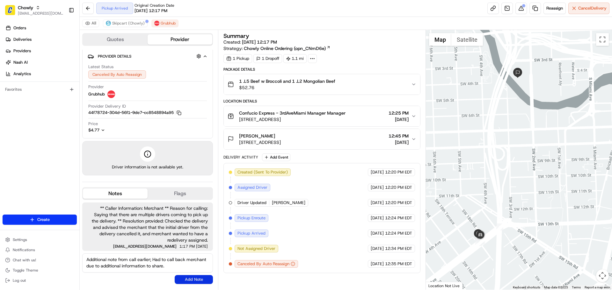
type textarea "Additional note from call earlier; Had to call back merchant due to additional …"
click at [193, 279] on button "Add Note" at bounding box center [194, 279] width 38 height 9
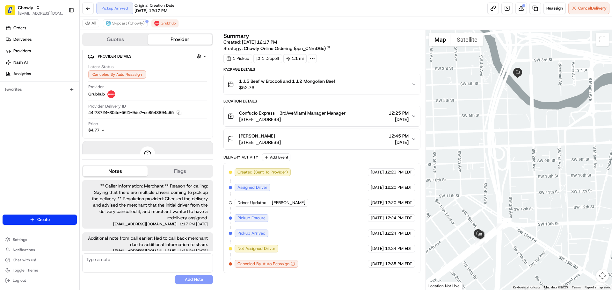
scroll to position [24, 0]
